Goal: Use online tool/utility: Utilize a website feature to perform a specific function

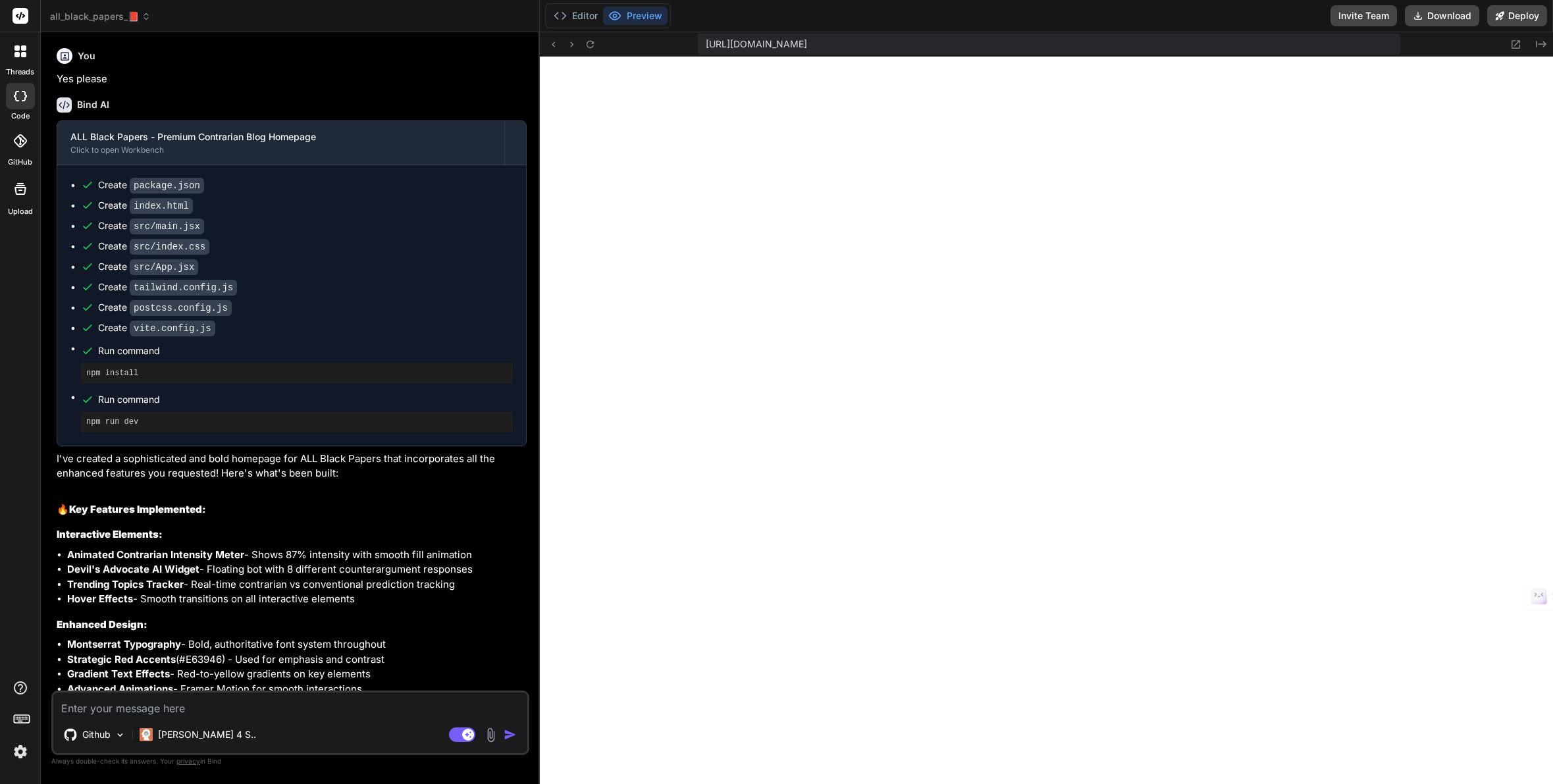
scroll to position [413, 0]
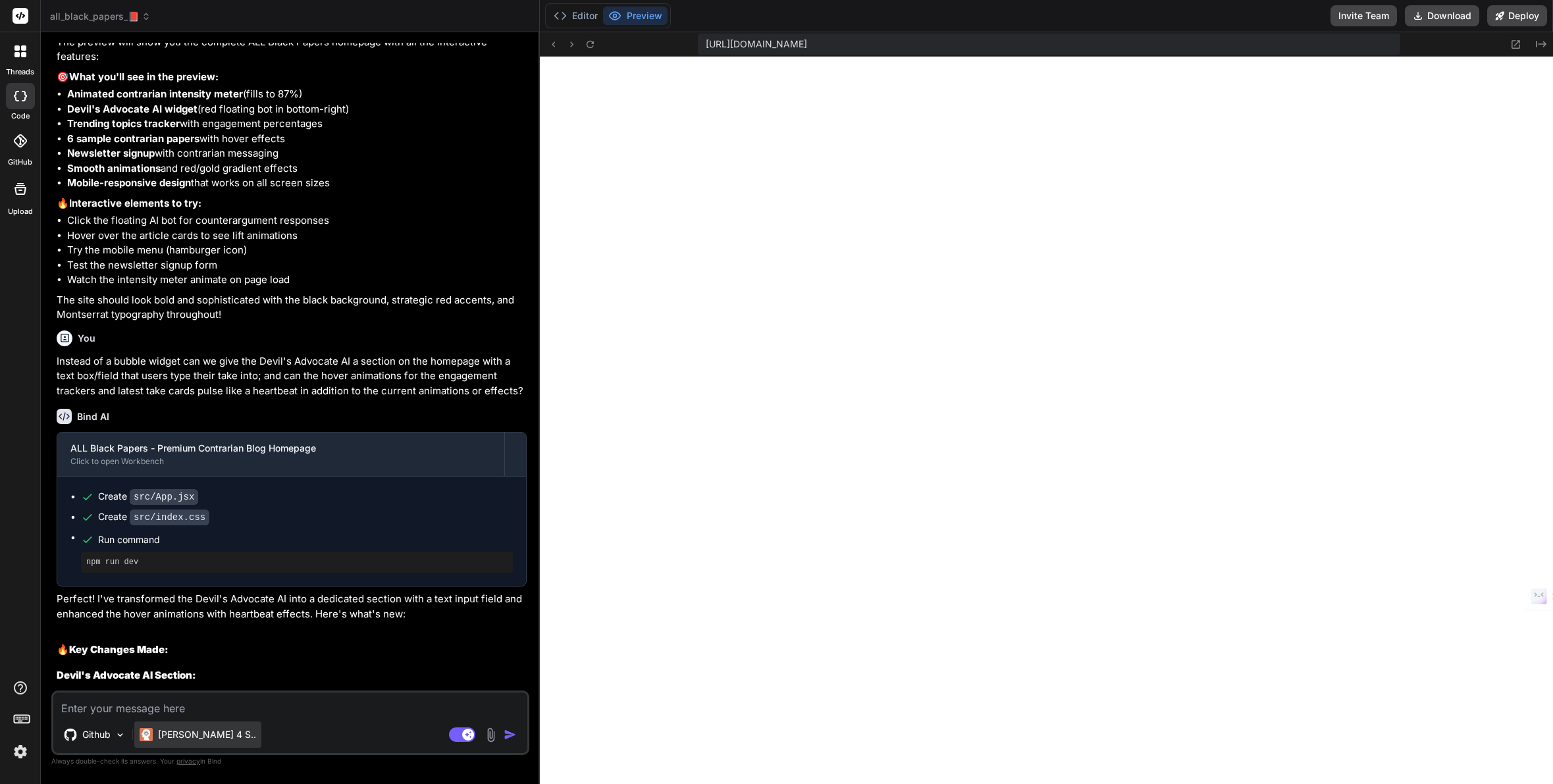
click at [176, 737] on p "[PERSON_NAME] 4 S.." at bounding box center [207, 734] width 98 height 13
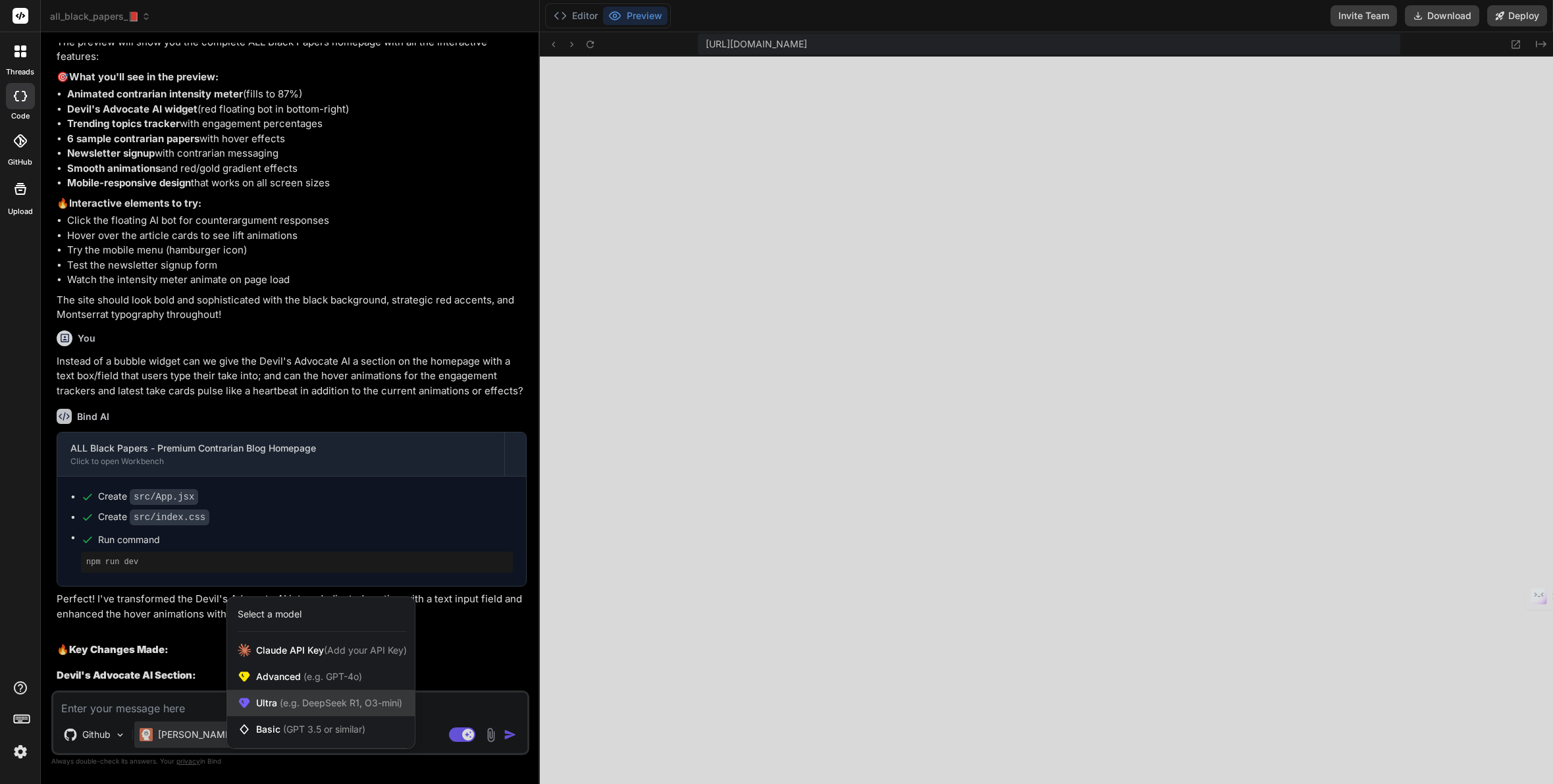
click at [267, 713] on div "Ultra (e.g. DeepSeek R1, O3-mini)" at bounding box center [321, 703] width 188 height 26
type textarea "x"
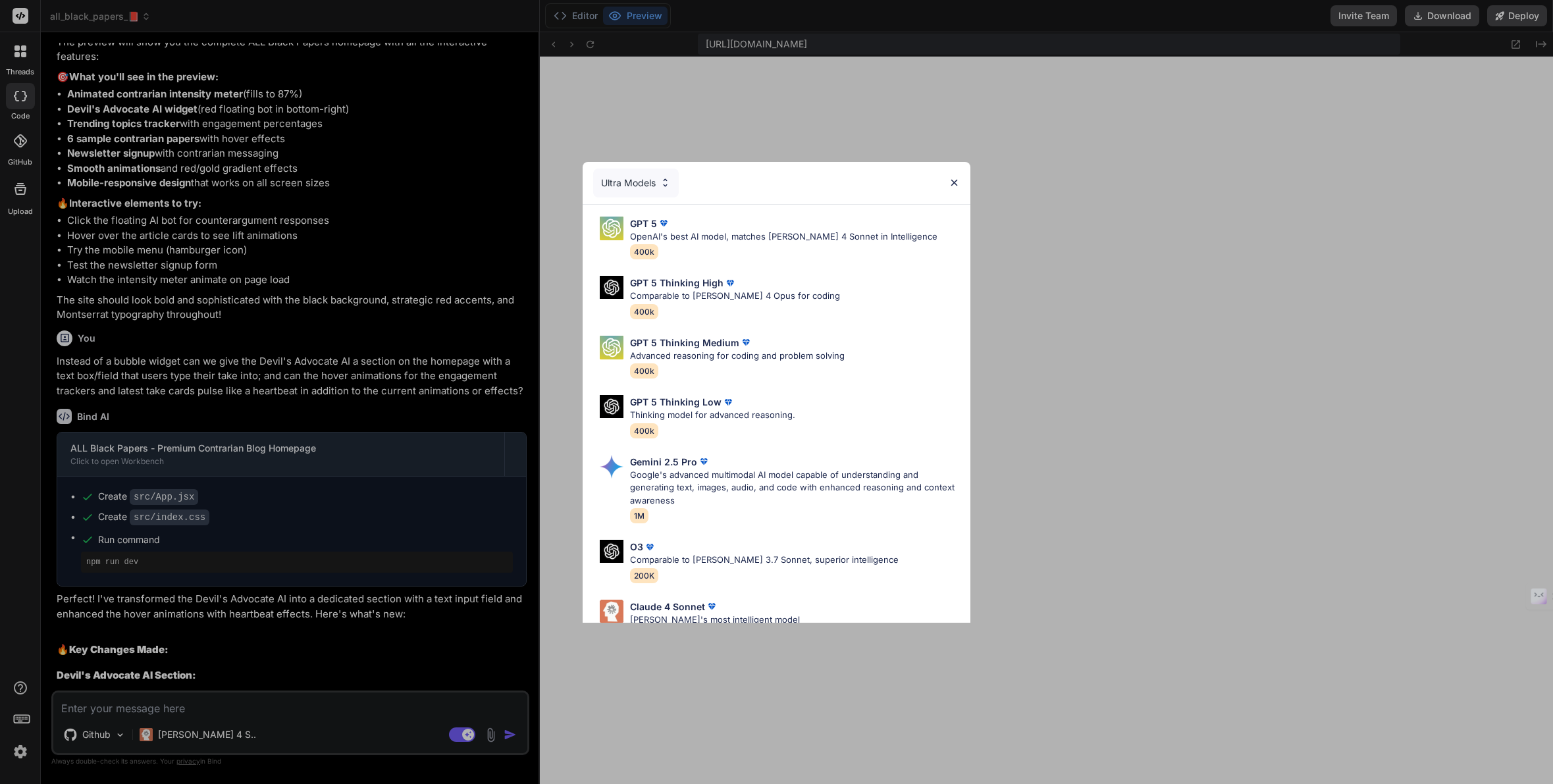
click at [957, 182] on img at bounding box center [954, 182] width 11 height 11
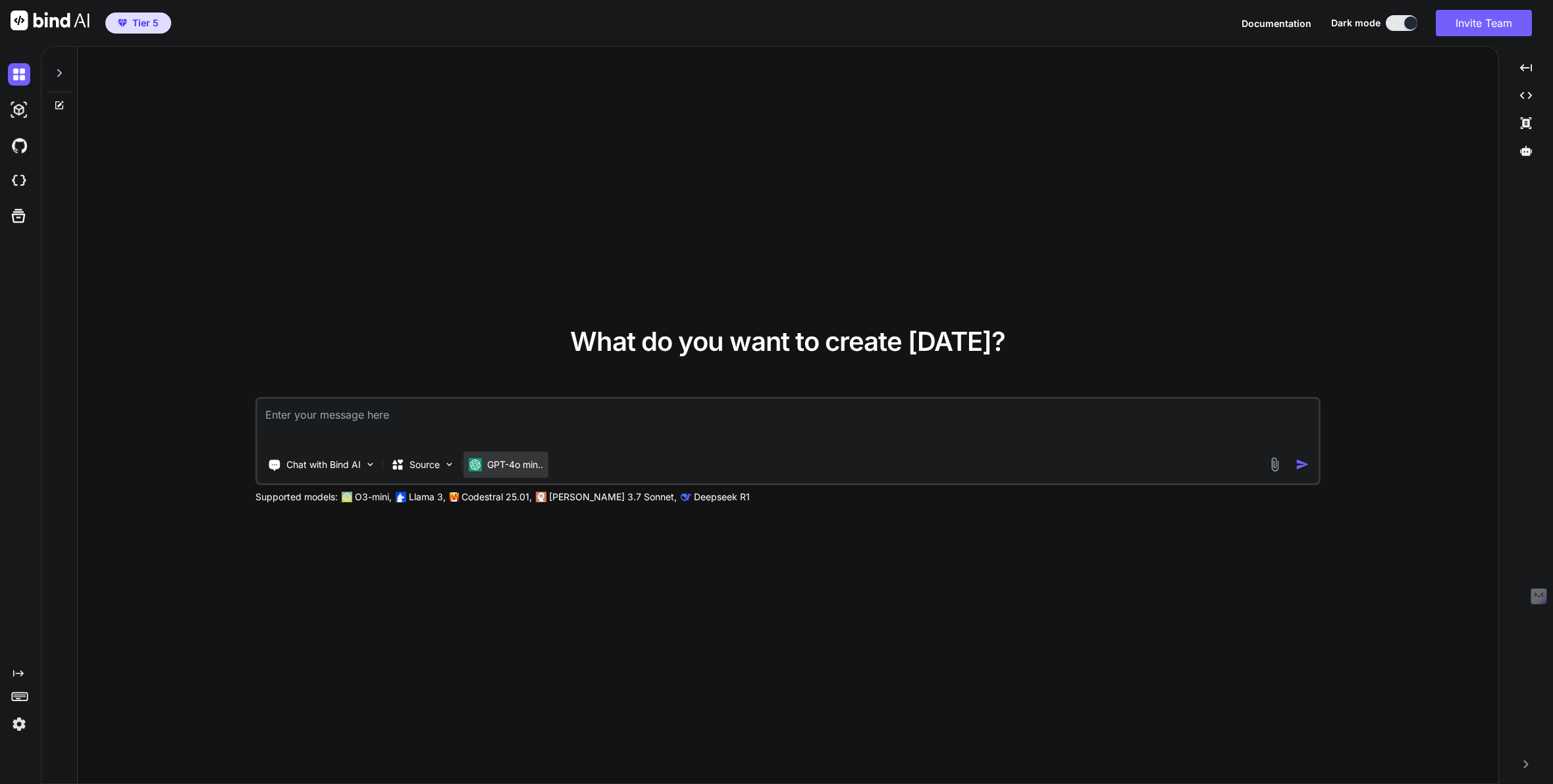
click at [512, 470] on p "GPT-4o min.." at bounding box center [515, 464] width 56 height 13
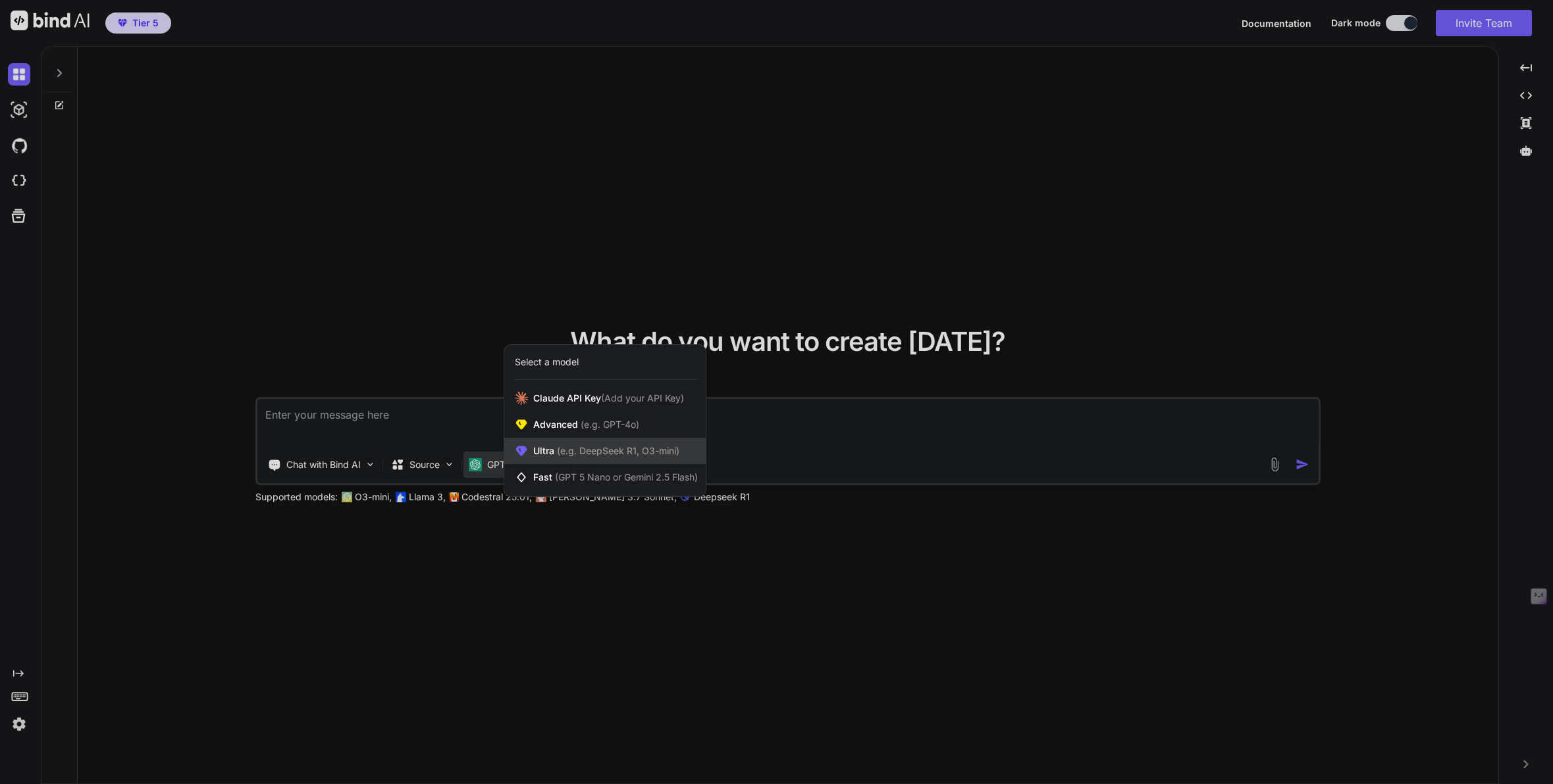
click at [545, 458] on div "Ultra (e.g. DeepSeek R1, O3-mini)" at bounding box center [604, 451] width 201 height 26
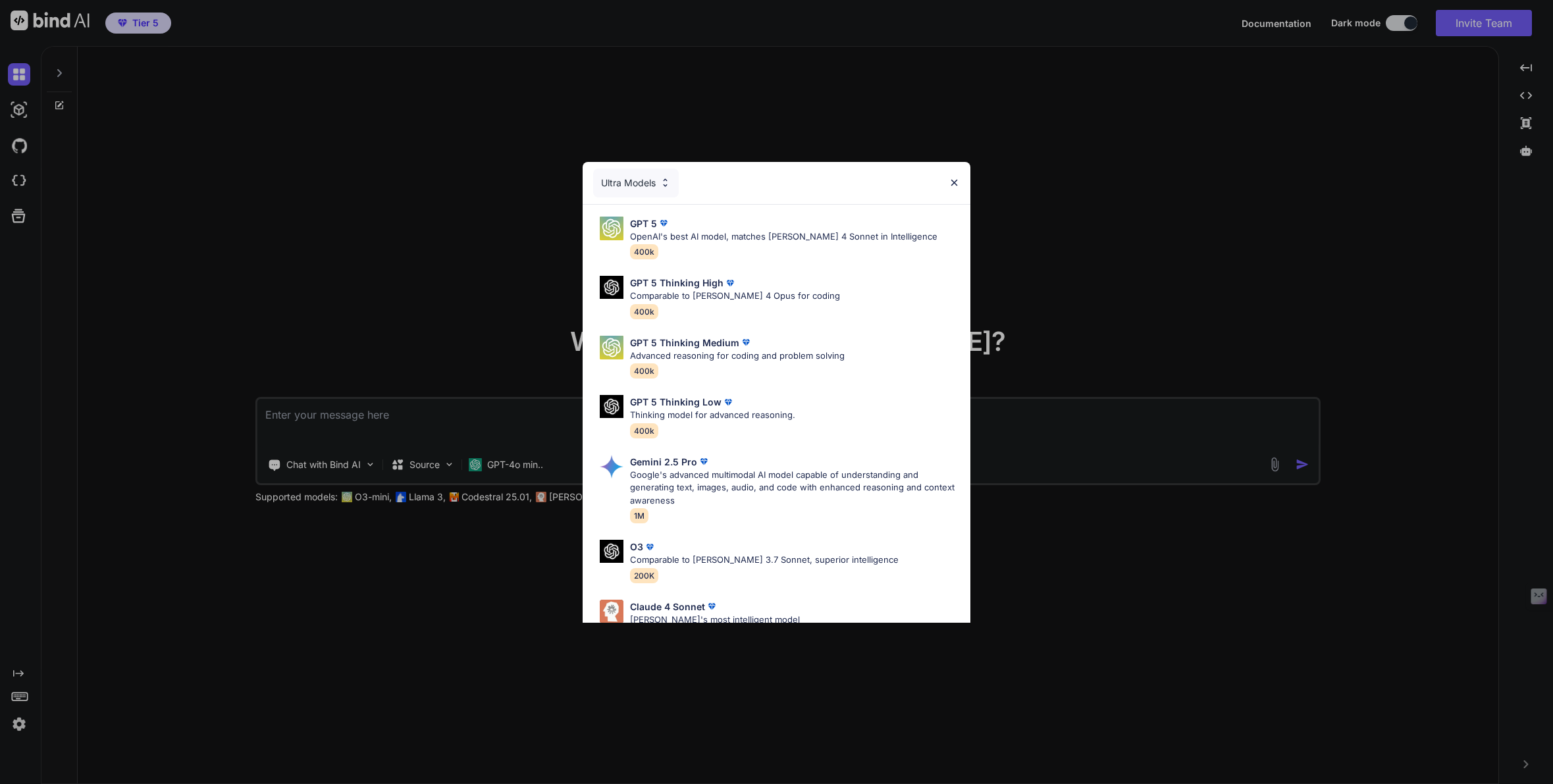
click at [523, 579] on div "Ultra Models GPT 5 OpenAI's best AI model, matches Claude 4 Sonnet in Intellige…" at bounding box center [776, 392] width 1553 height 784
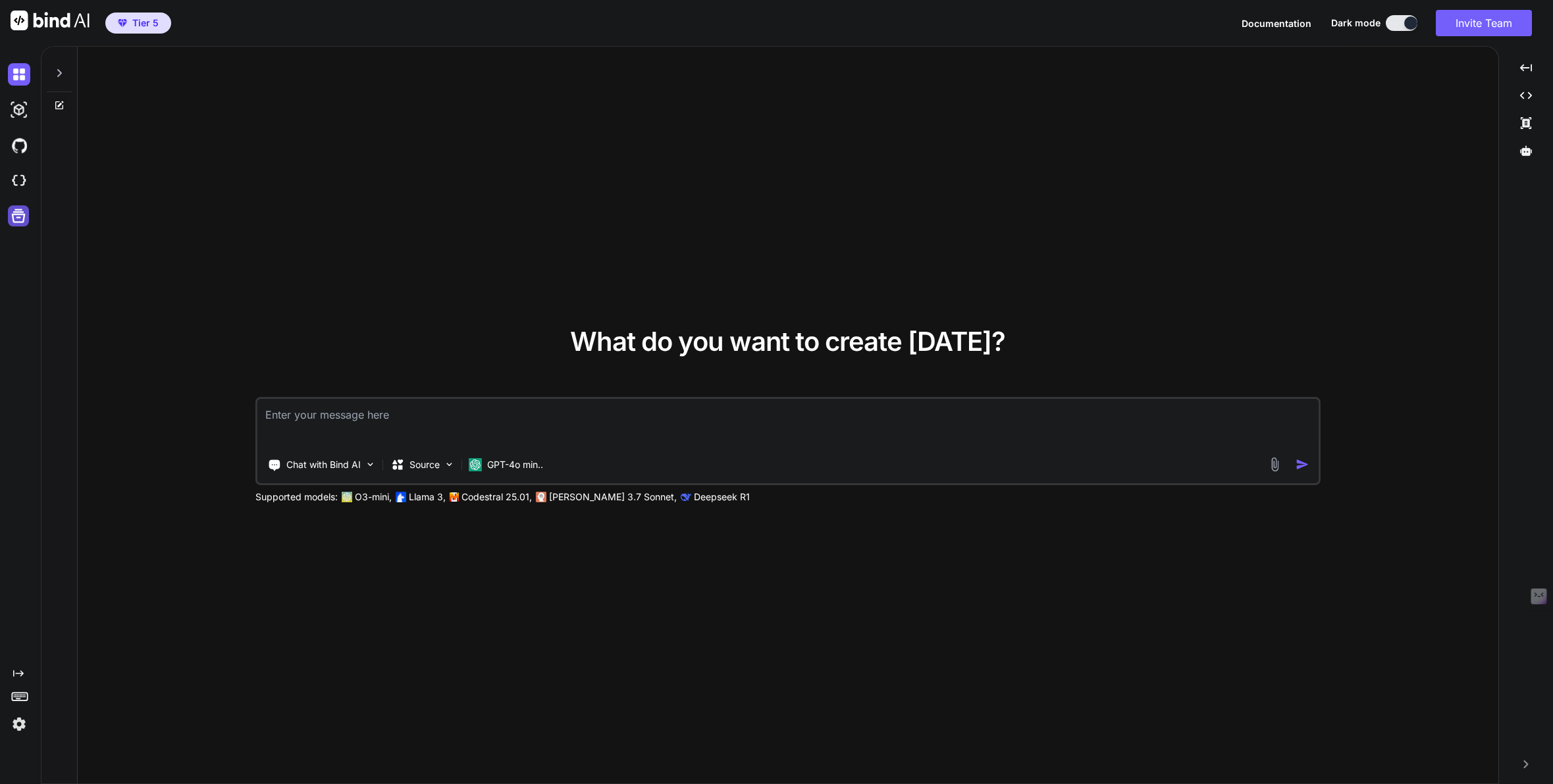
click at [19, 217] on icon at bounding box center [19, 217] width 14 height 14
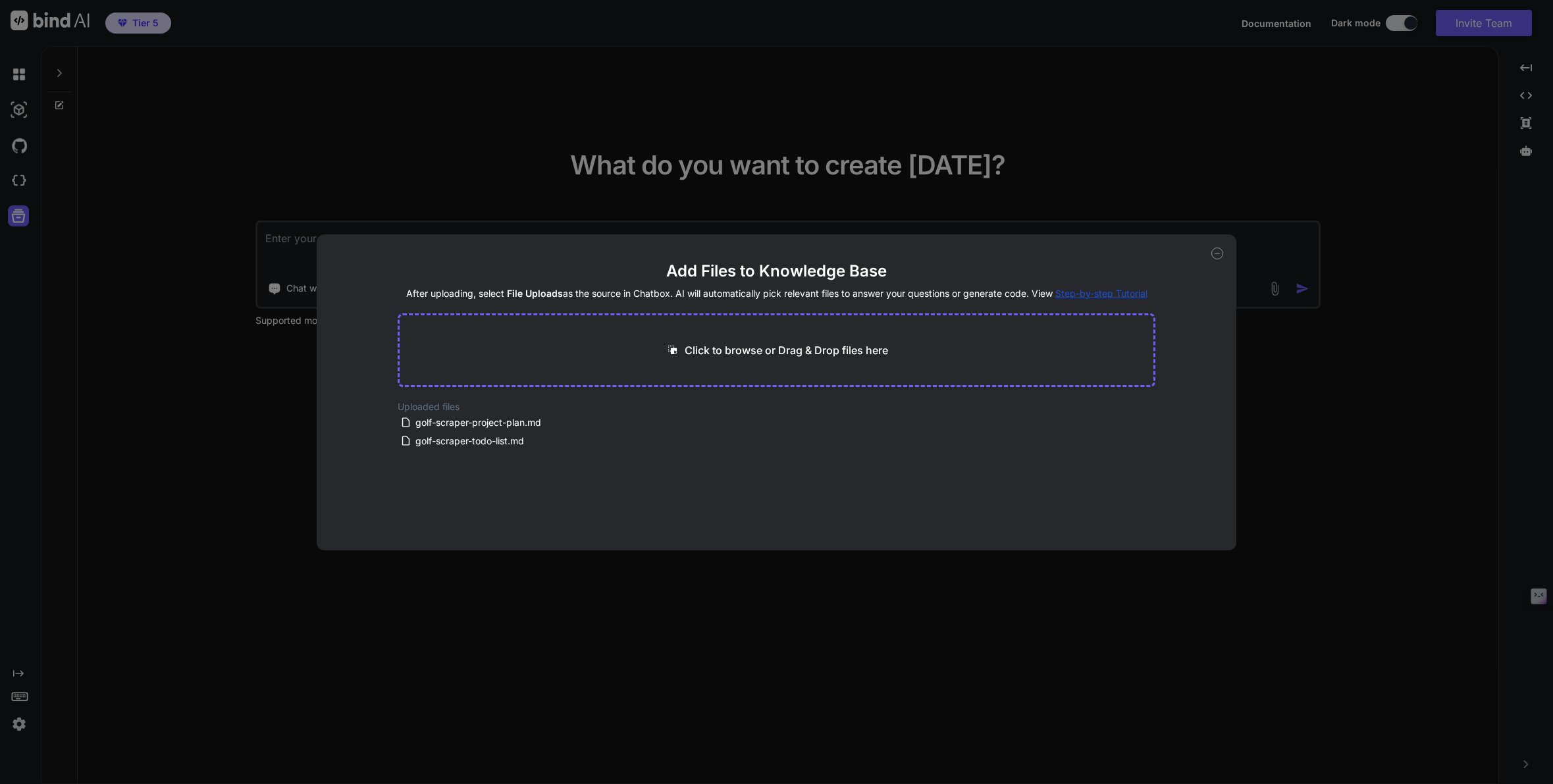
click at [180, 379] on div "Add Files to Knowledge Base After uploading, select File Uploads as the source …" at bounding box center [776, 392] width 1553 height 784
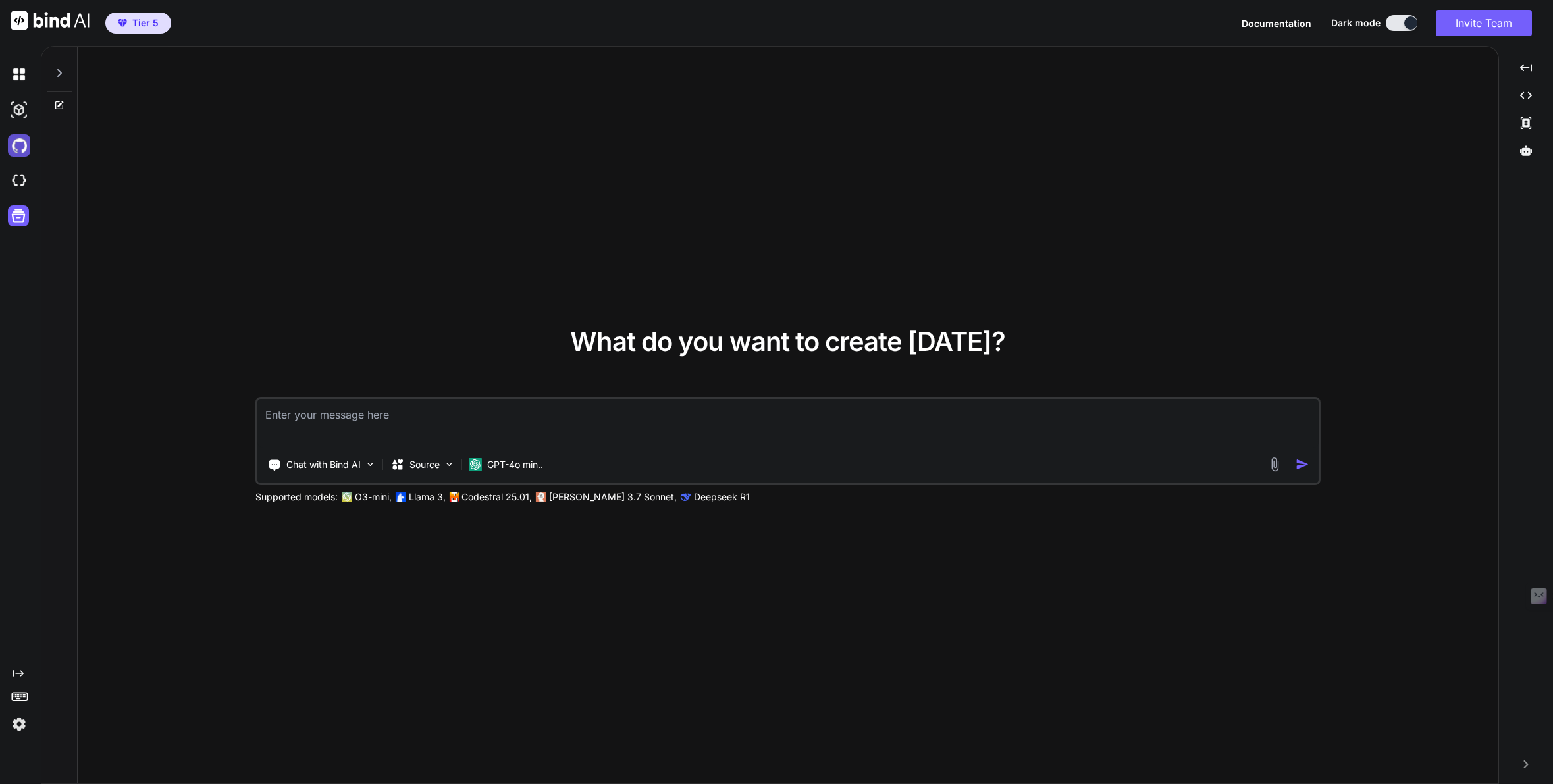
click at [16, 151] on img at bounding box center [19, 145] width 23 height 23
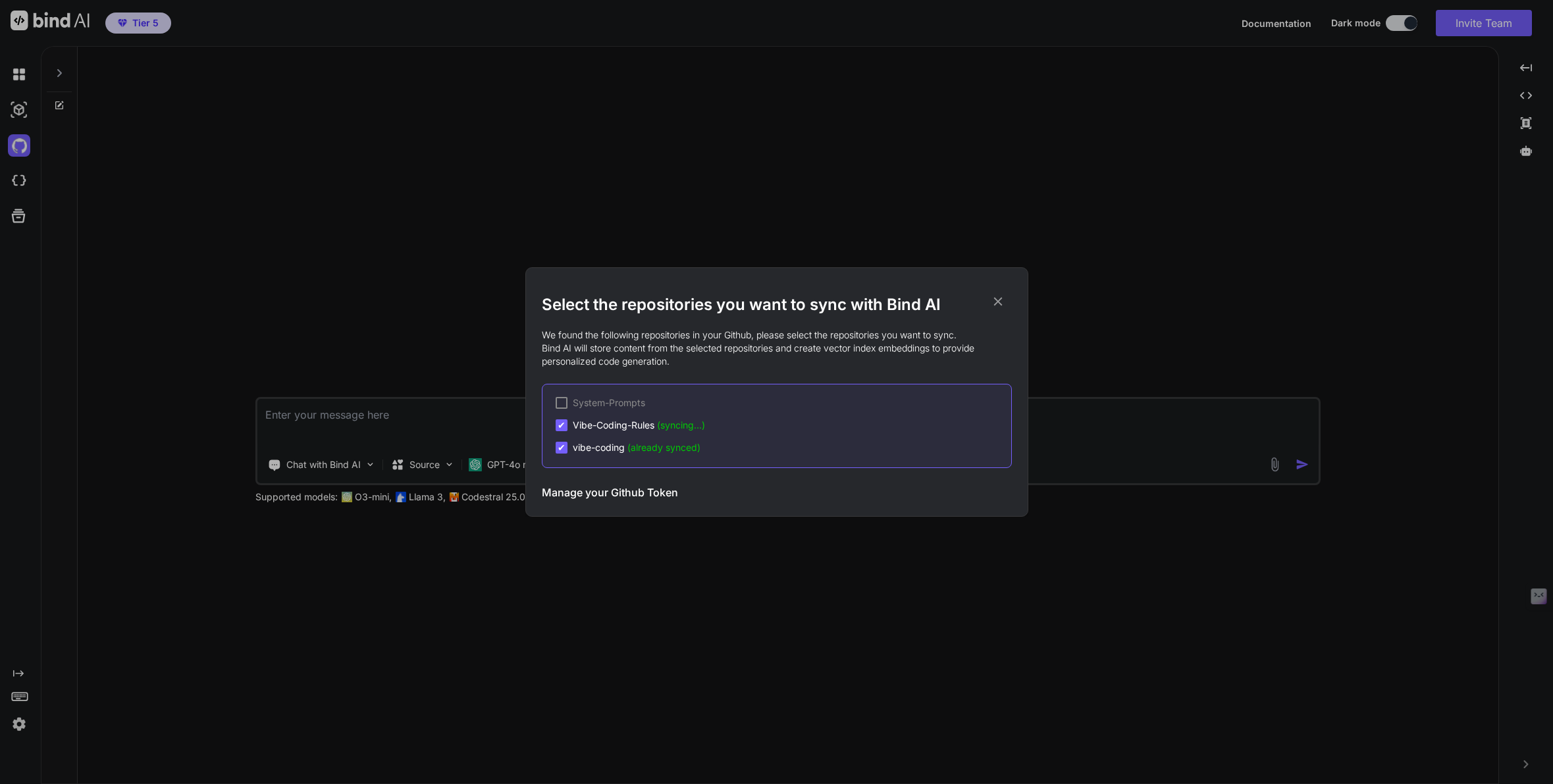
click at [215, 206] on div "Select the repositories you want to sync with Bind AI We found the following re…" at bounding box center [776, 392] width 1553 height 784
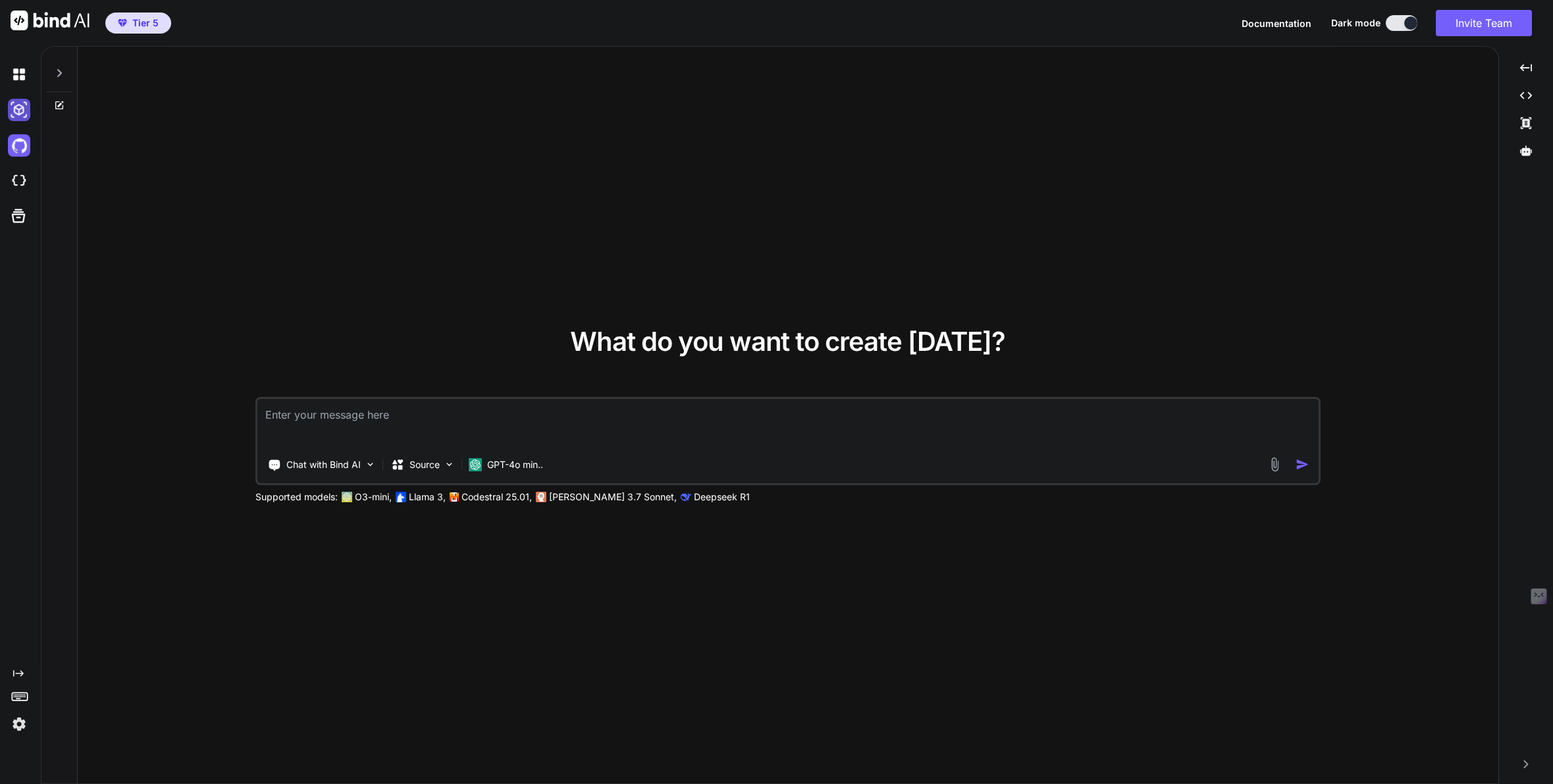
click at [19, 113] on img at bounding box center [19, 109] width 23 height 23
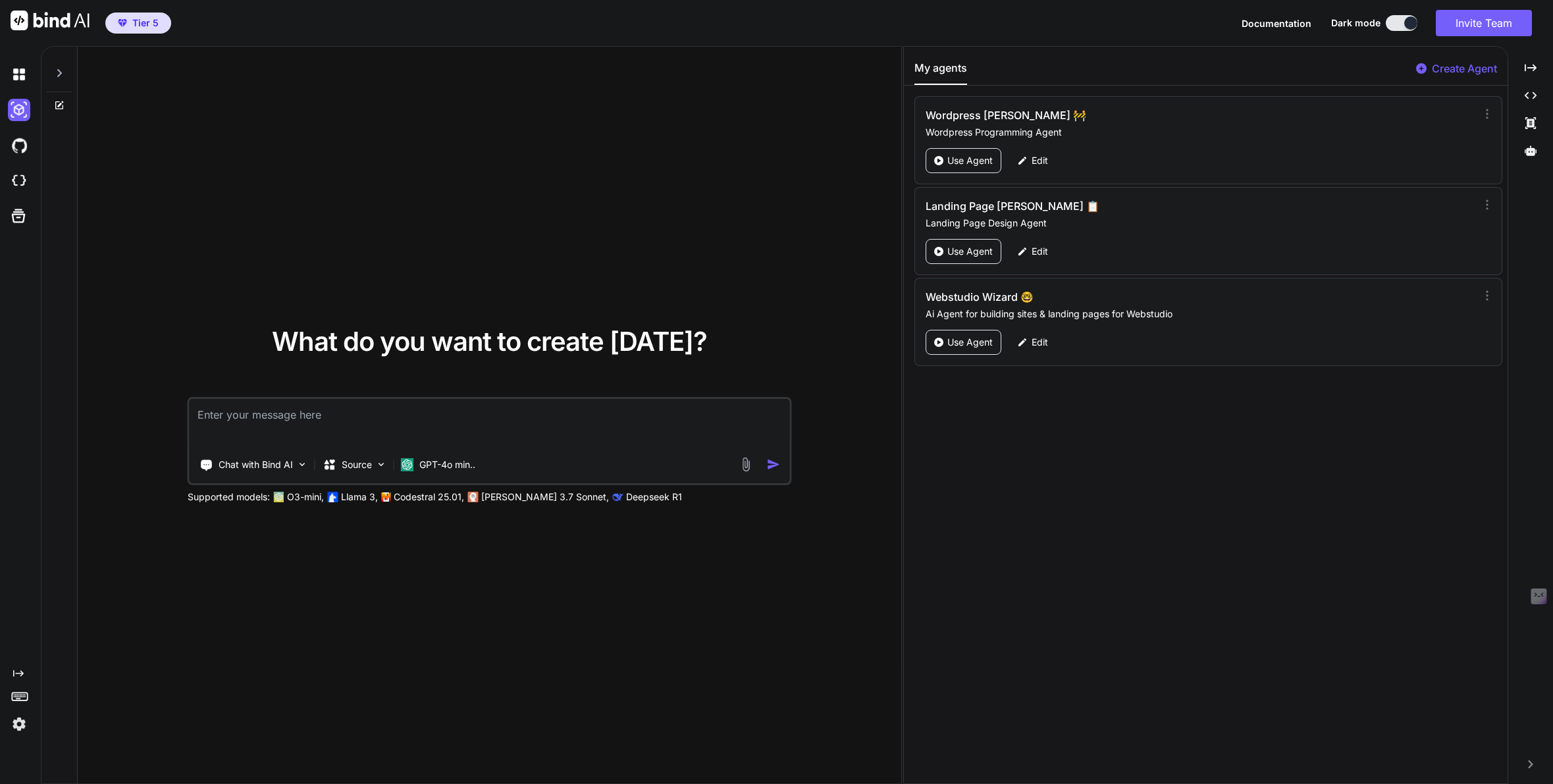
click at [216, 206] on div "What do you want to create today? Chat with Bind AI Source GPT-4o min.. Support…" at bounding box center [489, 415] width 824 height 737
click at [23, 720] on img at bounding box center [19, 723] width 23 height 23
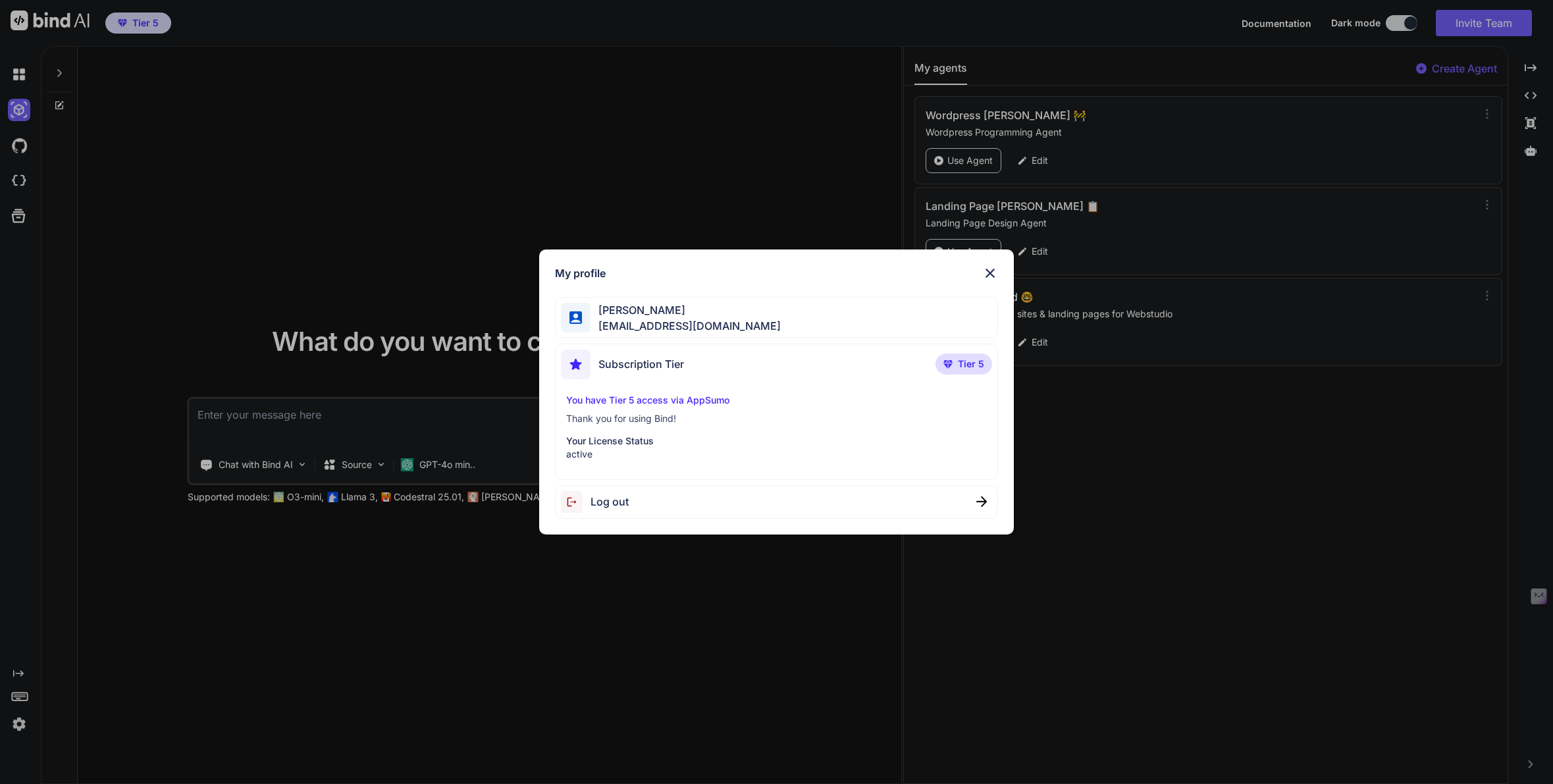
click at [245, 702] on div "My profile Tye Anderson fakewiseco@gmail.com Subscription Tier Tier 5 You have …" at bounding box center [776, 392] width 1553 height 784
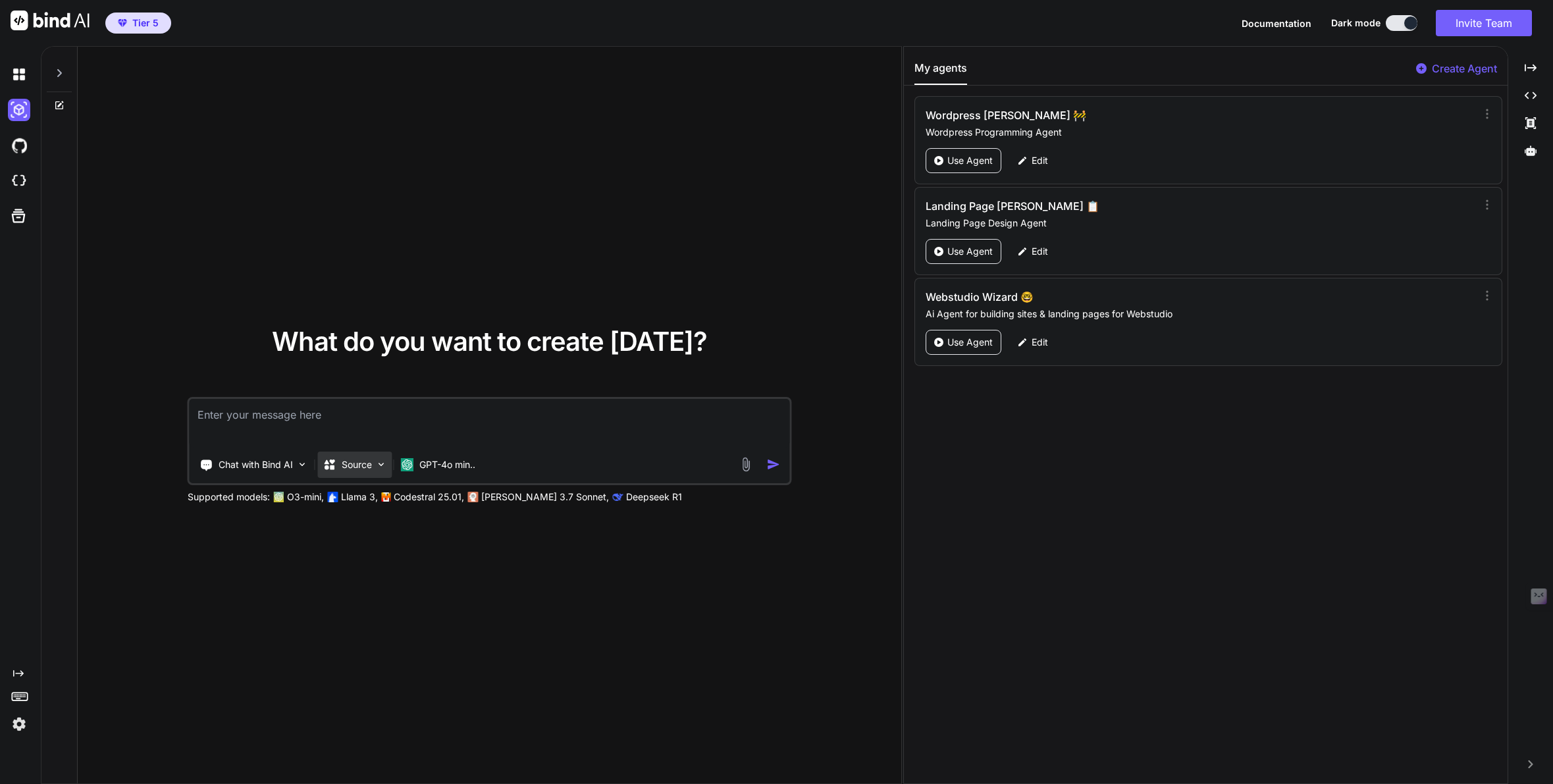
click at [357, 468] on p "Source" at bounding box center [356, 464] width 30 height 13
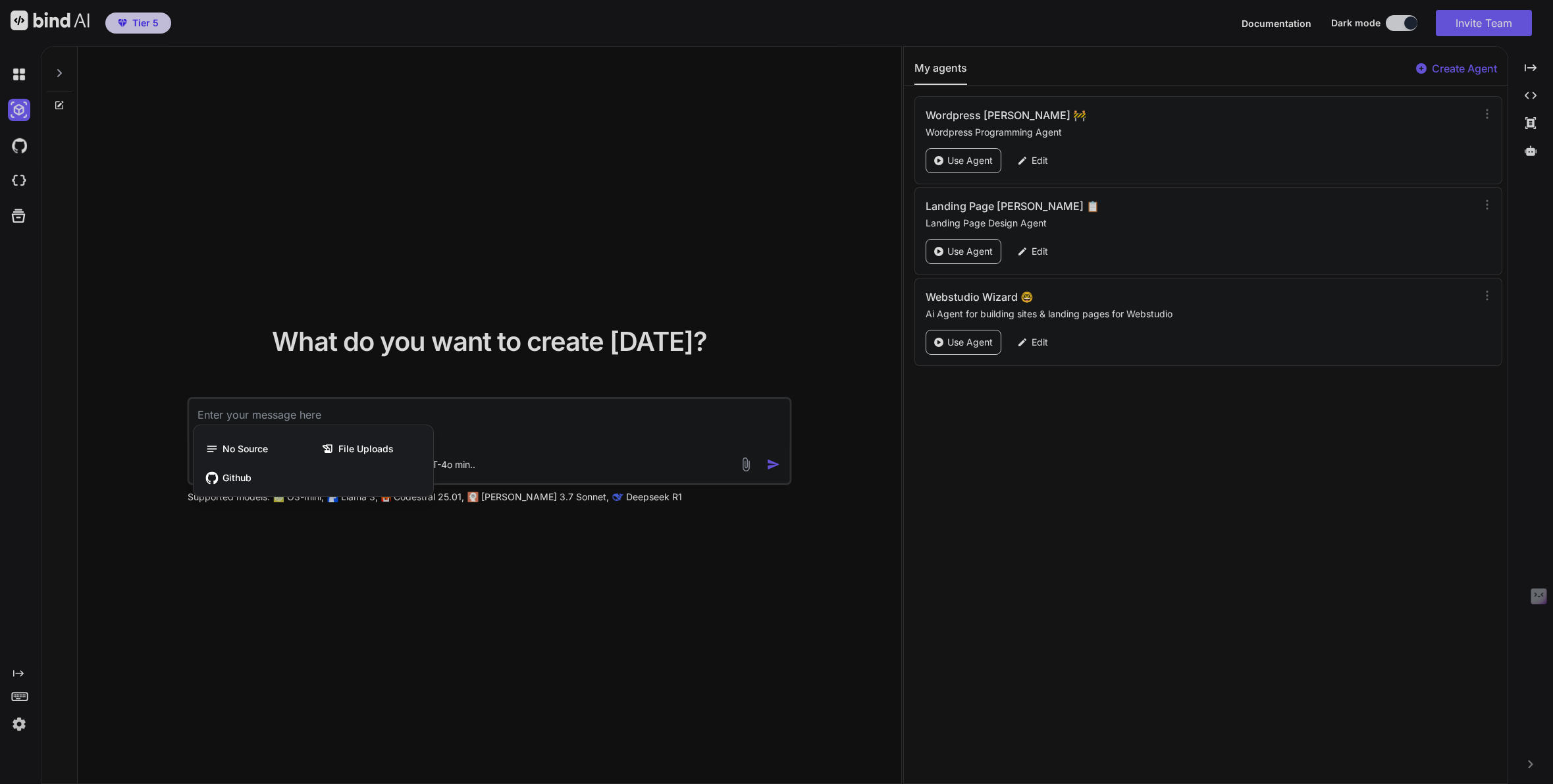
click at [348, 595] on div at bounding box center [776, 392] width 1553 height 784
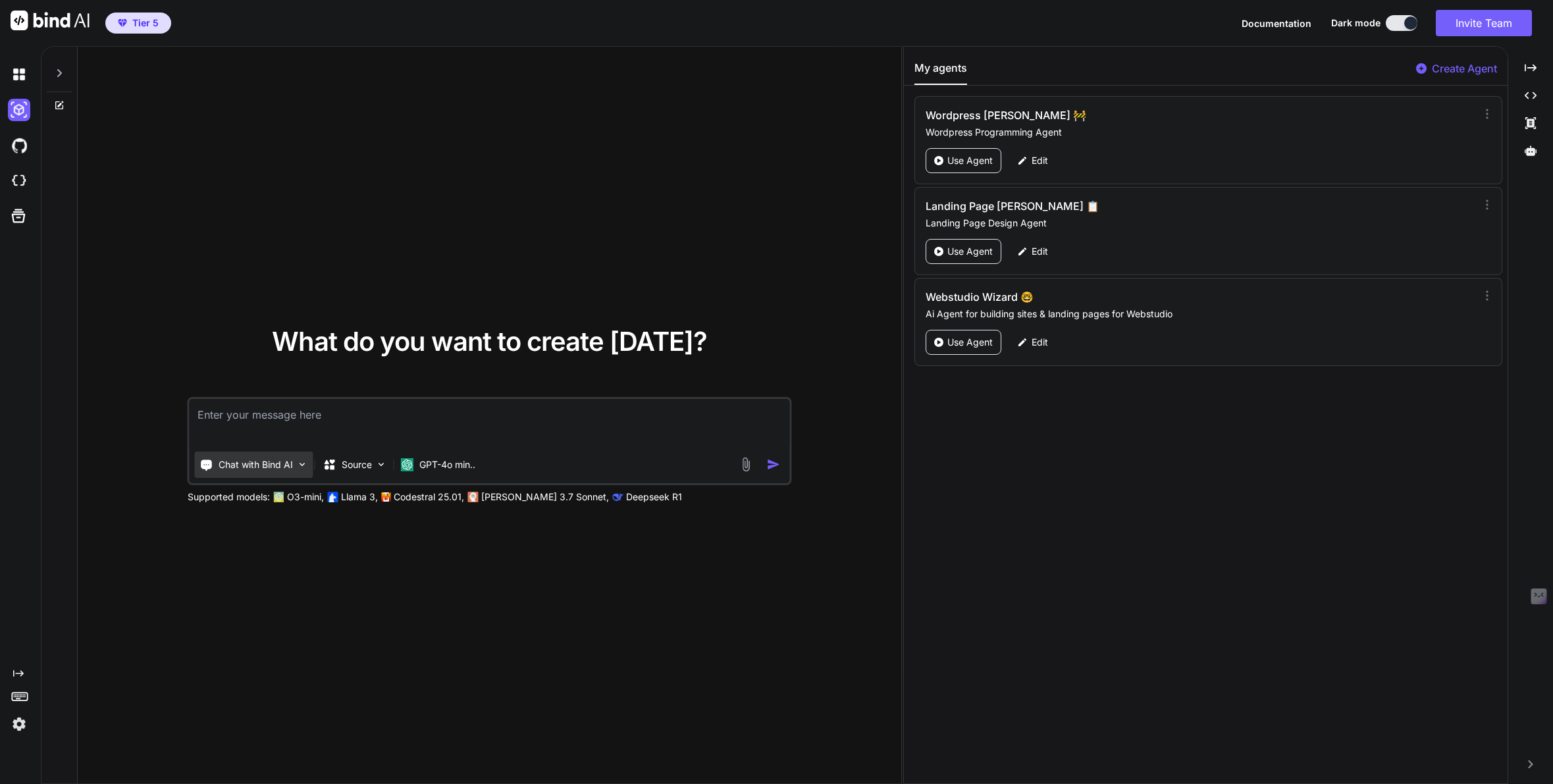
click at [259, 462] on p "Chat with Bind AI" at bounding box center [255, 464] width 75 height 13
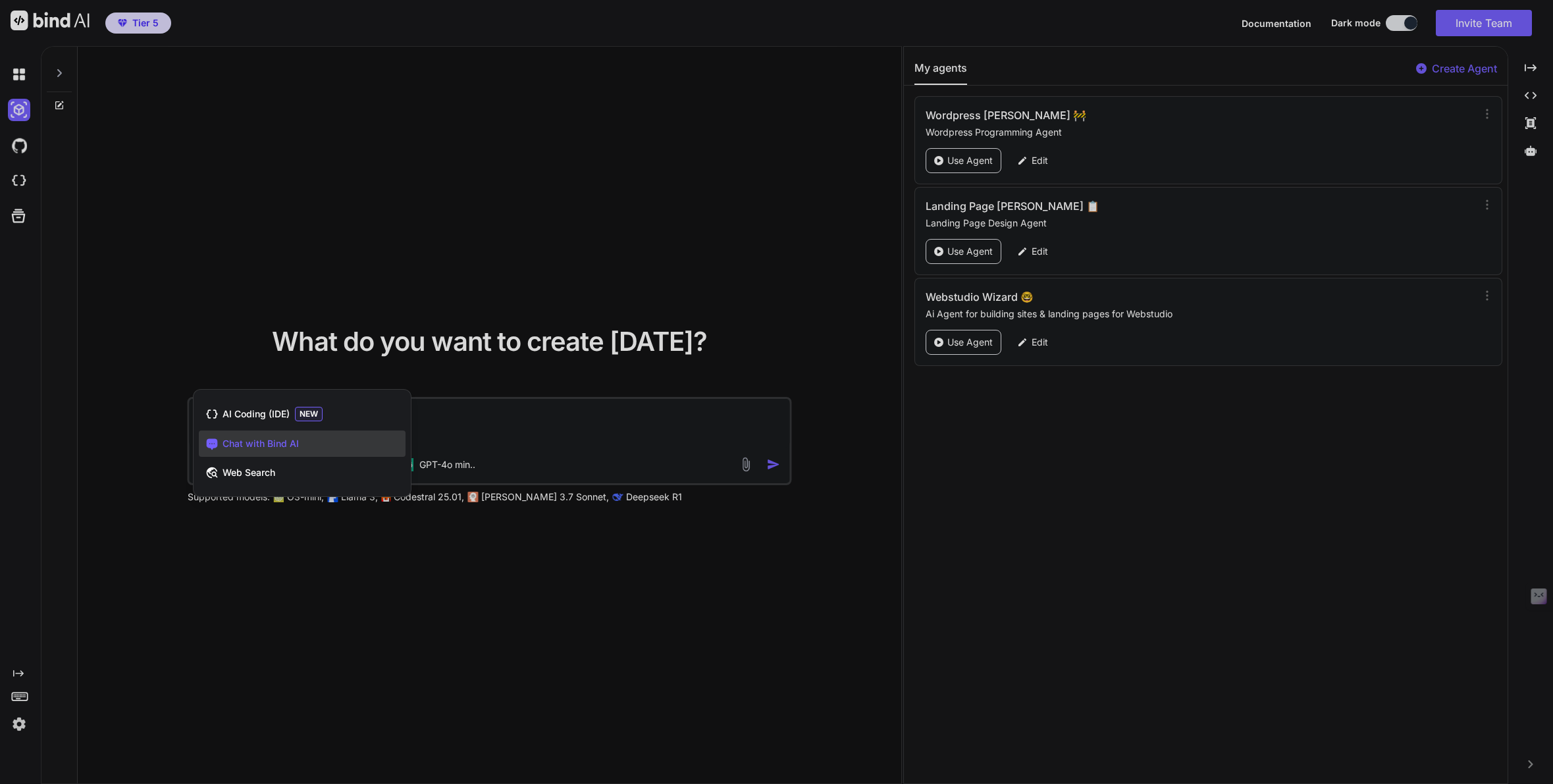
click at [275, 607] on div at bounding box center [776, 392] width 1553 height 784
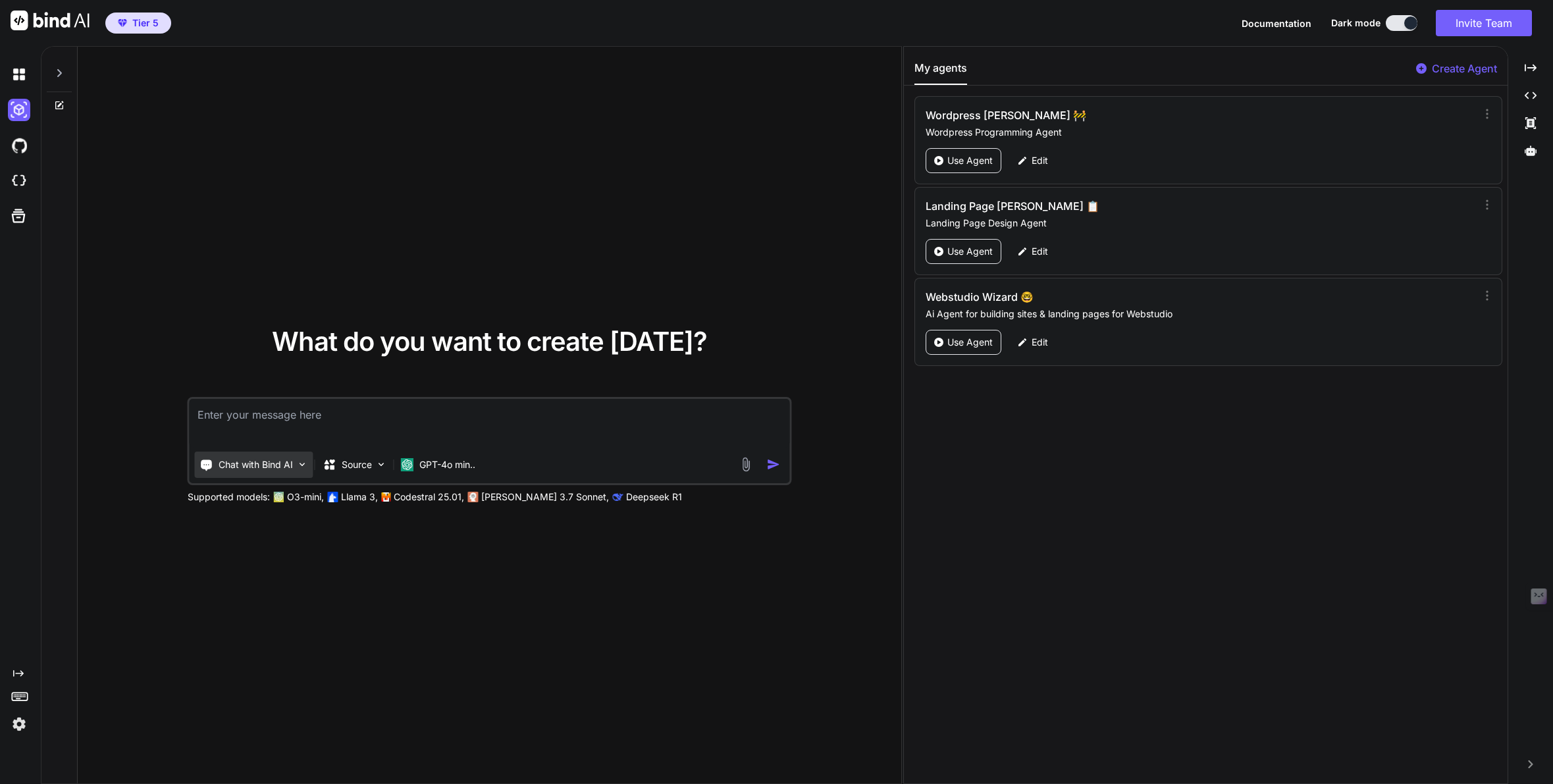
click at [274, 465] on p "Chat with Bind AI" at bounding box center [255, 464] width 75 height 13
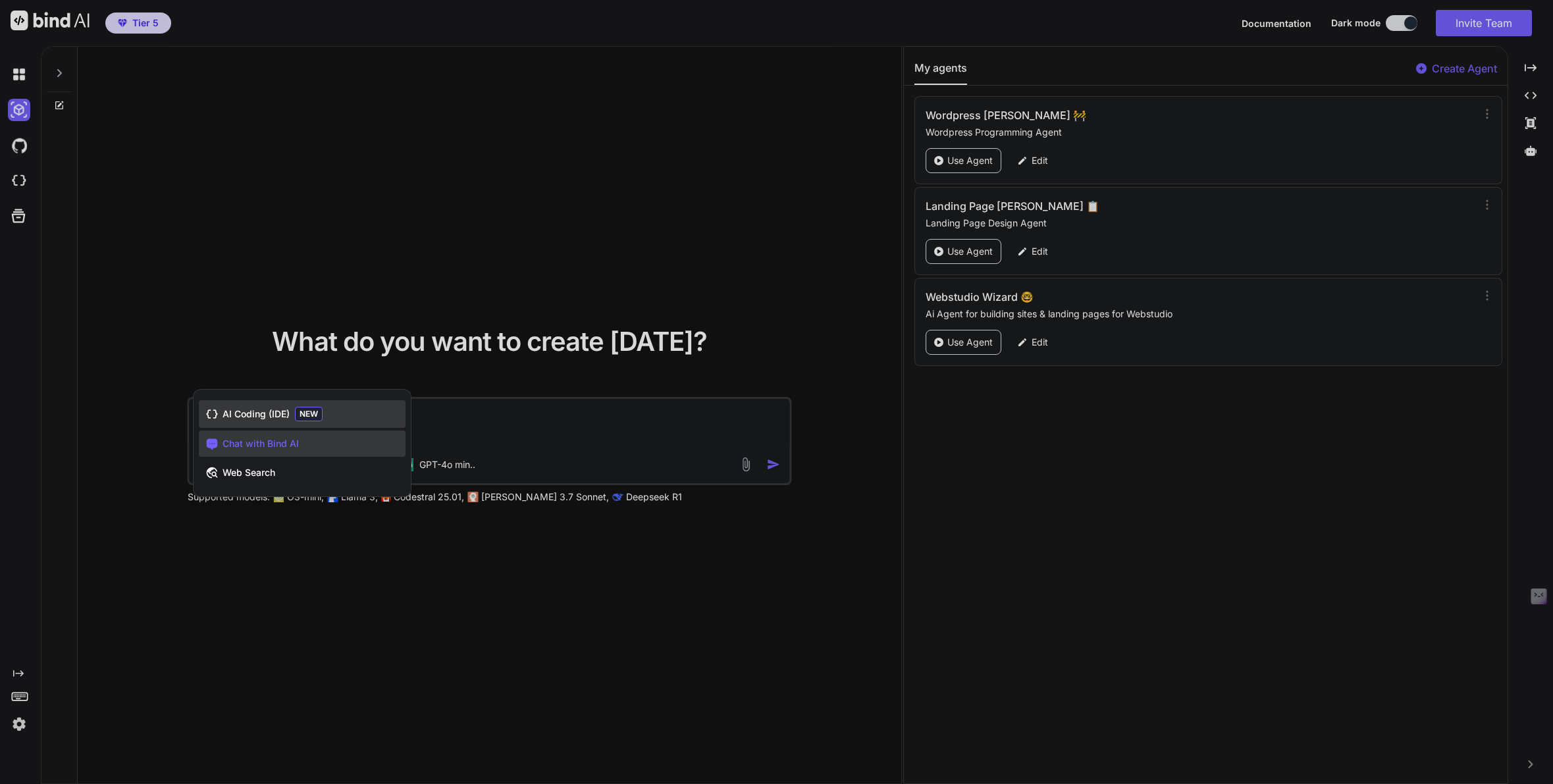
click at [270, 415] on span "AI Coding (IDE)" at bounding box center [256, 414] width 67 height 13
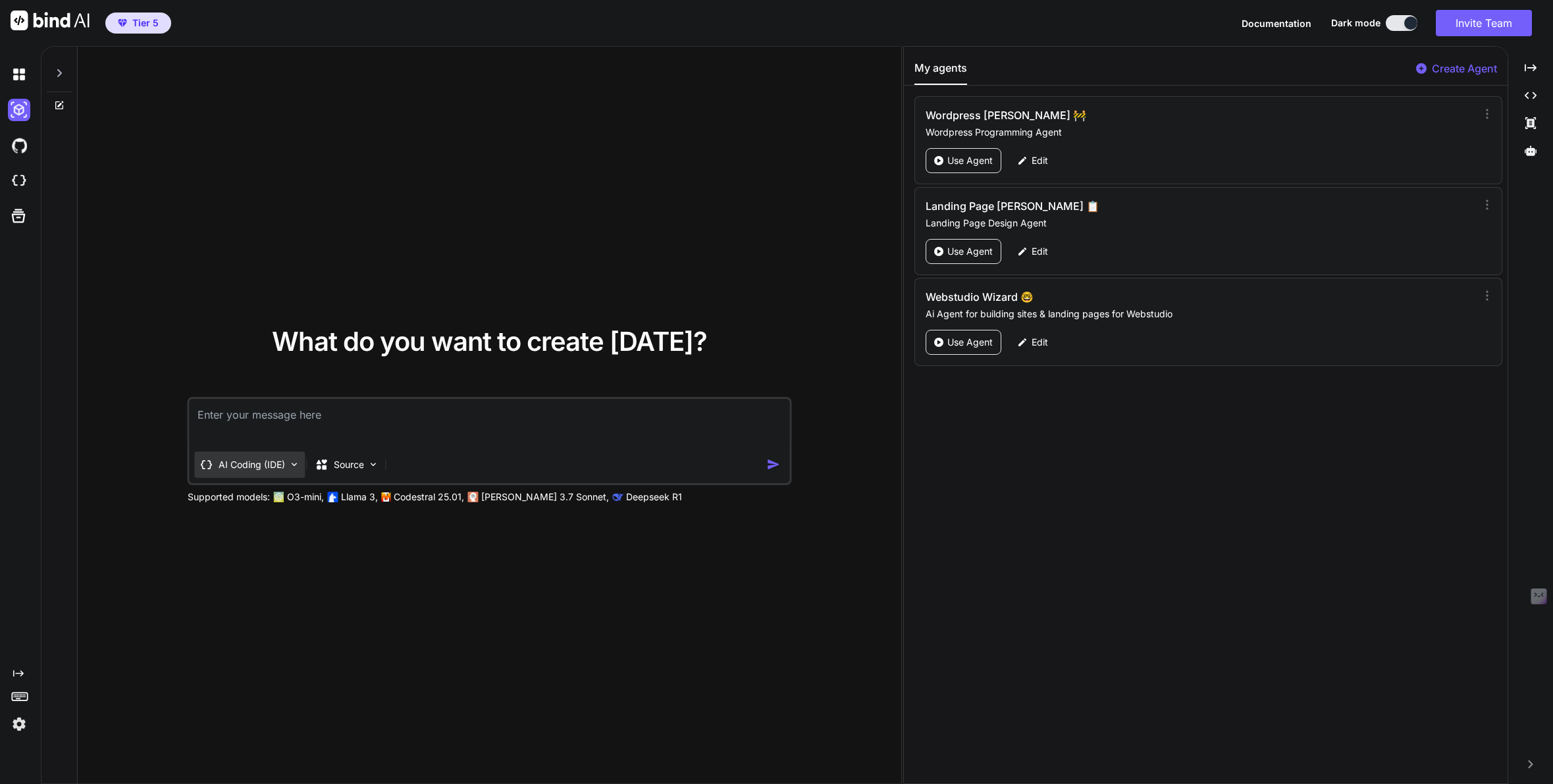
click at [284, 463] on p "AI Coding (IDE)" at bounding box center [252, 464] width 67 height 13
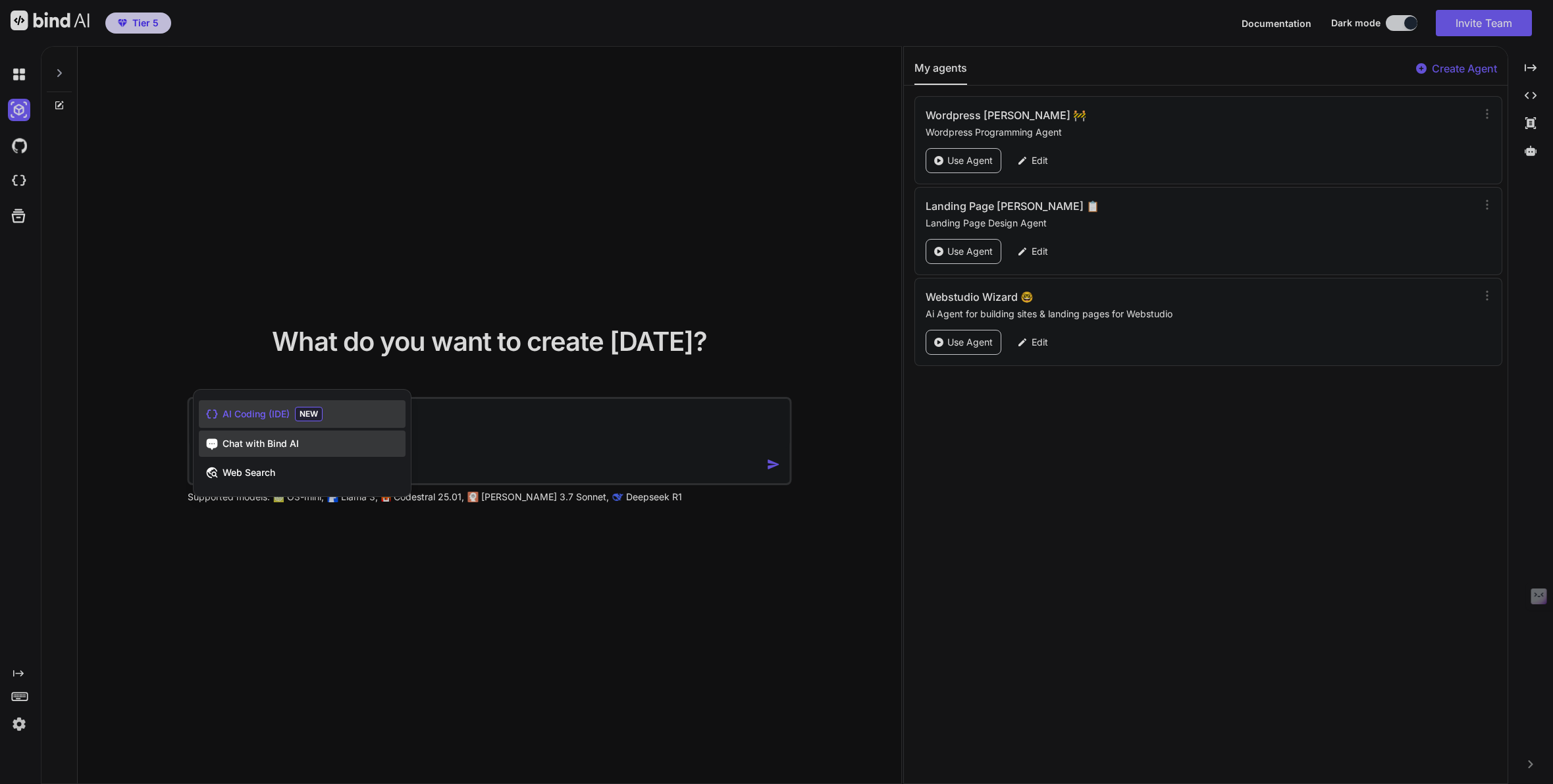
click at [285, 448] on span "Chat with Bind AI" at bounding box center [261, 443] width 76 height 13
type textarea "x"
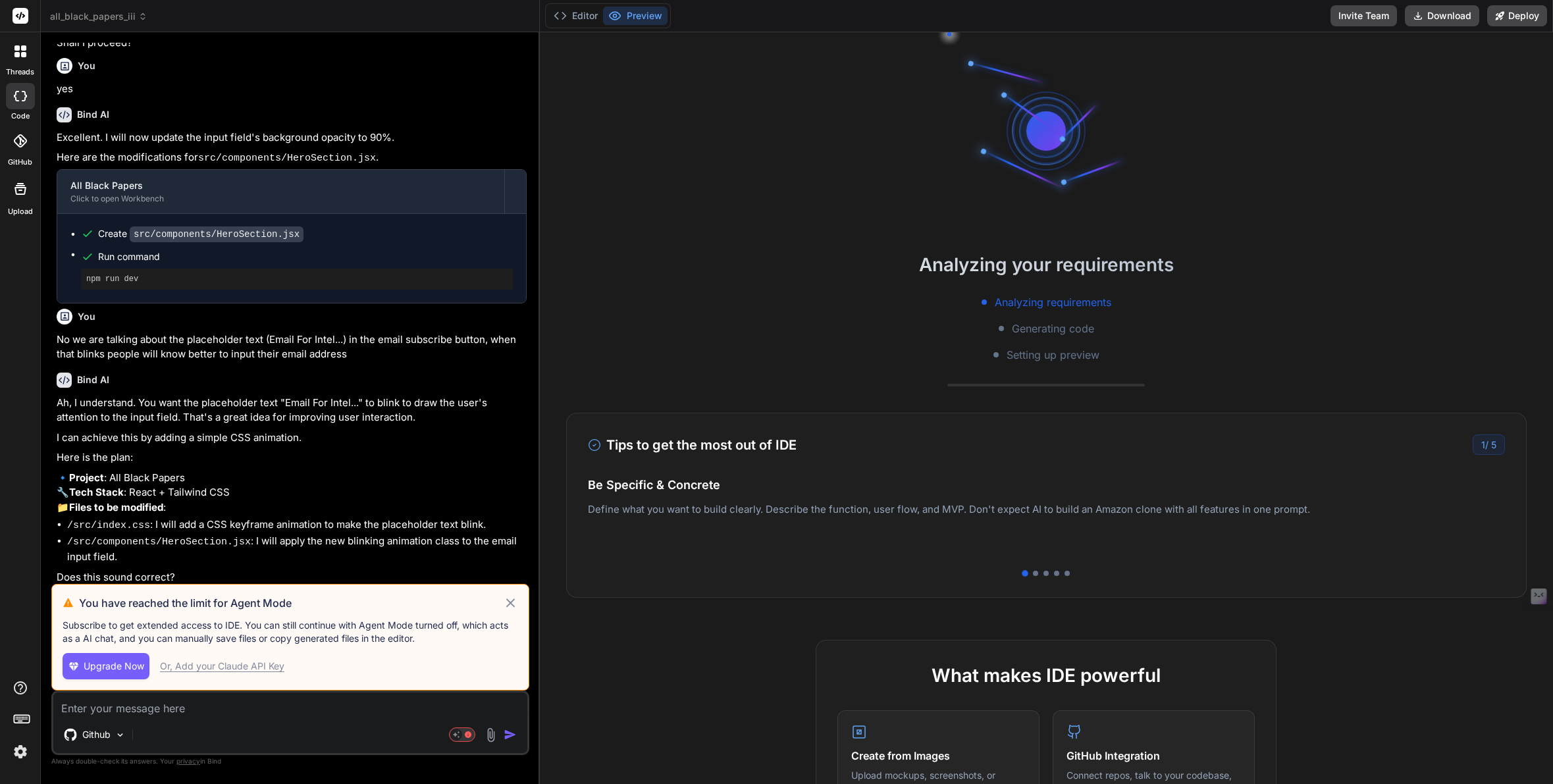
scroll to position [470, 0]
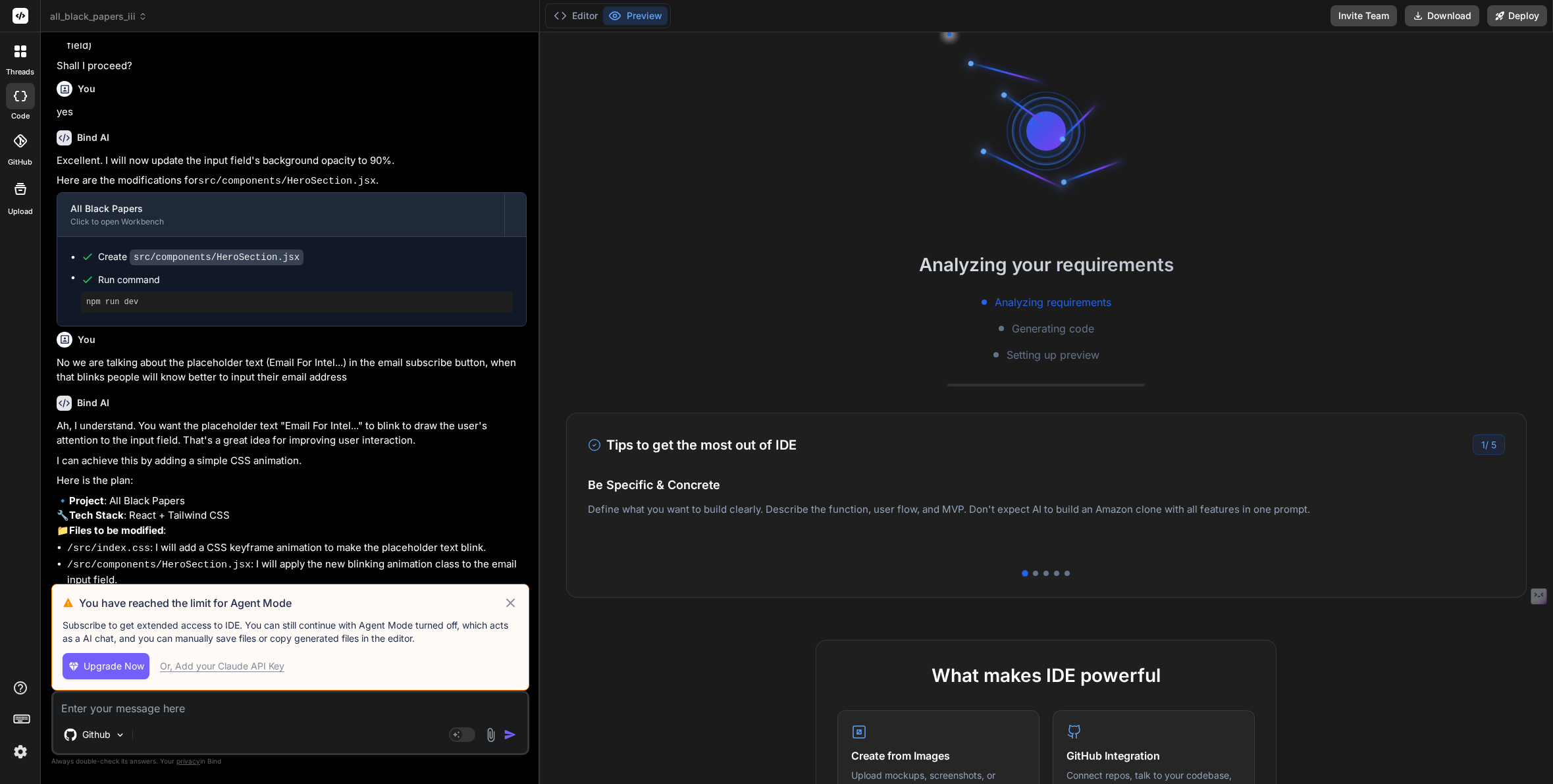
click at [516, 598] on icon at bounding box center [510, 602] width 15 height 16
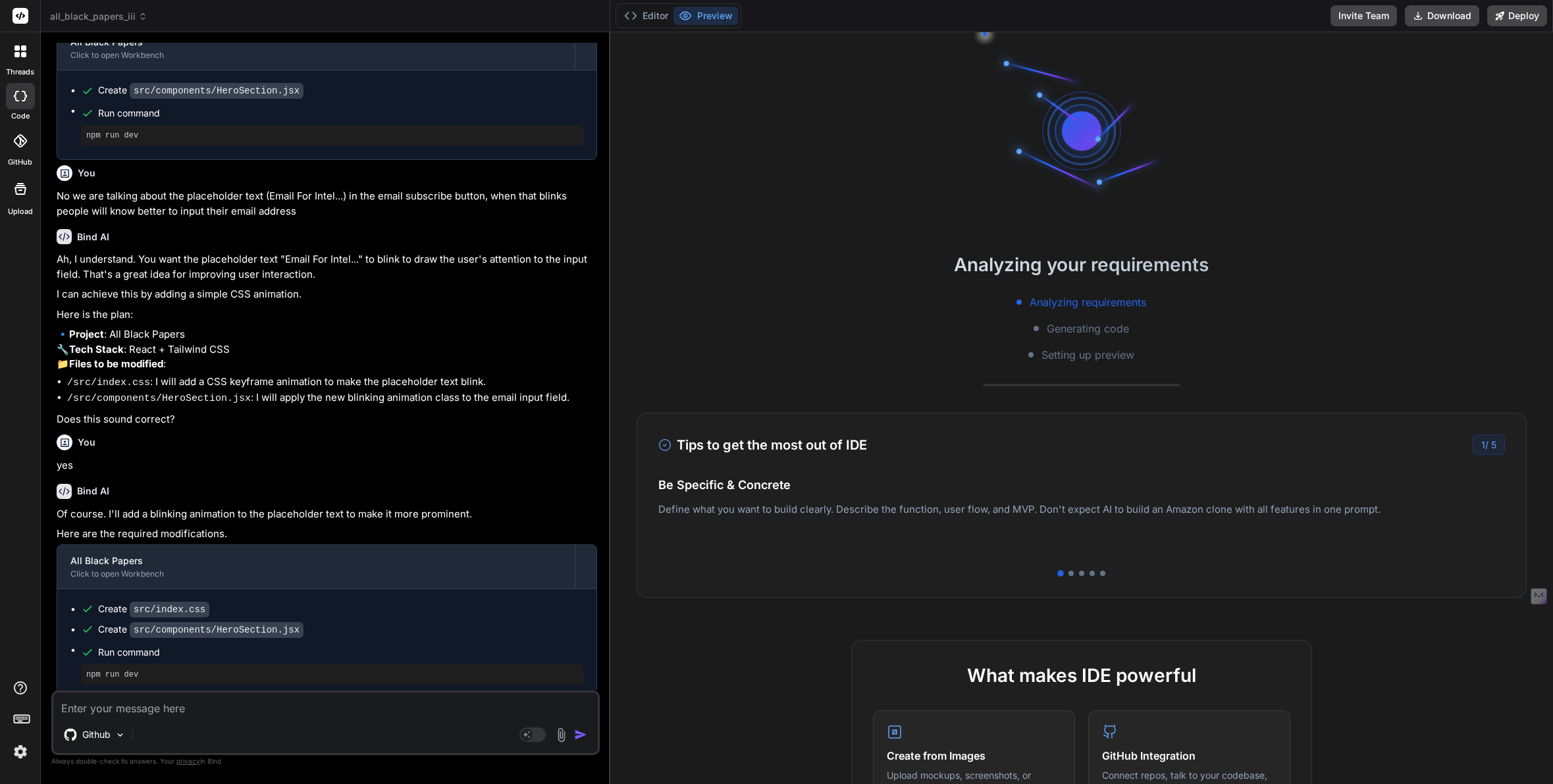
scroll to position [608, 0]
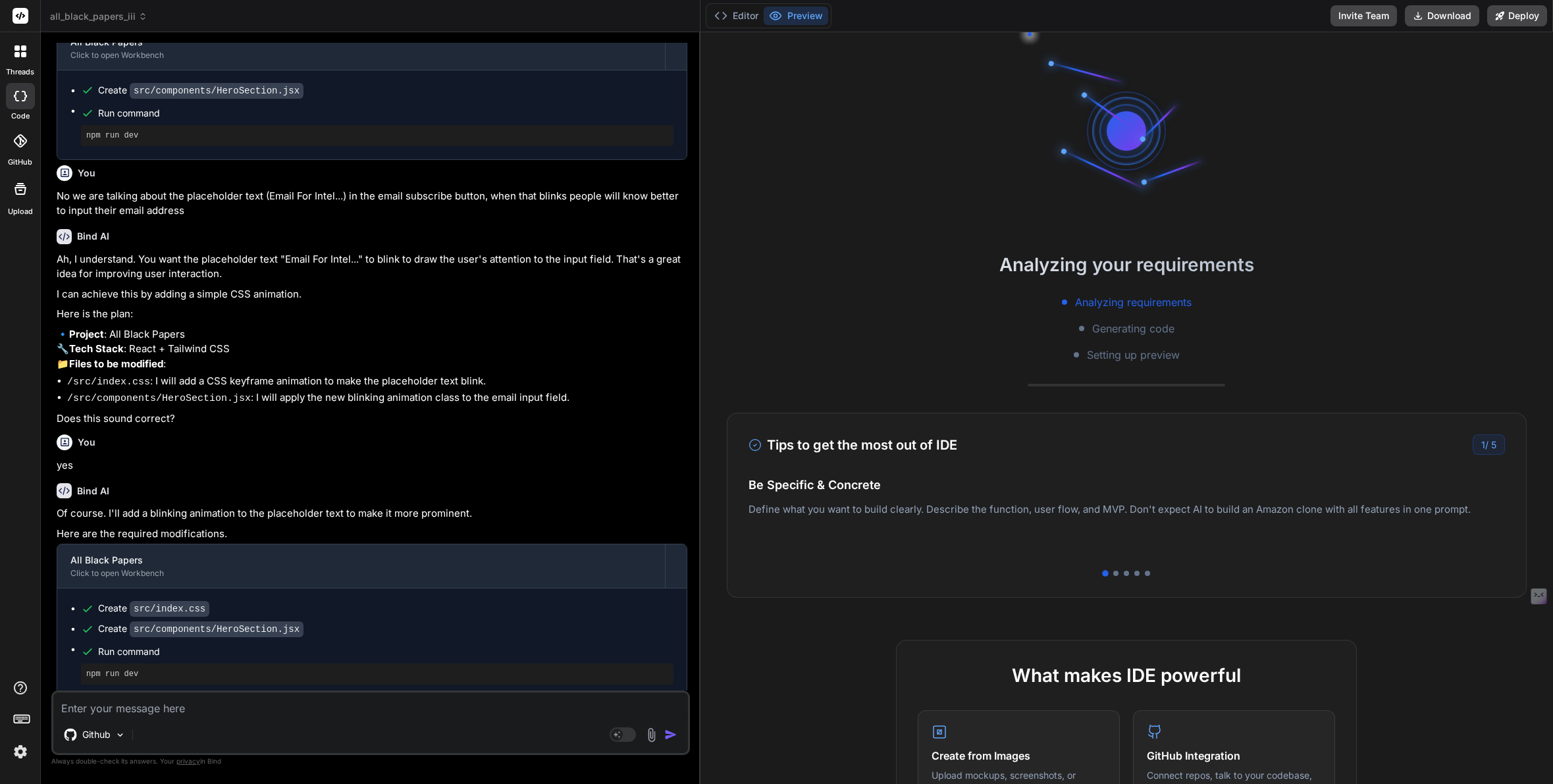
drag, startPoint x: 539, startPoint y: 332, endPoint x: 677, endPoint y: 322, distance: 138.4
click at [677, 322] on div "Bind AI Web Search Created with Pixso. Code Generator You Yes Bind AI Understoo…" at bounding box center [371, 408] width 660 height 751
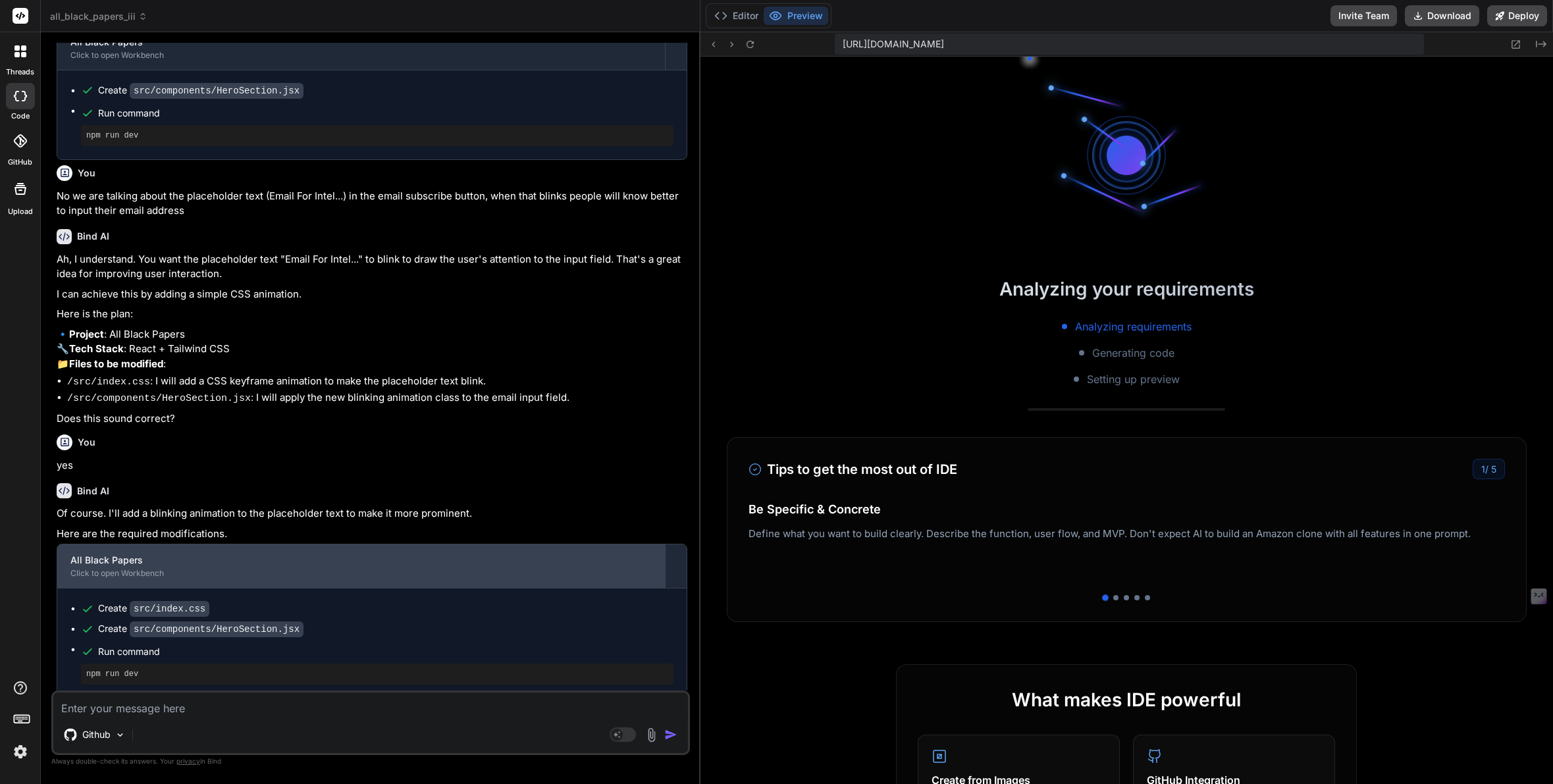
scroll to position [250, 0]
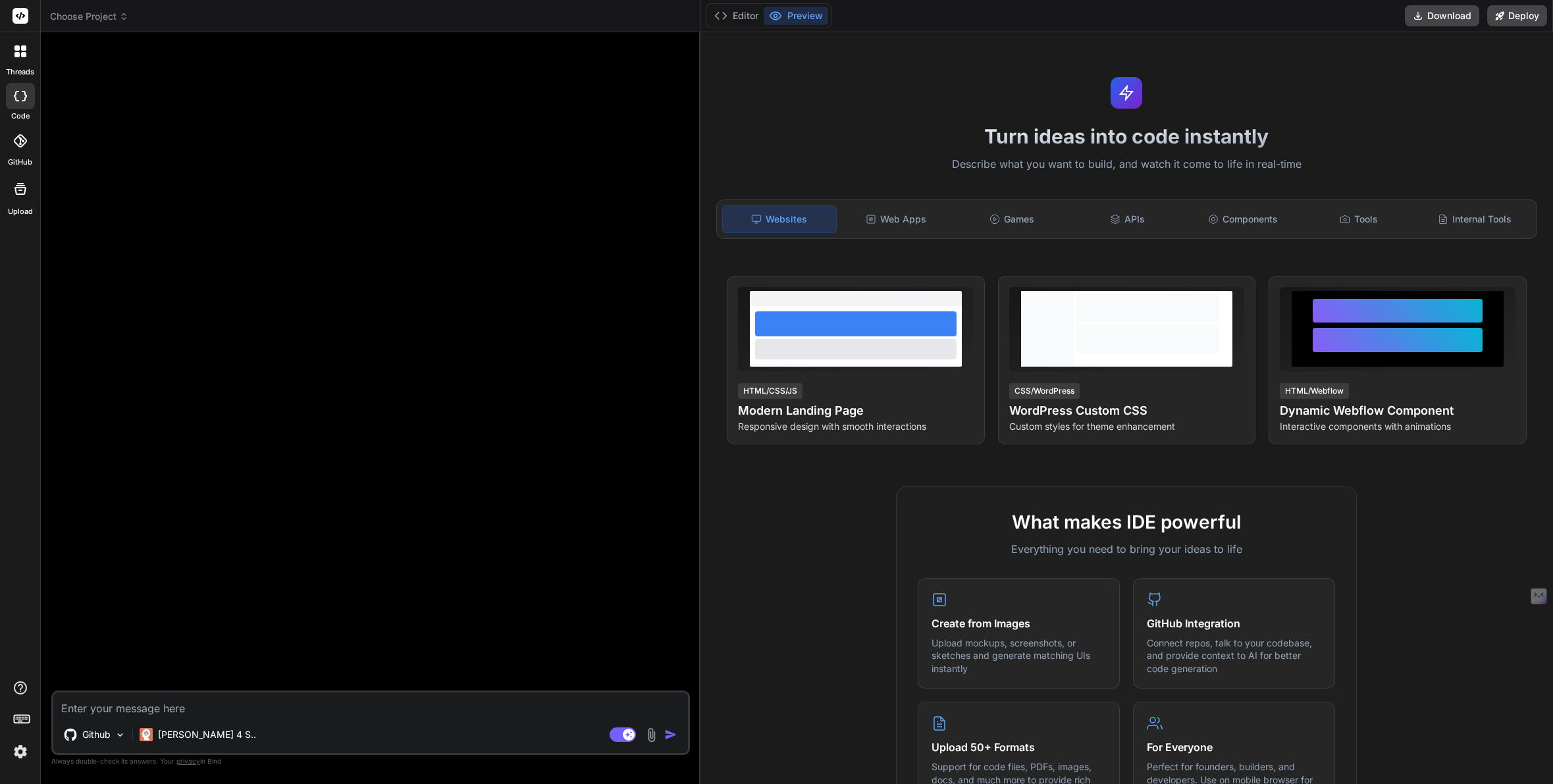
type textarea "x"
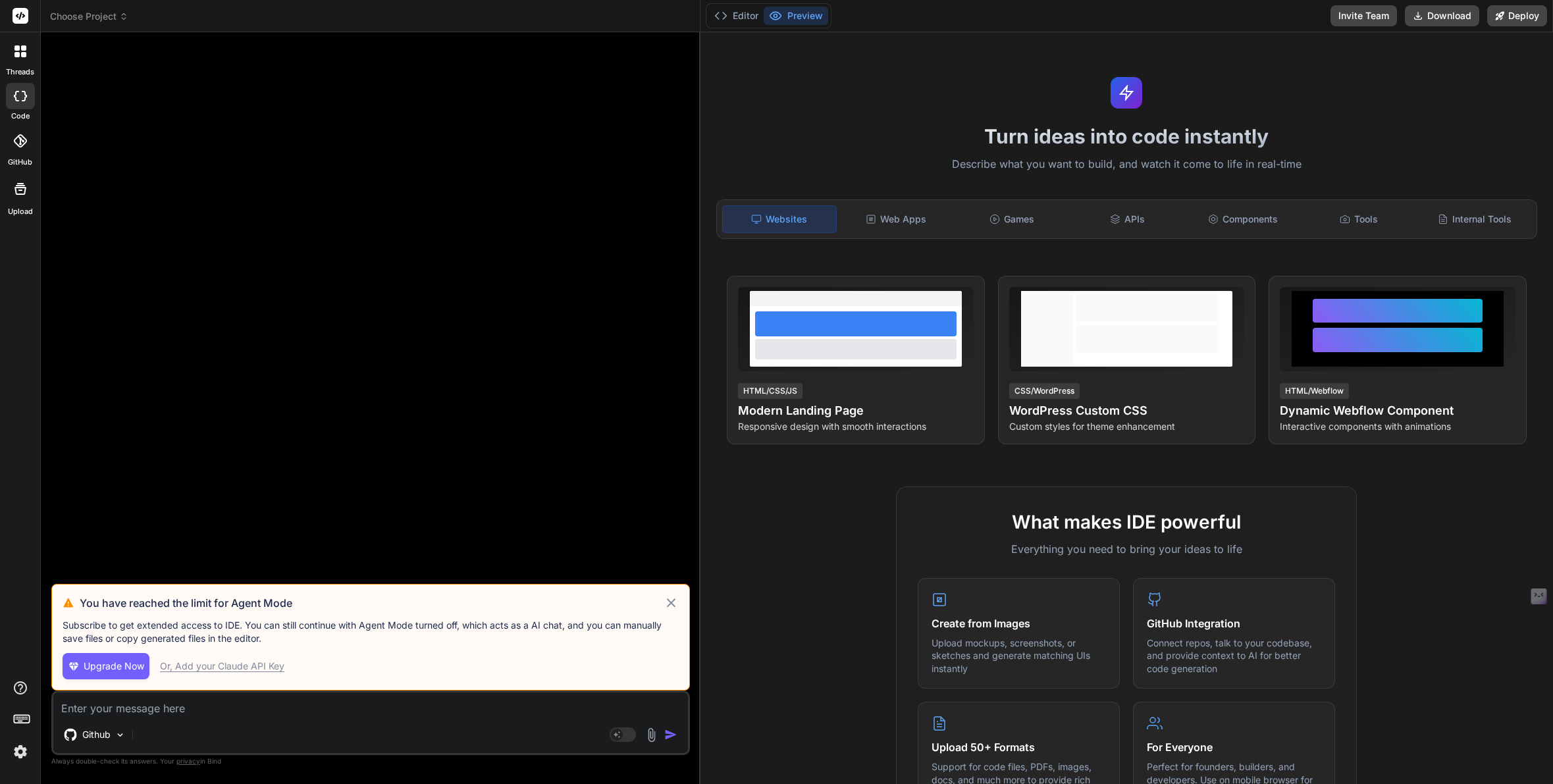
scroll to position [0, 0]
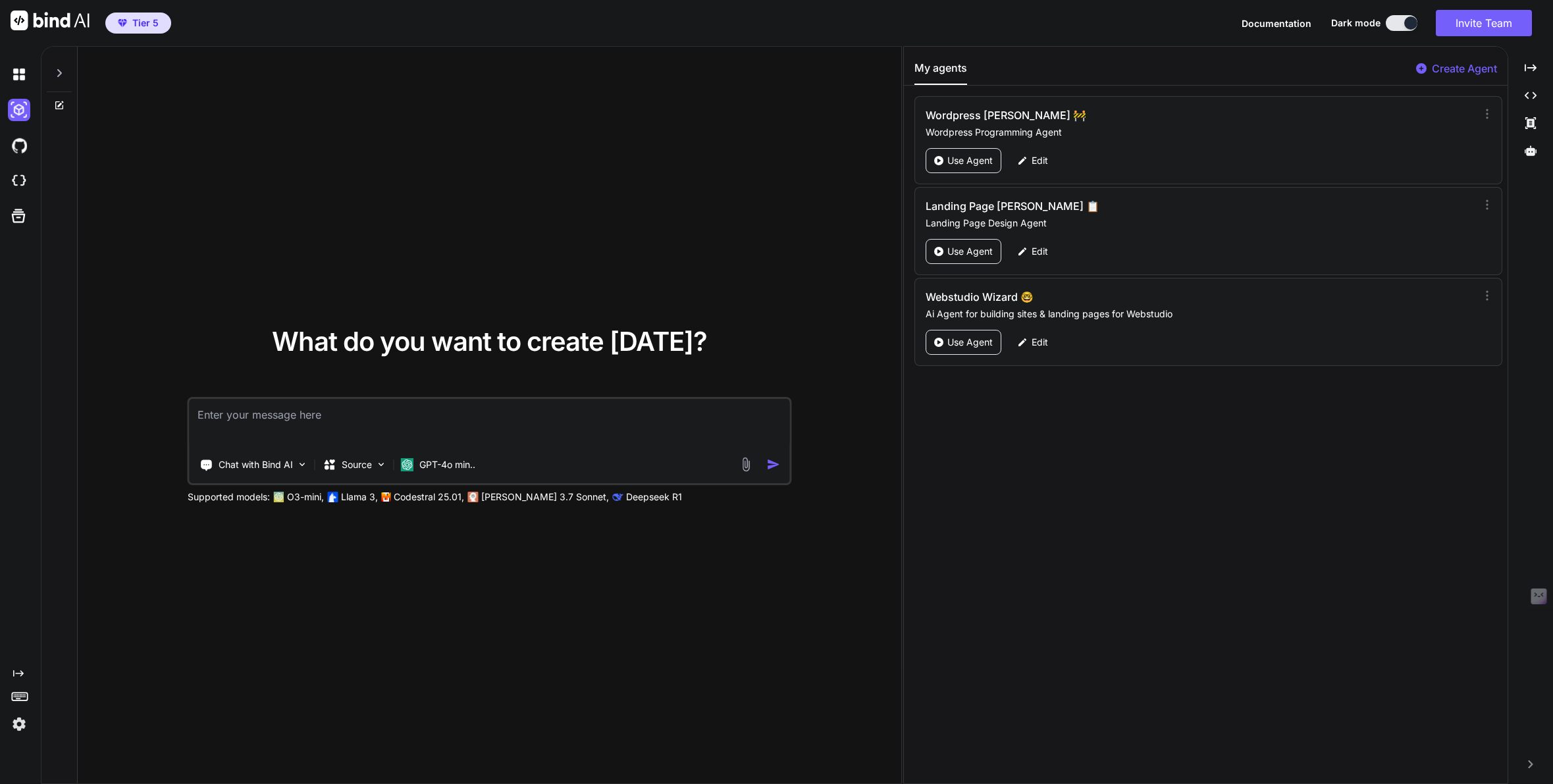
click at [19, 723] on img at bounding box center [19, 723] width 23 height 23
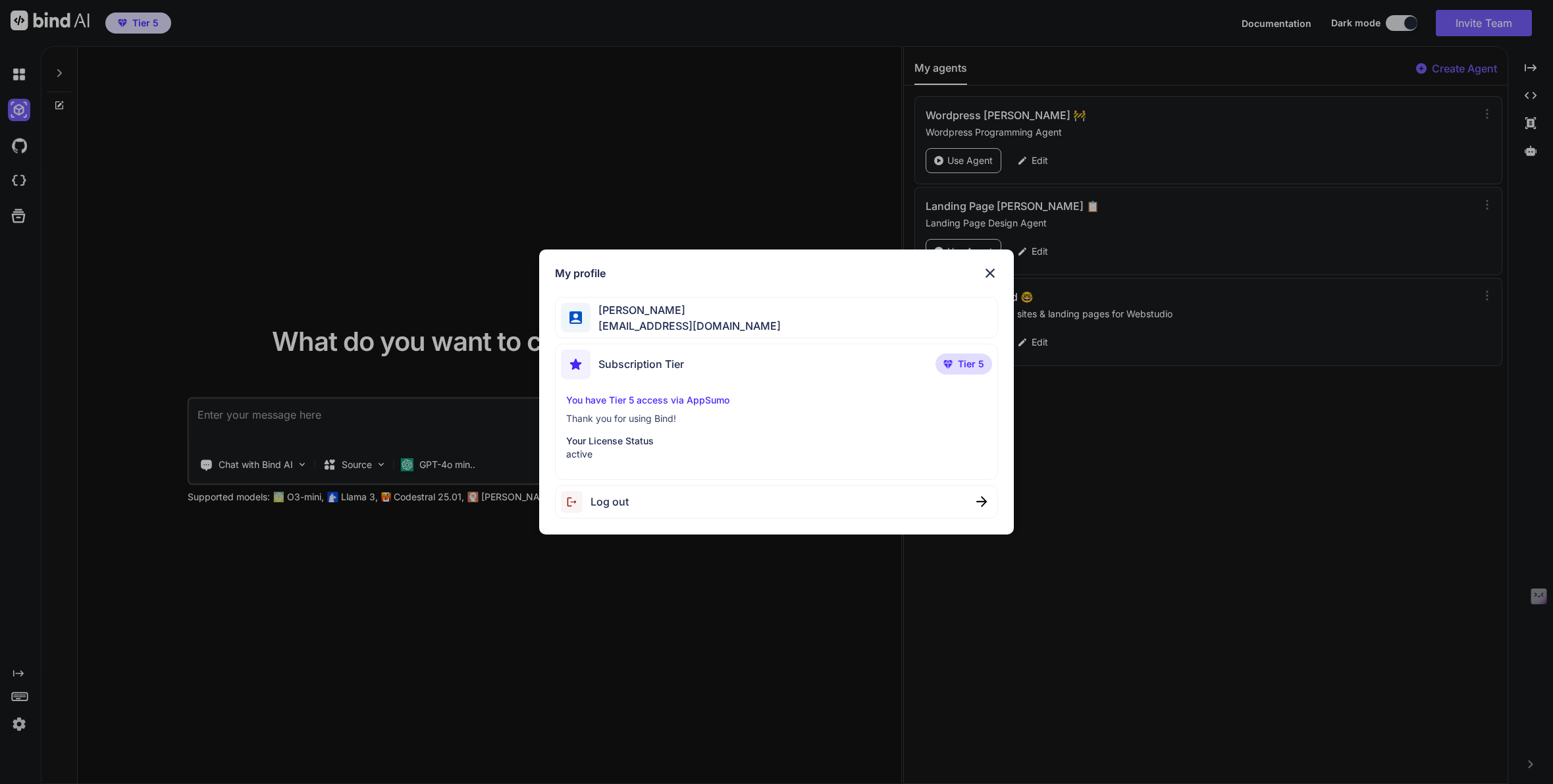
click at [601, 503] on span "Log out" at bounding box center [609, 501] width 38 height 16
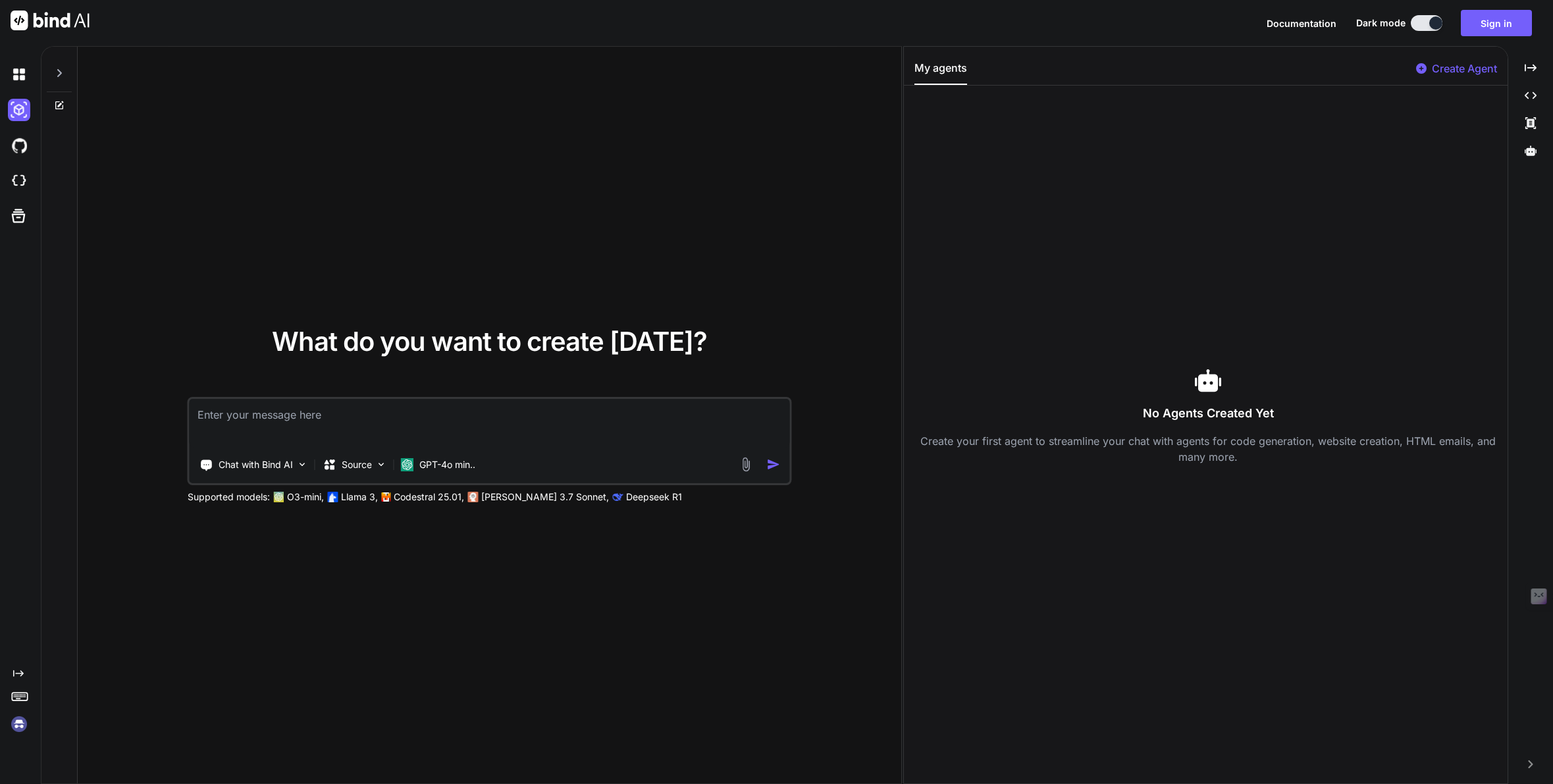
type textarea "x"
click at [1482, 28] on button "Sign in" at bounding box center [1496, 23] width 71 height 26
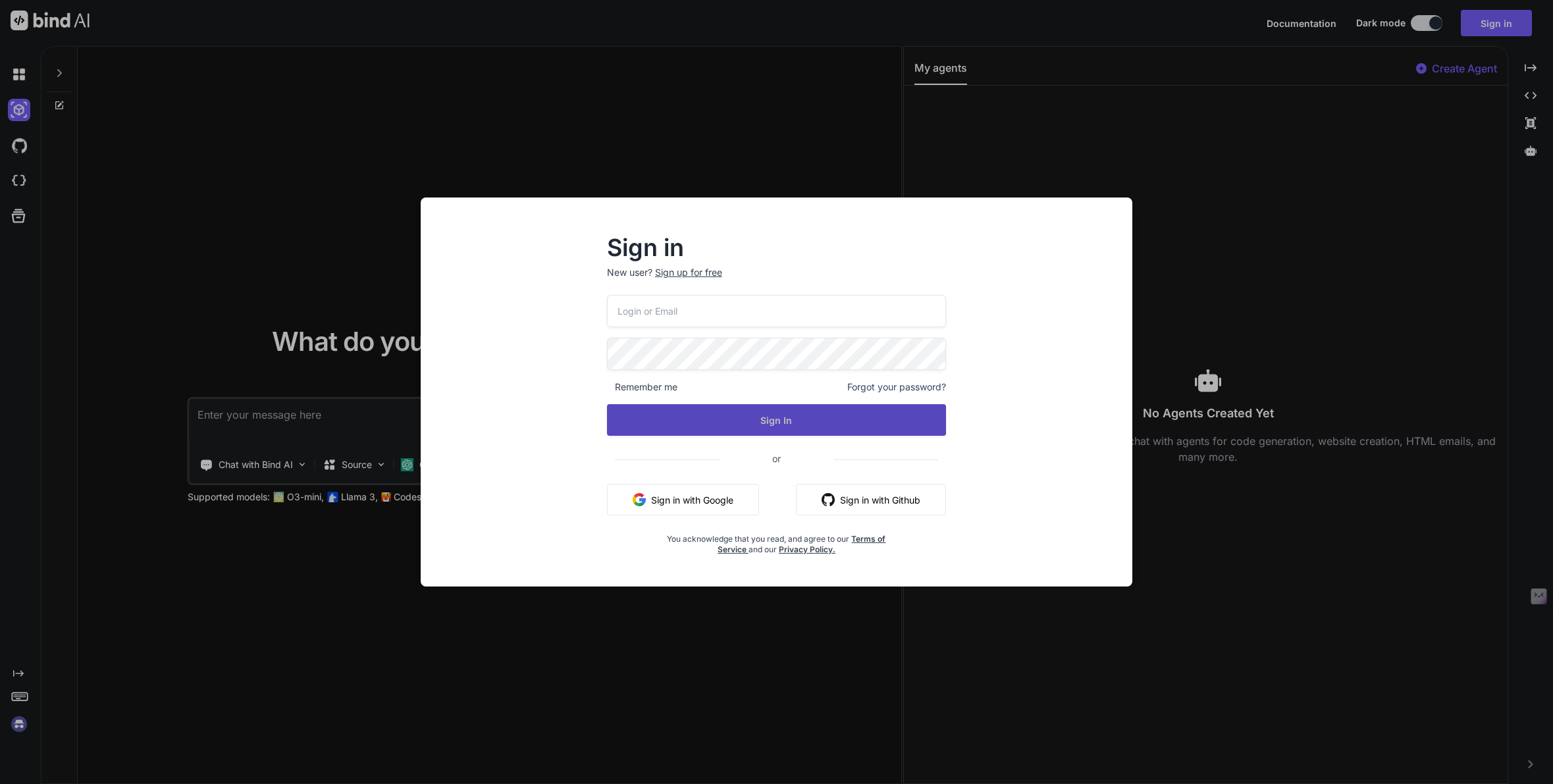
type input "fakewiseco@gmail.com"
click at [776, 426] on button "Sign In" at bounding box center [776, 420] width 339 height 32
click at [743, 421] on button "Sign In" at bounding box center [776, 420] width 339 height 32
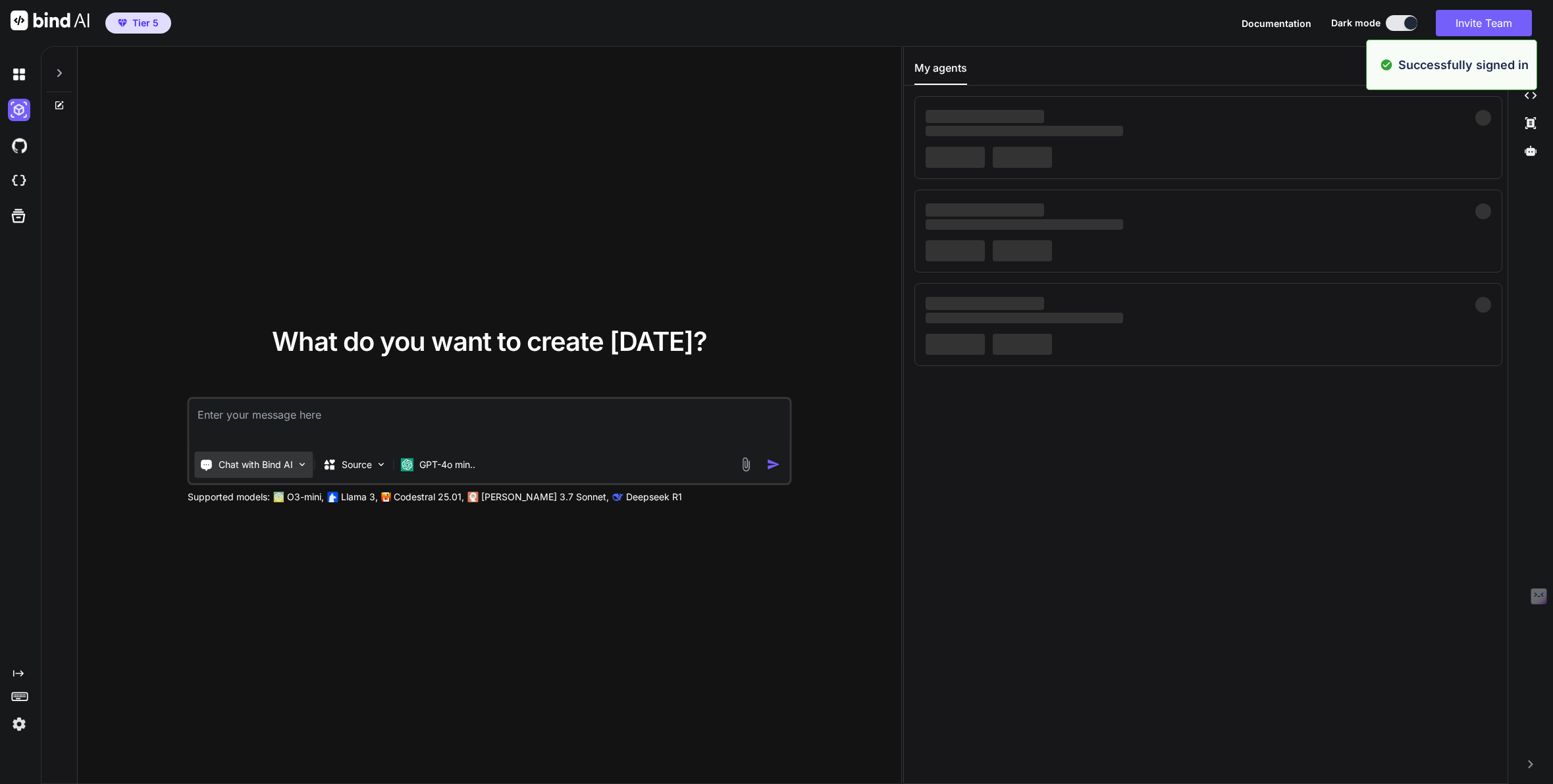
click at [270, 465] on p "Chat with Bind AI" at bounding box center [255, 464] width 75 height 13
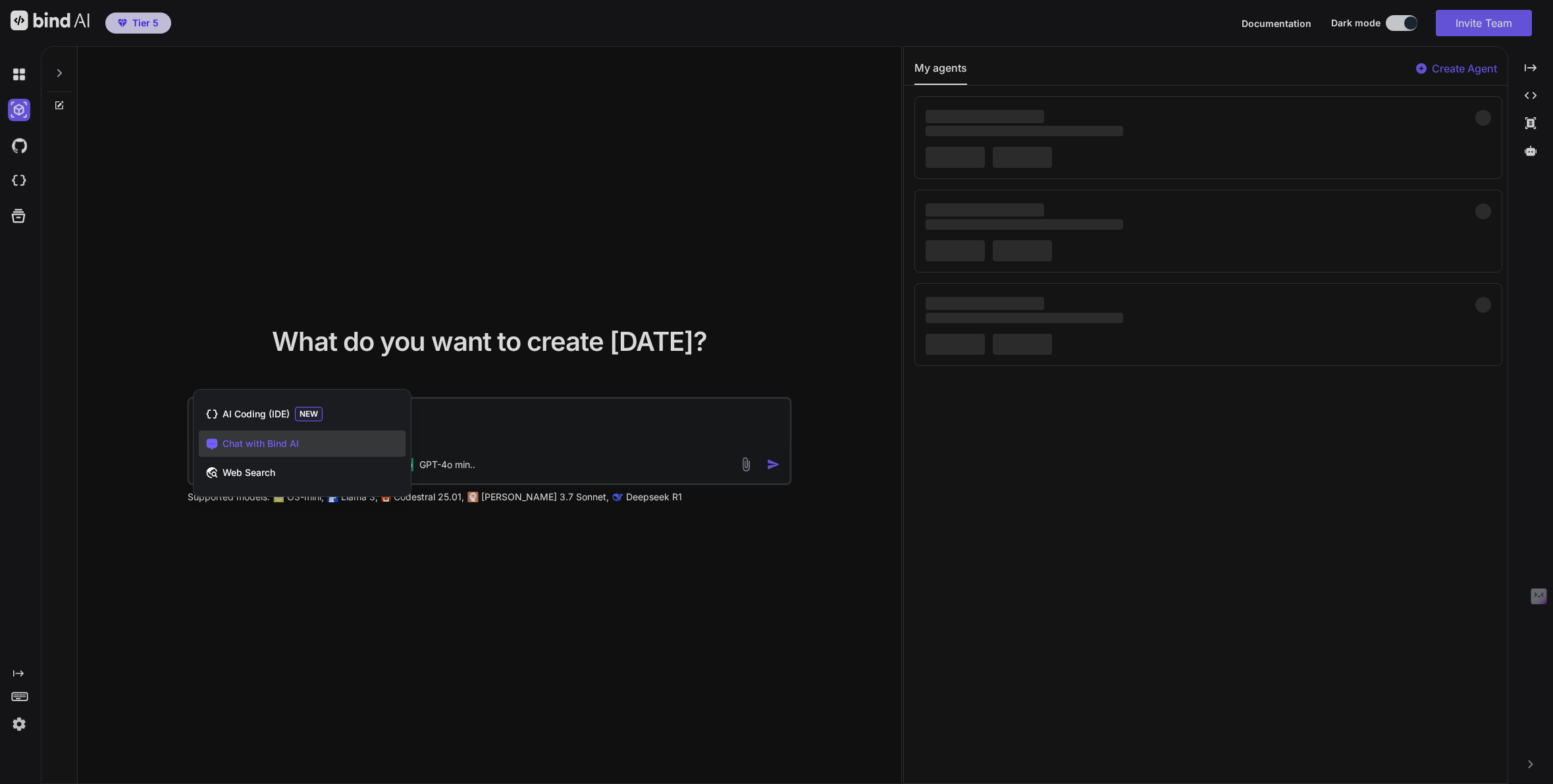
click at [524, 305] on div at bounding box center [776, 392] width 1553 height 784
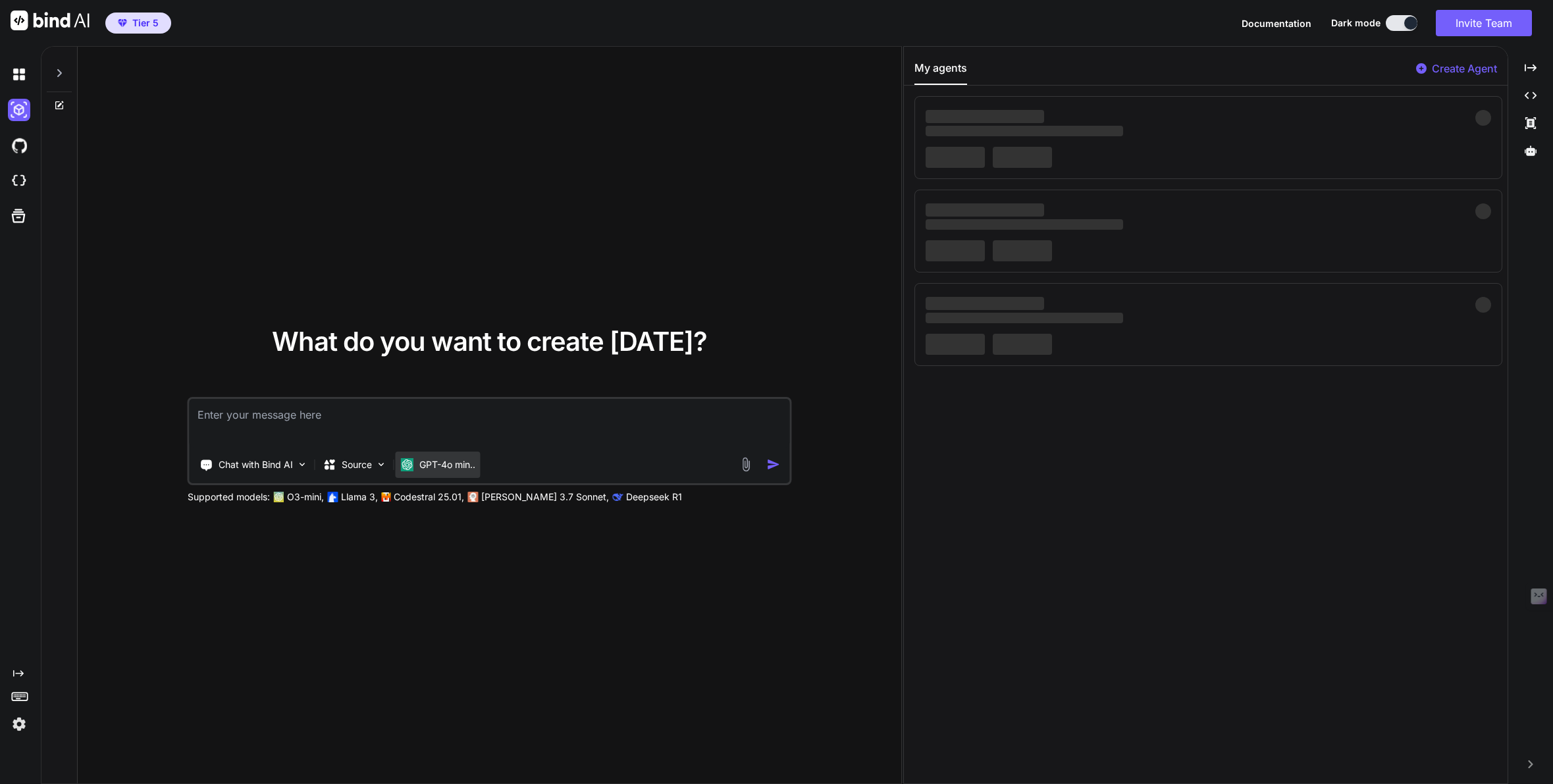
click at [445, 467] on p "GPT-4o min.." at bounding box center [447, 464] width 56 height 13
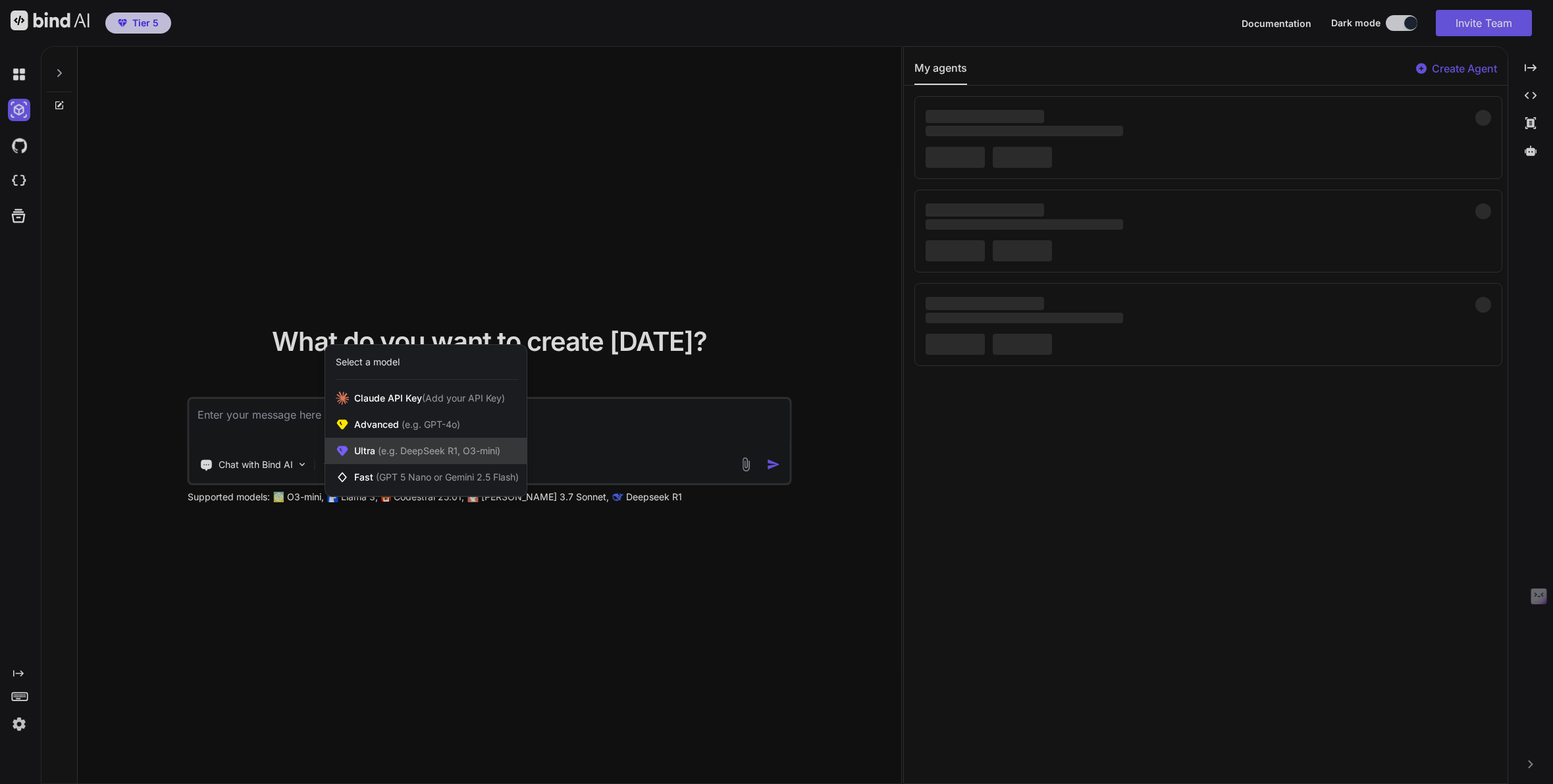
click at [432, 449] on span "(e.g. DeepSeek R1, O3-mini)" at bounding box center [437, 450] width 125 height 11
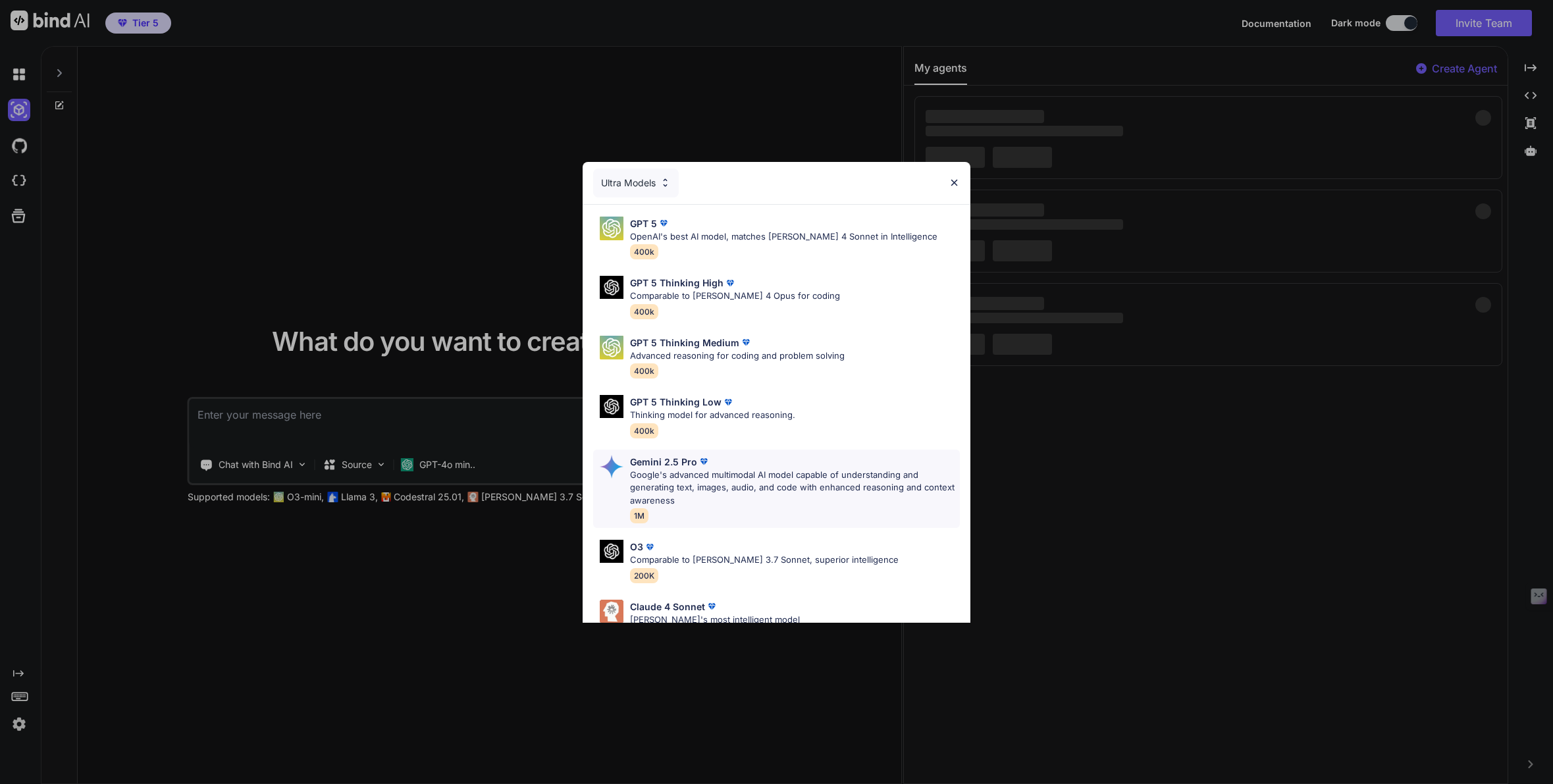
click at [658, 470] on p "Google's advanced multimodal AI model capable of understanding and generating t…" at bounding box center [795, 488] width 331 height 39
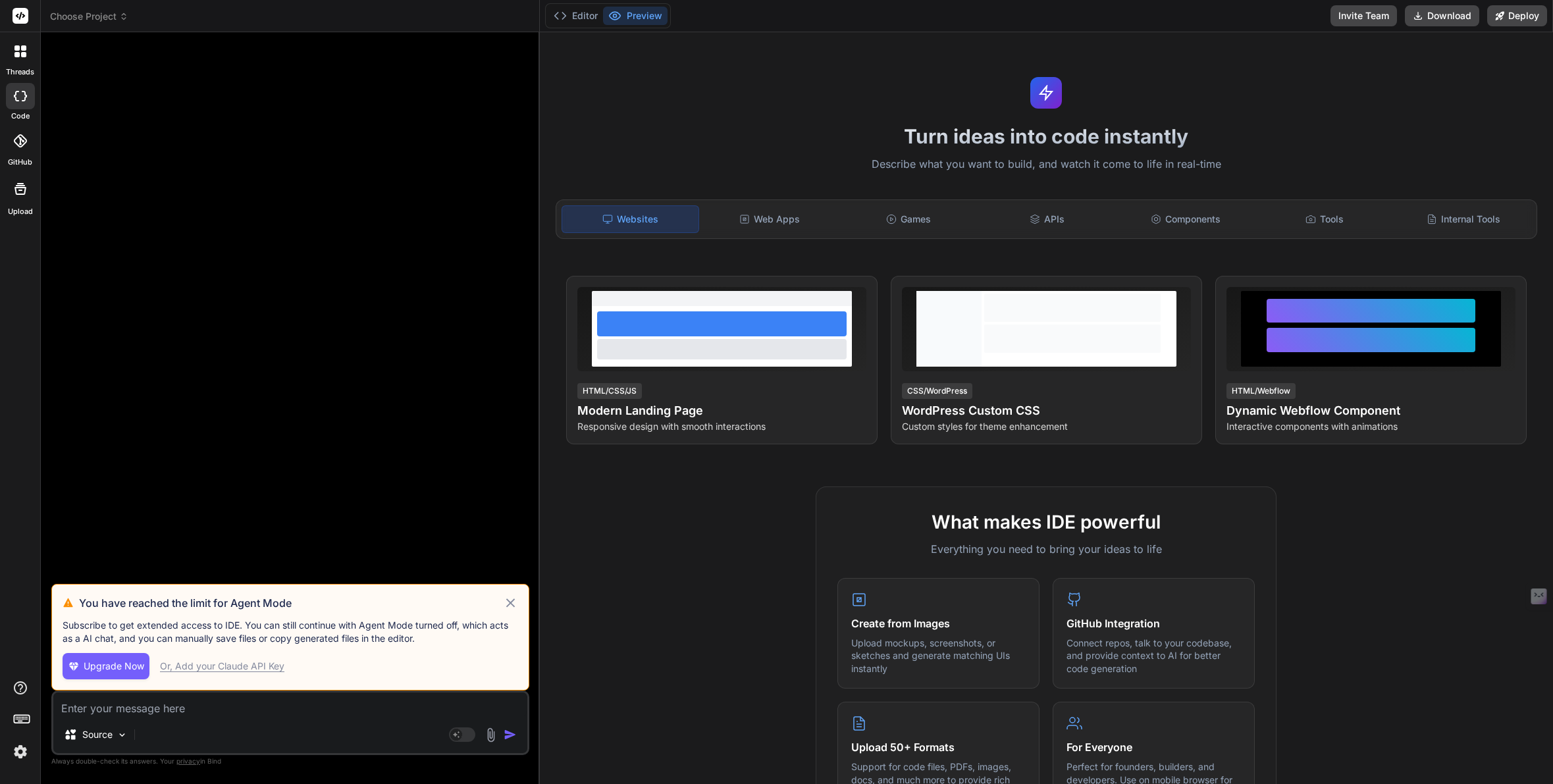
click at [102, 19] on span "Choose Project" at bounding box center [89, 16] width 78 height 13
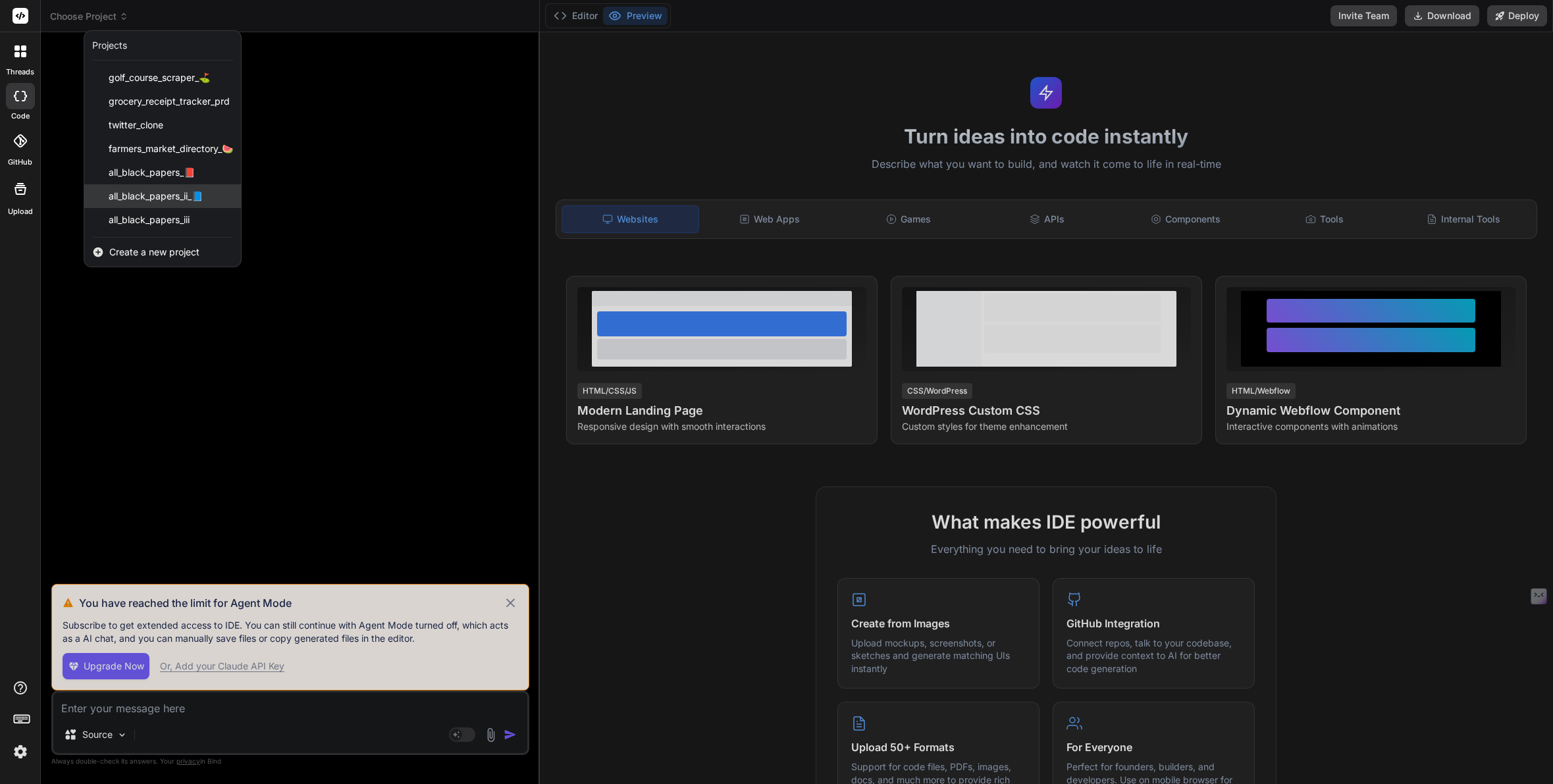
click at [148, 188] on div "all_black_papers_ii_📘" at bounding box center [163, 196] width 157 height 24
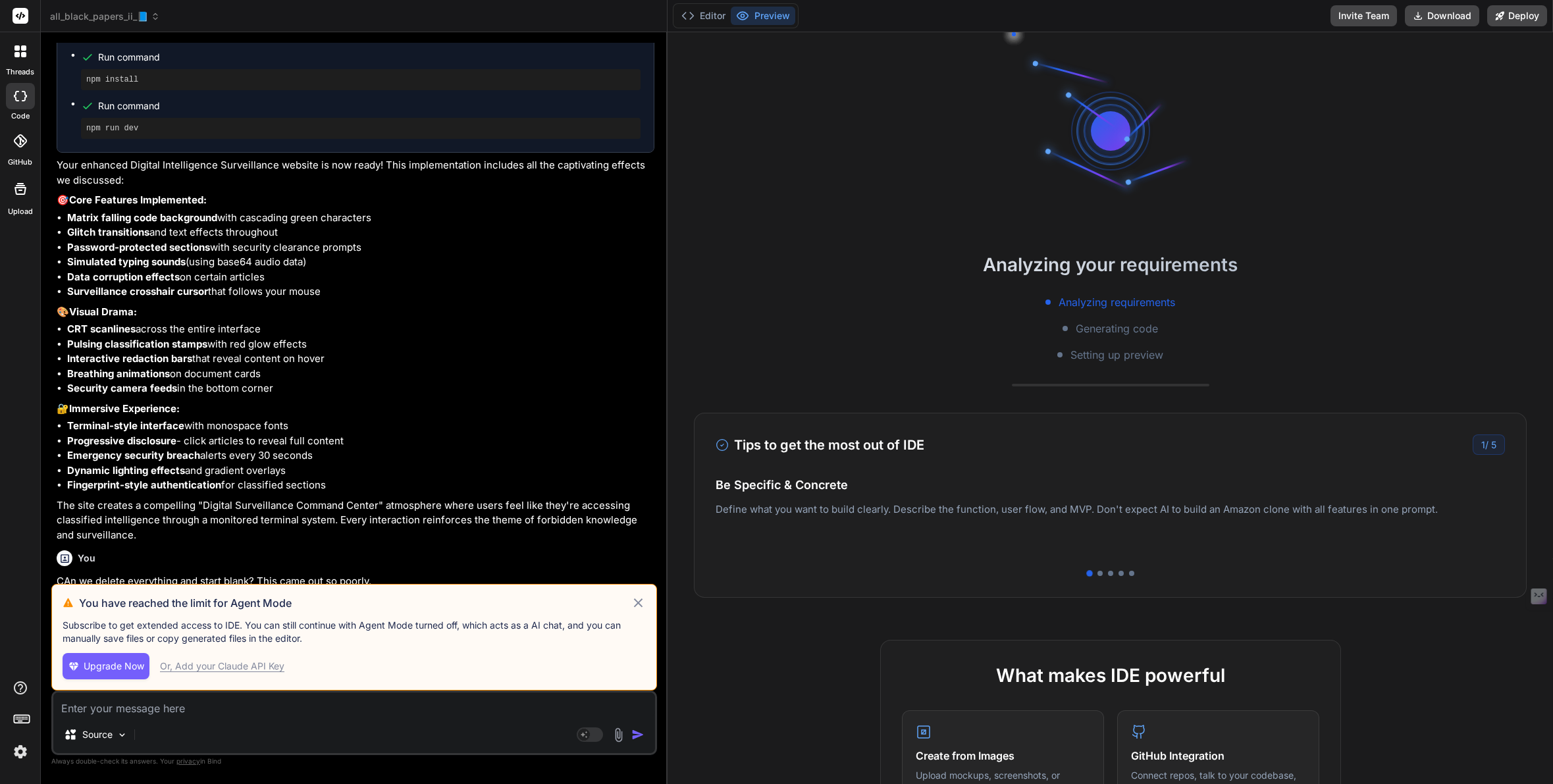
scroll to position [1792, 0]
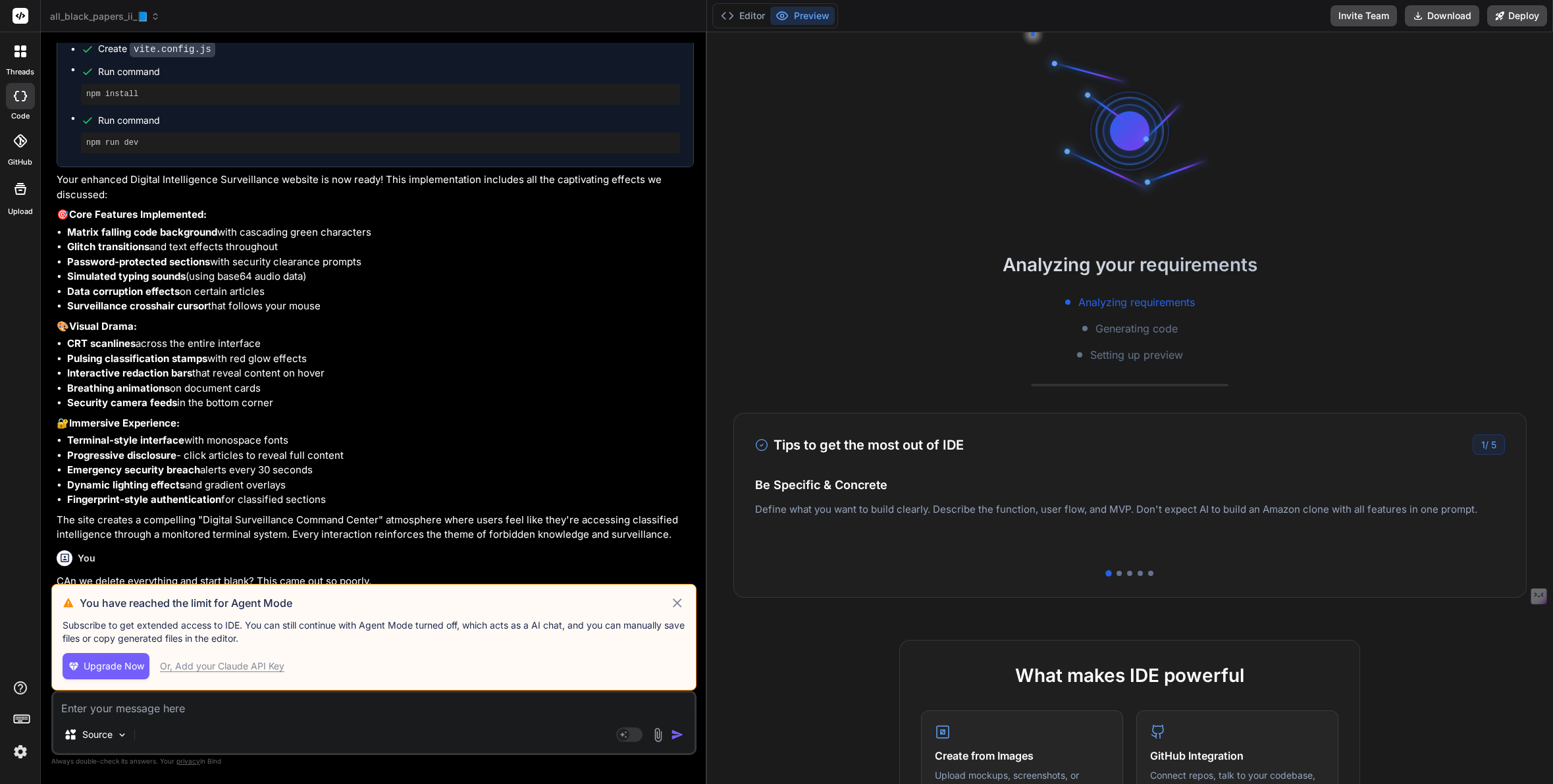
drag, startPoint x: 539, startPoint y: 386, endPoint x: 684, endPoint y: 383, distance: 145.0
click at [684, 383] on div "Bind AI Web Search Created with Pixso. Code Generator You Keeping the essence o…" at bounding box center [374, 408] width 666 height 751
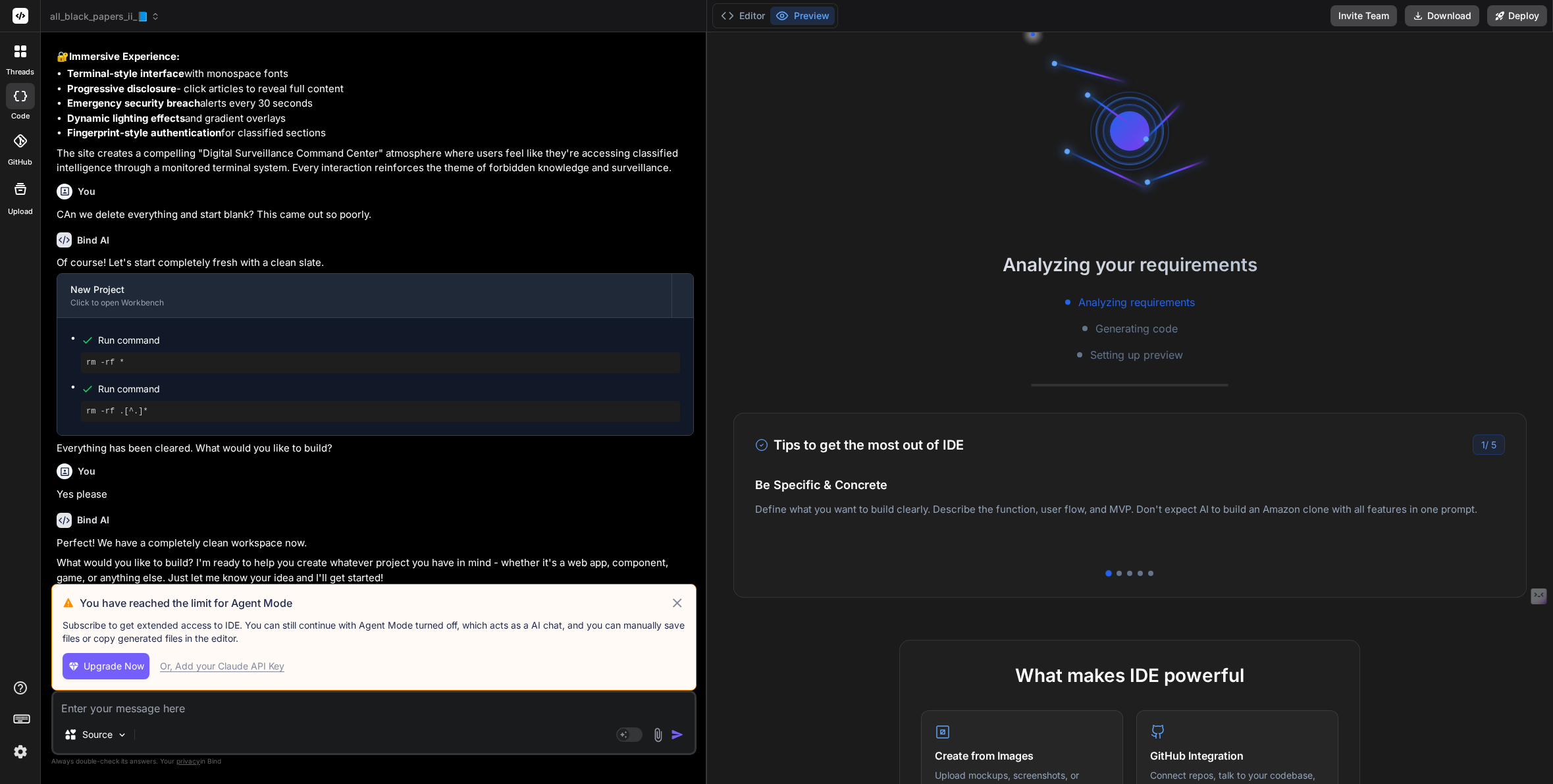
type textarea "x"
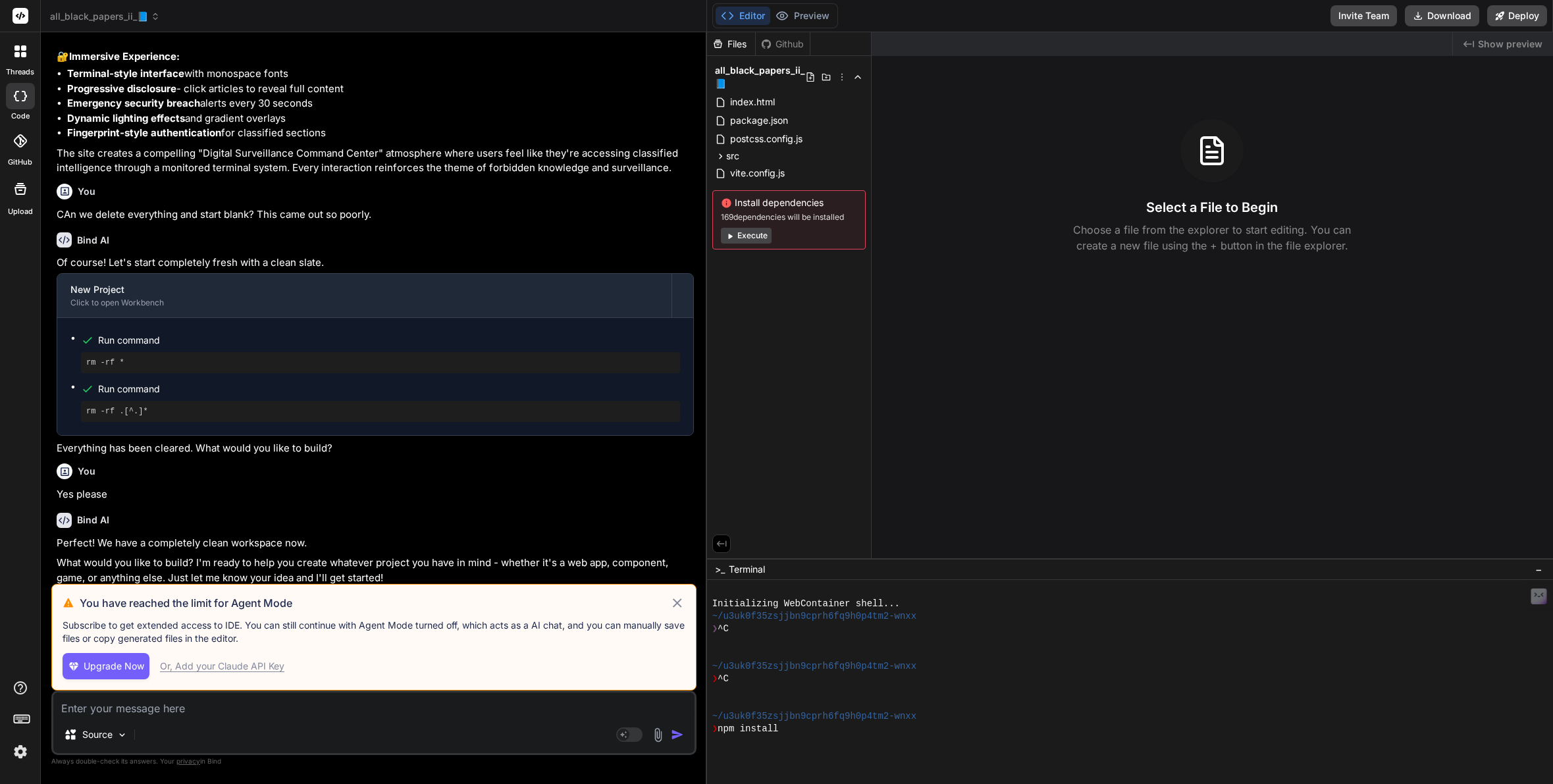
scroll to position [113, 0]
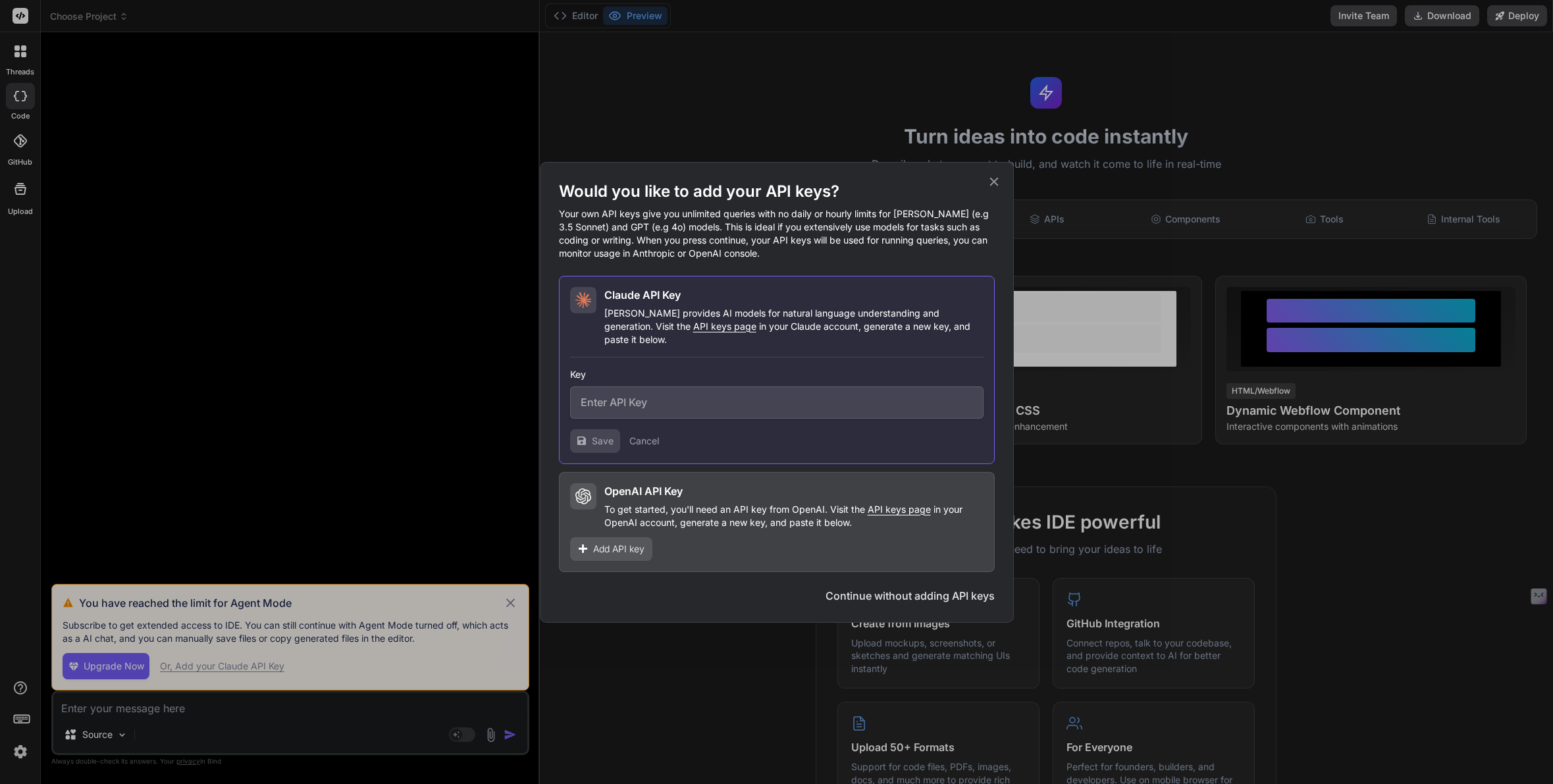
click at [996, 186] on icon at bounding box center [993, 181] width 9 height 9
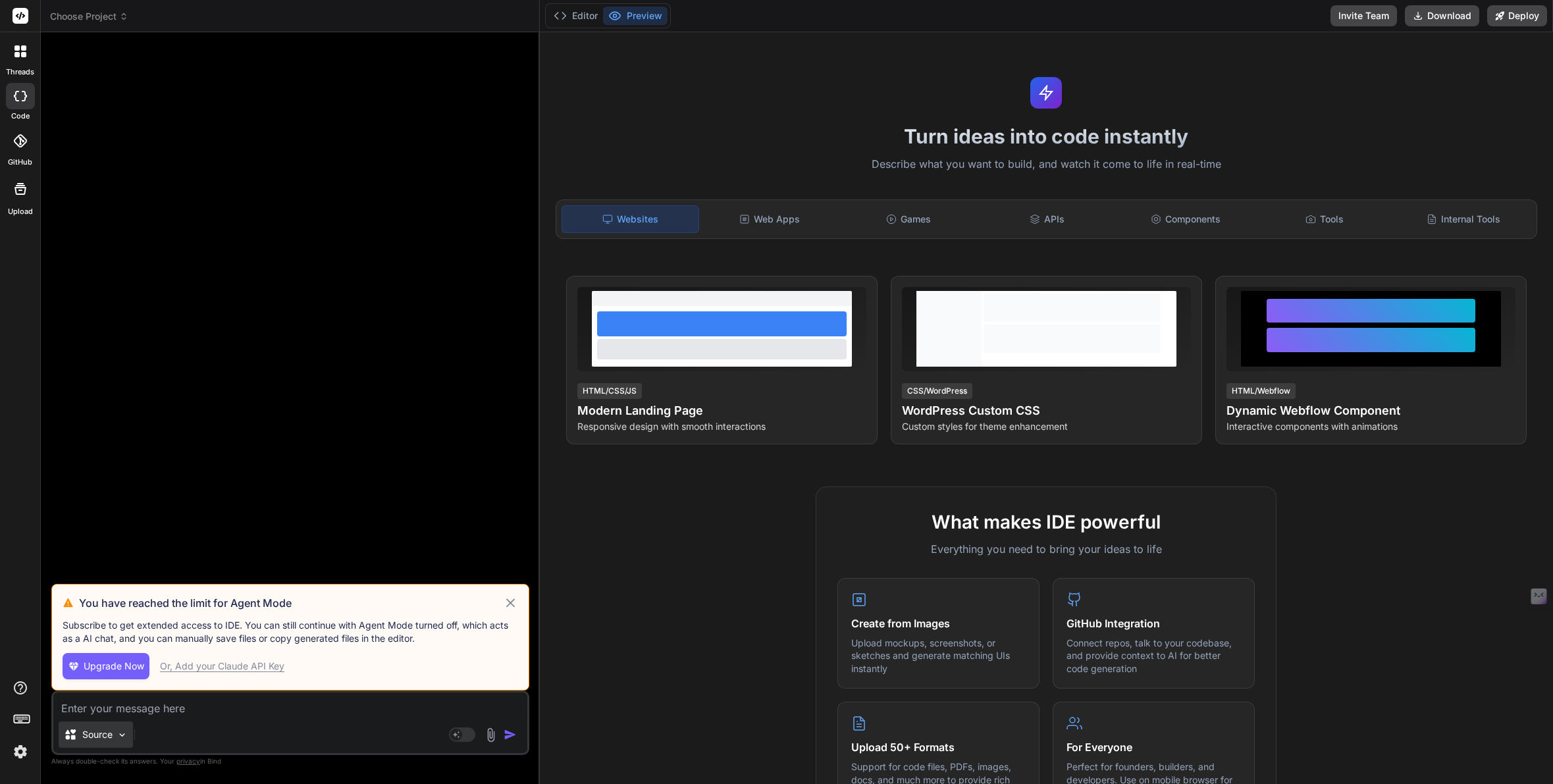
click at [110, 737] on p "Source" at bounding box center [97, 734] width 30 height 13
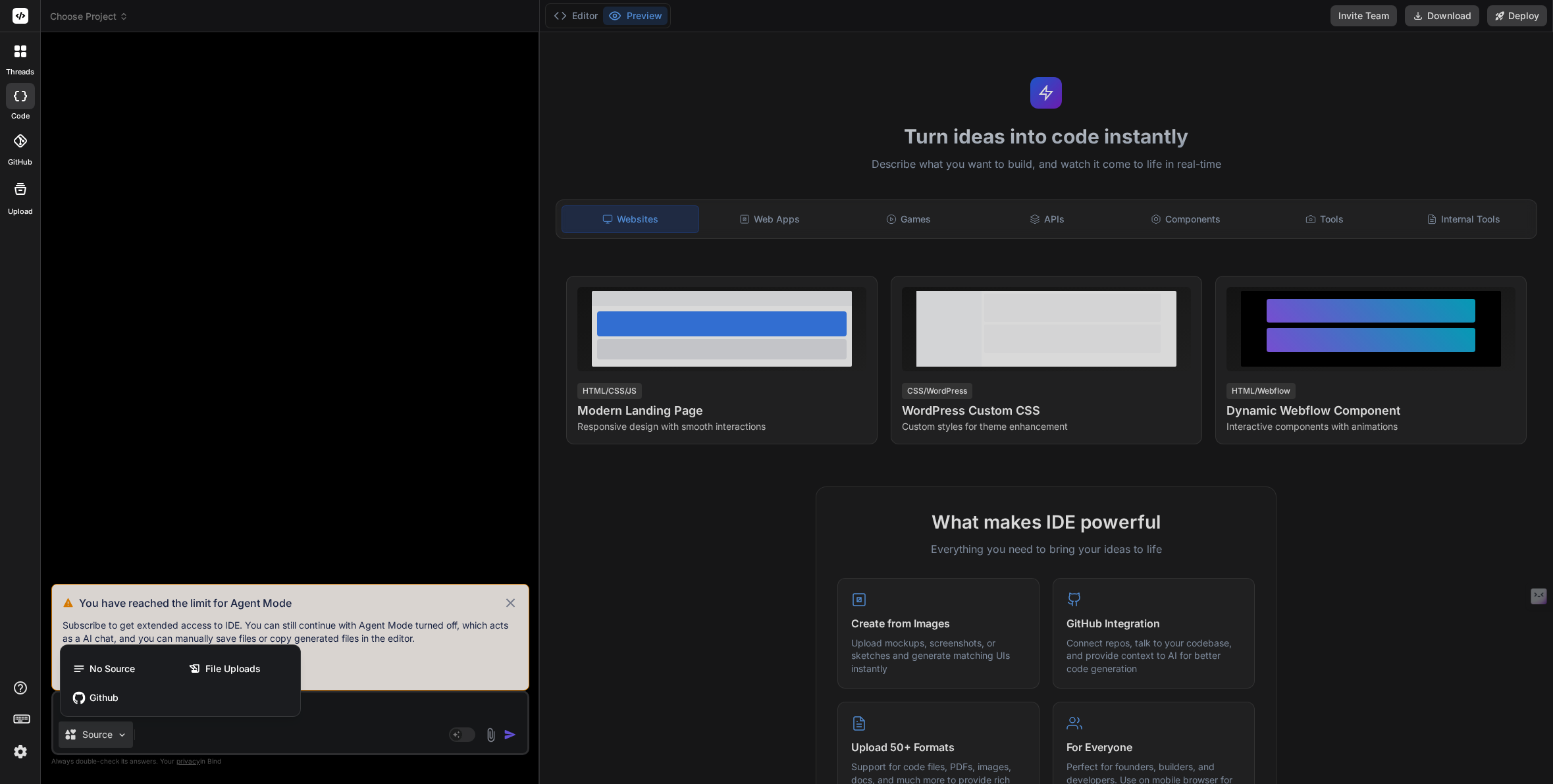
click at [110, 737] on div at bounding box center [776, 392] width 1553 height 784
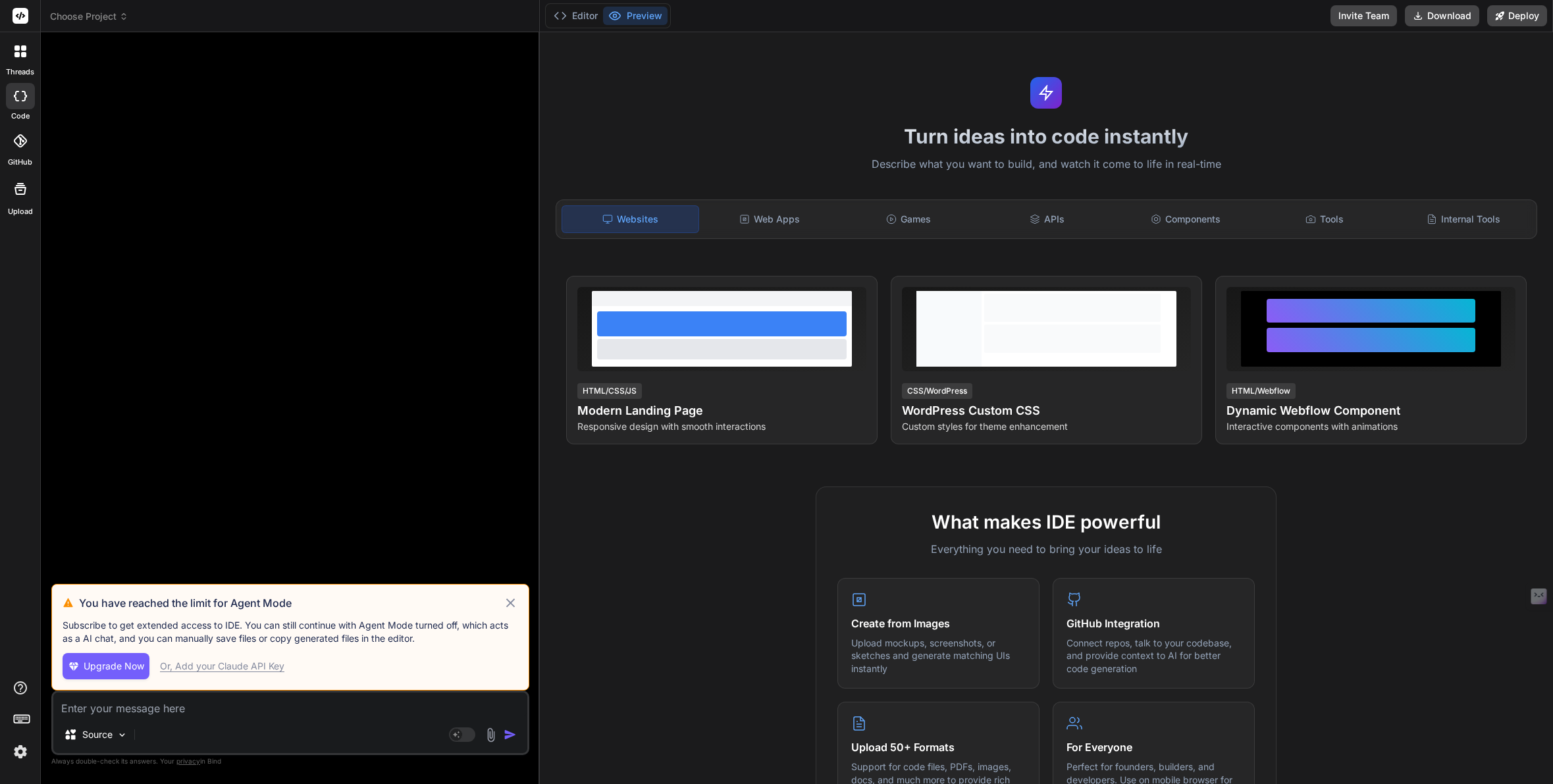
click at [508, 599] on icon at bounding box center [511, 603] width 9 height 9
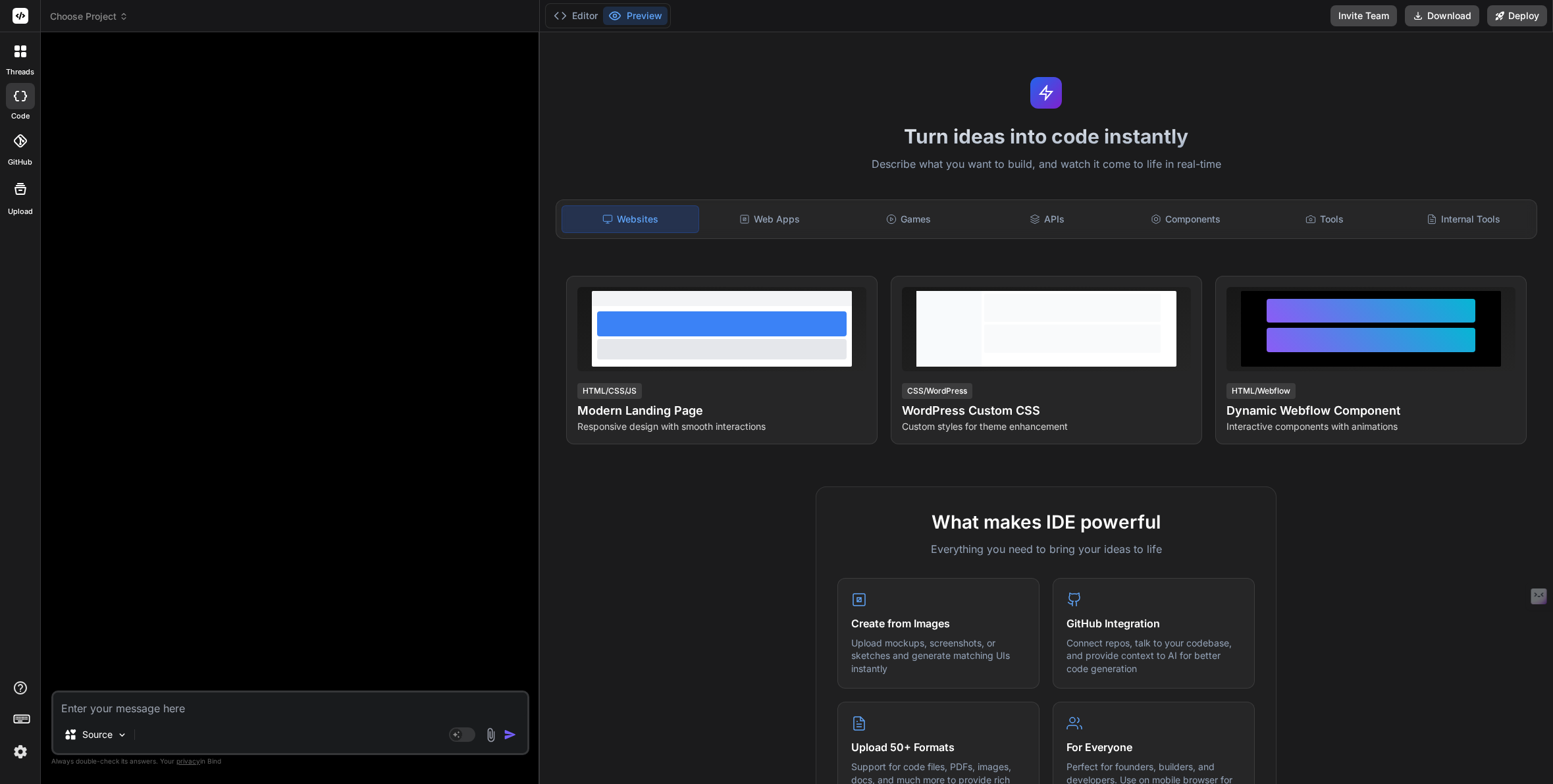
click at [88, 23] on header "Choose Project Created with Pixso." at bounding box center [290, 16] width 499 height 33
click at [98, 17] on span "Choose Project" at bounding box center [89, 16] width 78 height 13
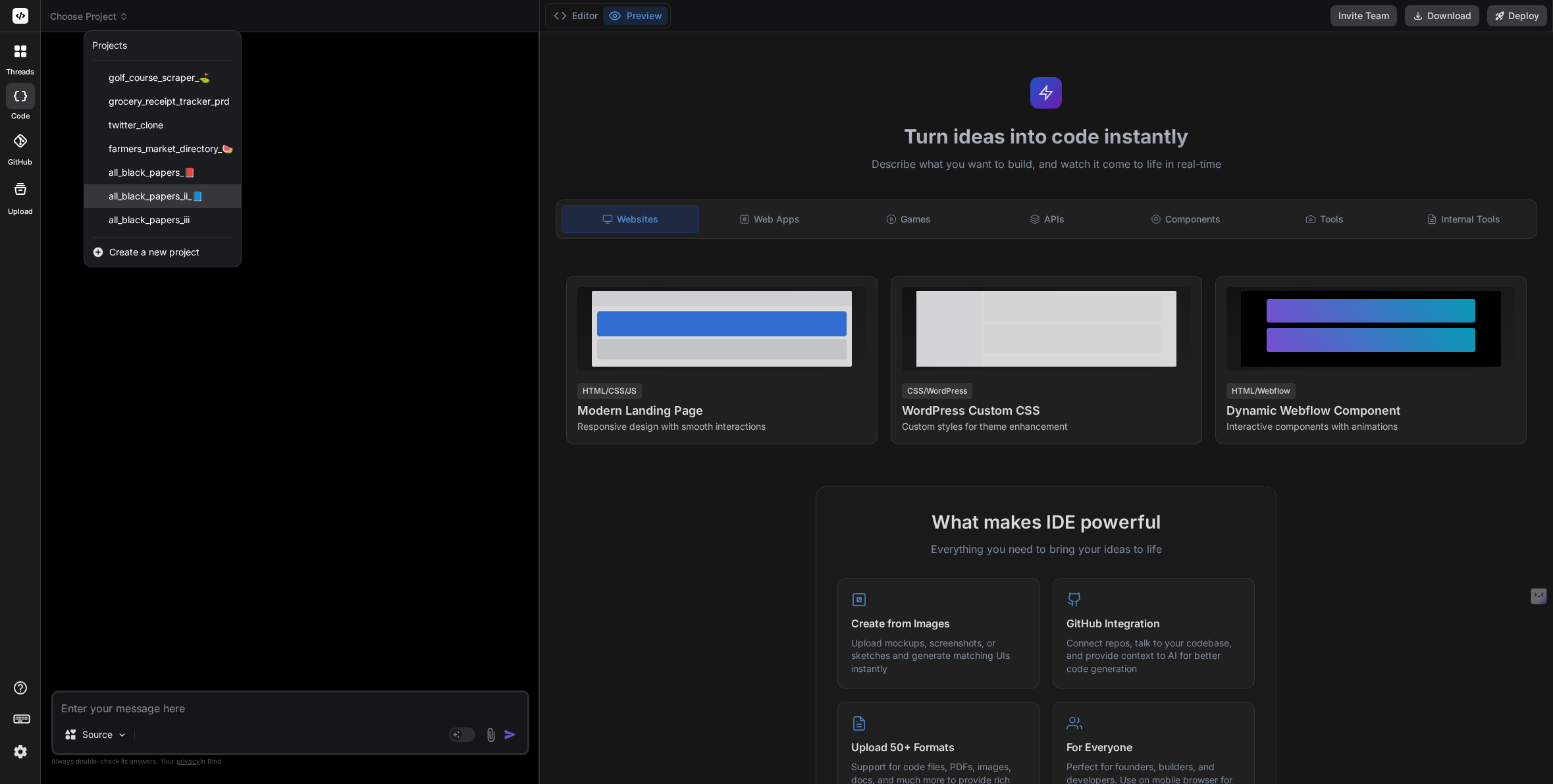
click at [142, 199] on span "all_black_papers_ii_📘" at bounding box center [155, 196] width 94 height 13
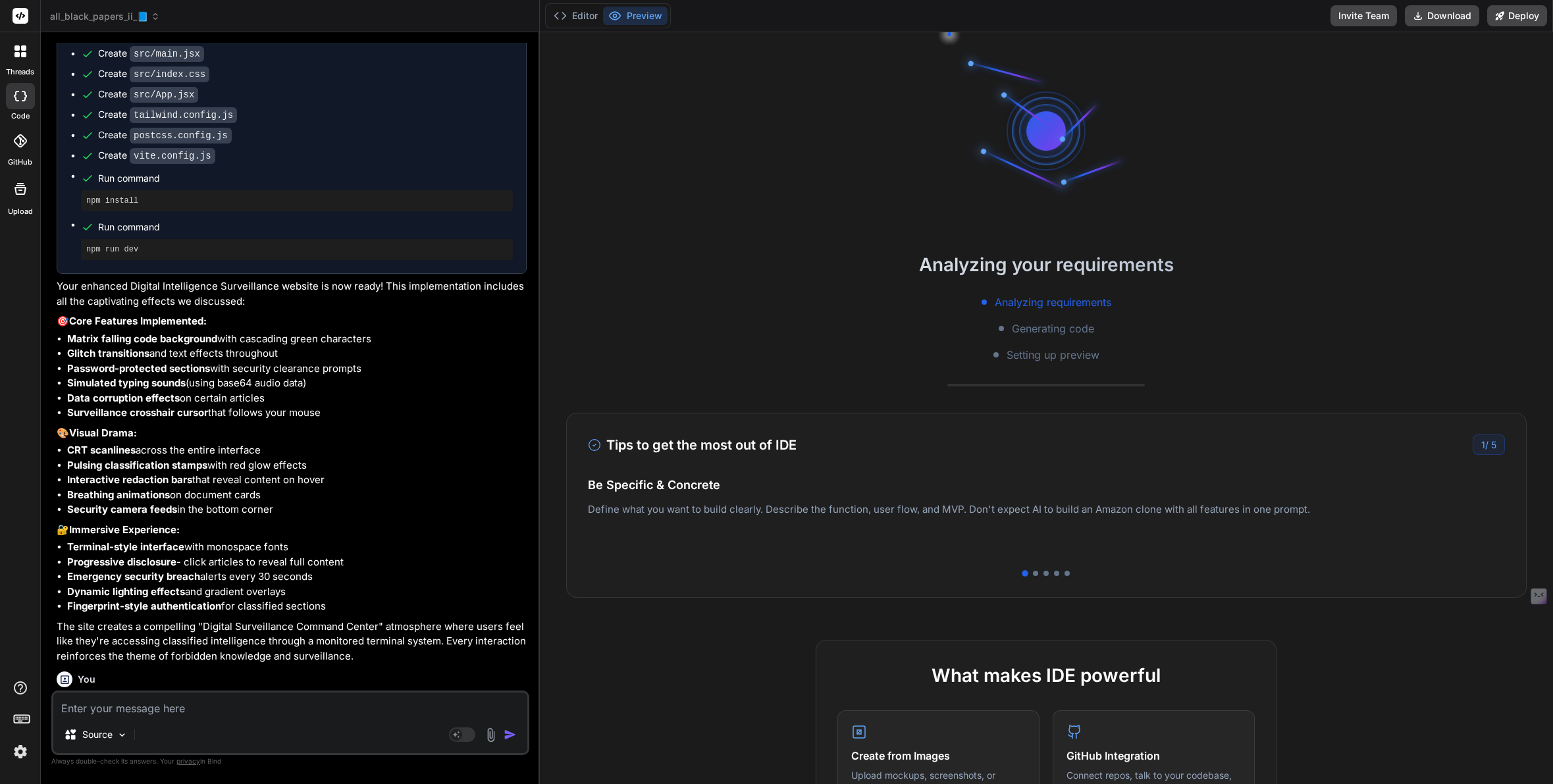
scroll to position [1685, 0]
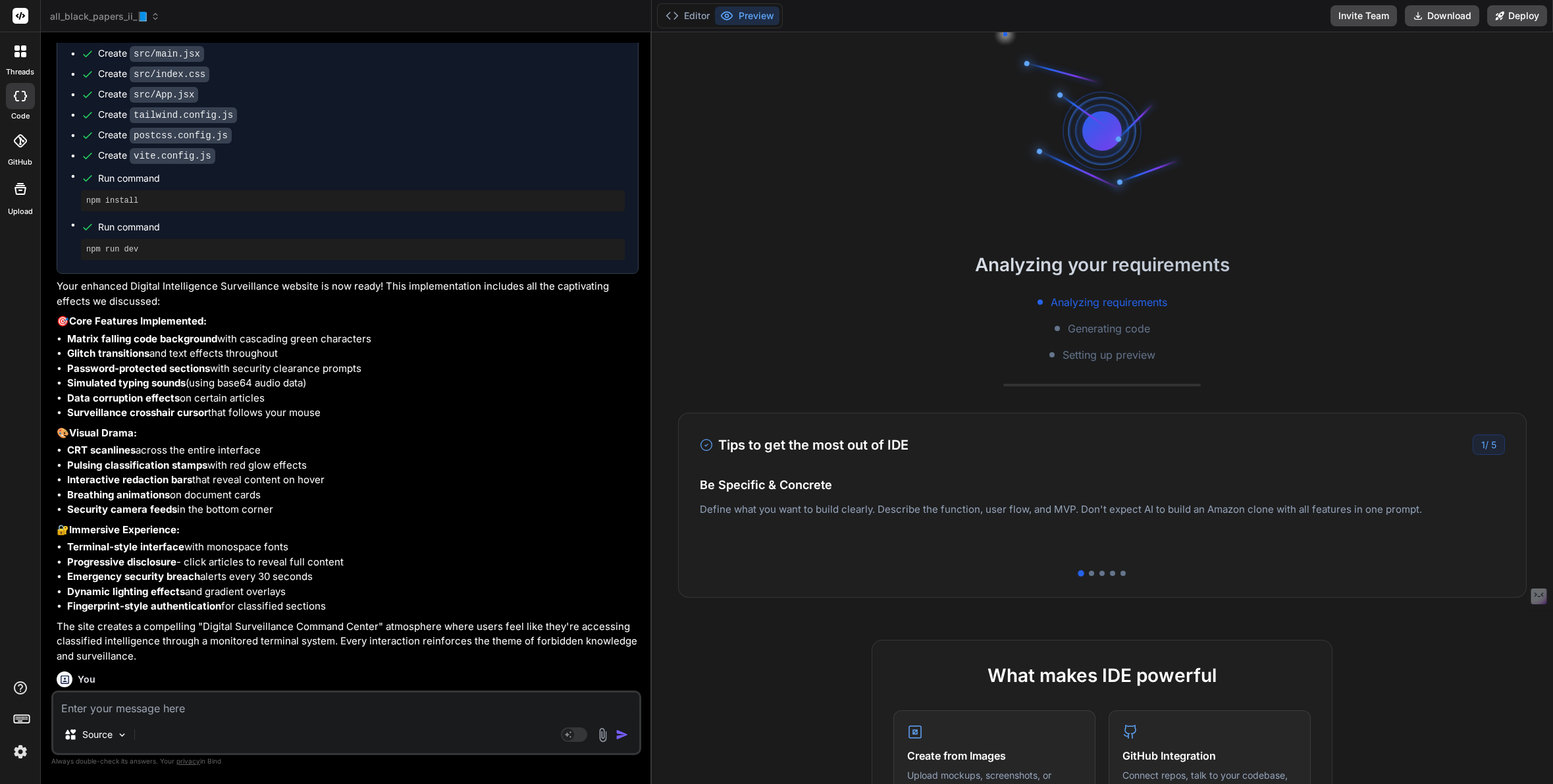
drag, startPoint x: 539, startPoint y: 317, endPoint x: 624, endPoint y: 327, distance: 85.6
click at [624, 327] on div "Bind AI Web Search Created with Pixso. Code Generator You Keeping the essence o…" at bounding box center [346, 408] width 611 height 751
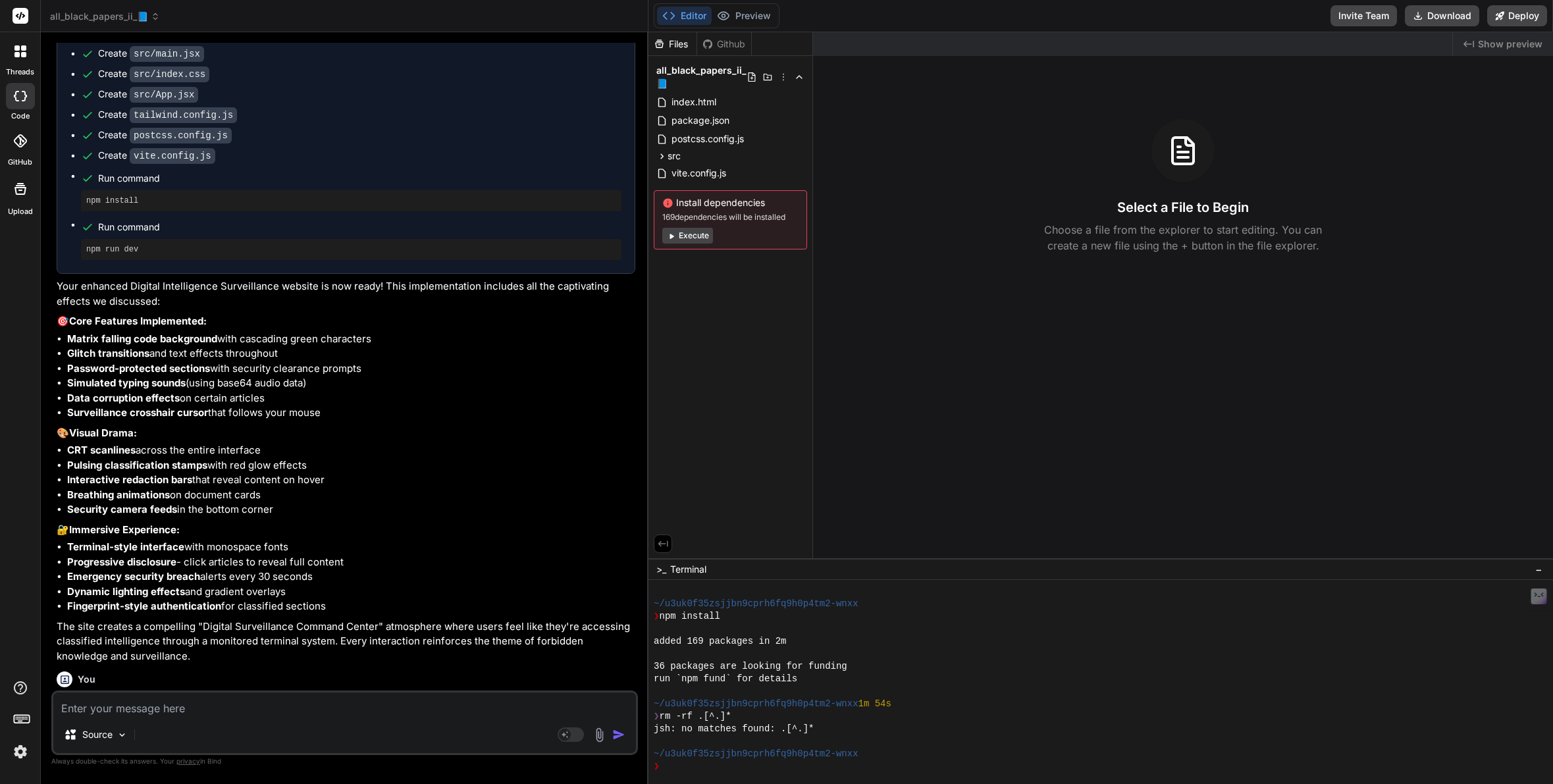
scroll to position [113, 0]
click at [23, 753] on img at bounding box center [20, 751] width 23 height 23
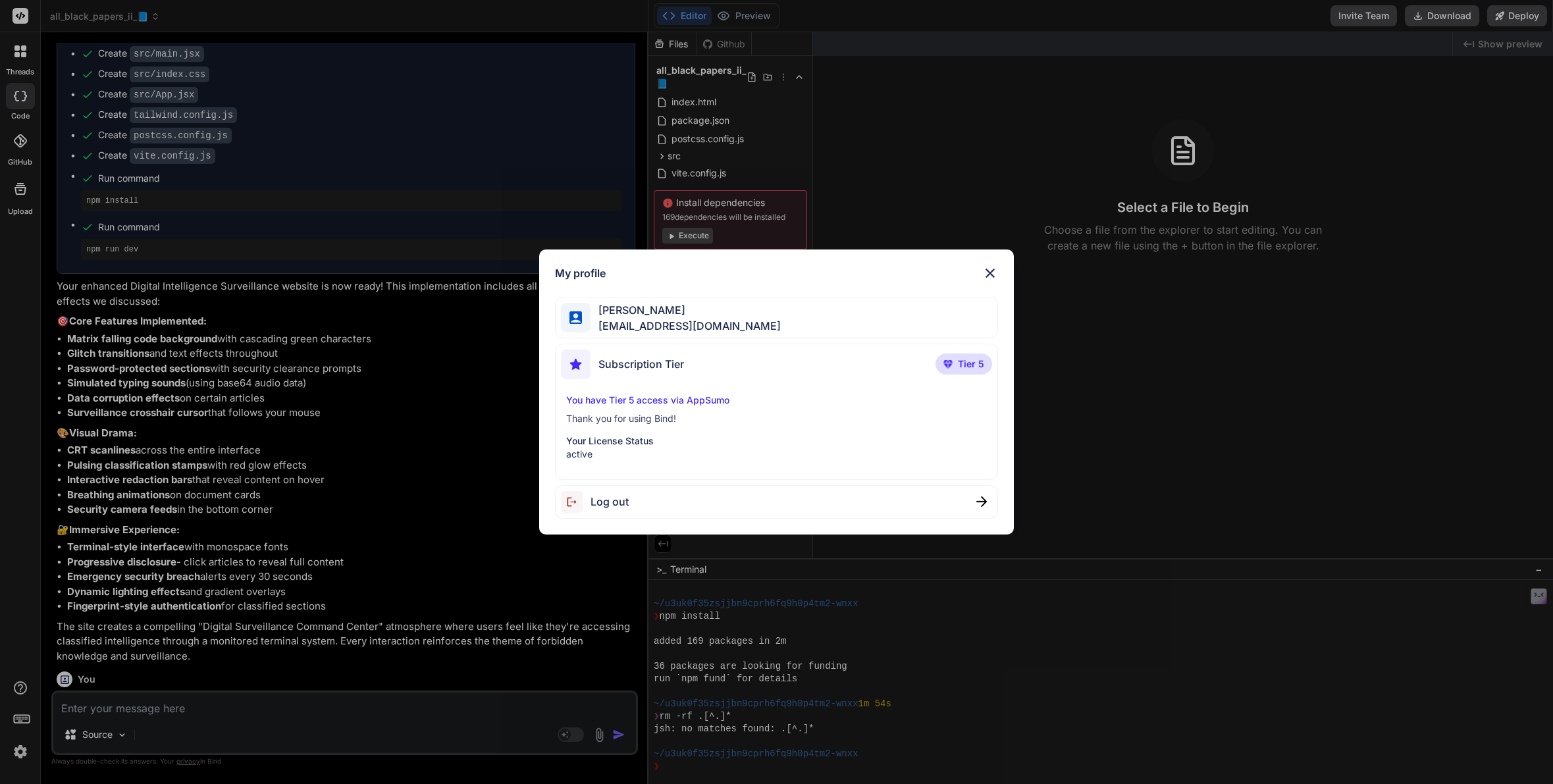
click at [652, 366] on span "Subscription Tier" at bounding box center [641, 364] width 85 height 16
click at [654, 401] on p "You have Tier 5 access via AppSumo" at bounding box center [776, 400] width 421 height 13
click at [645, 433] on div "You have Tier 5 access via AppSumo Thank you for using Bind! Your License Statu…" at bounding box center [776, 427] width 431 height 67
click at [512, 502] on div "My profile [PERSON_NAME] [EMAIL_ADDRESS][DOMAIN_NAME] Subscription Tier Tier 5 …" at bounding box center [776, 392] width 1553 height 784
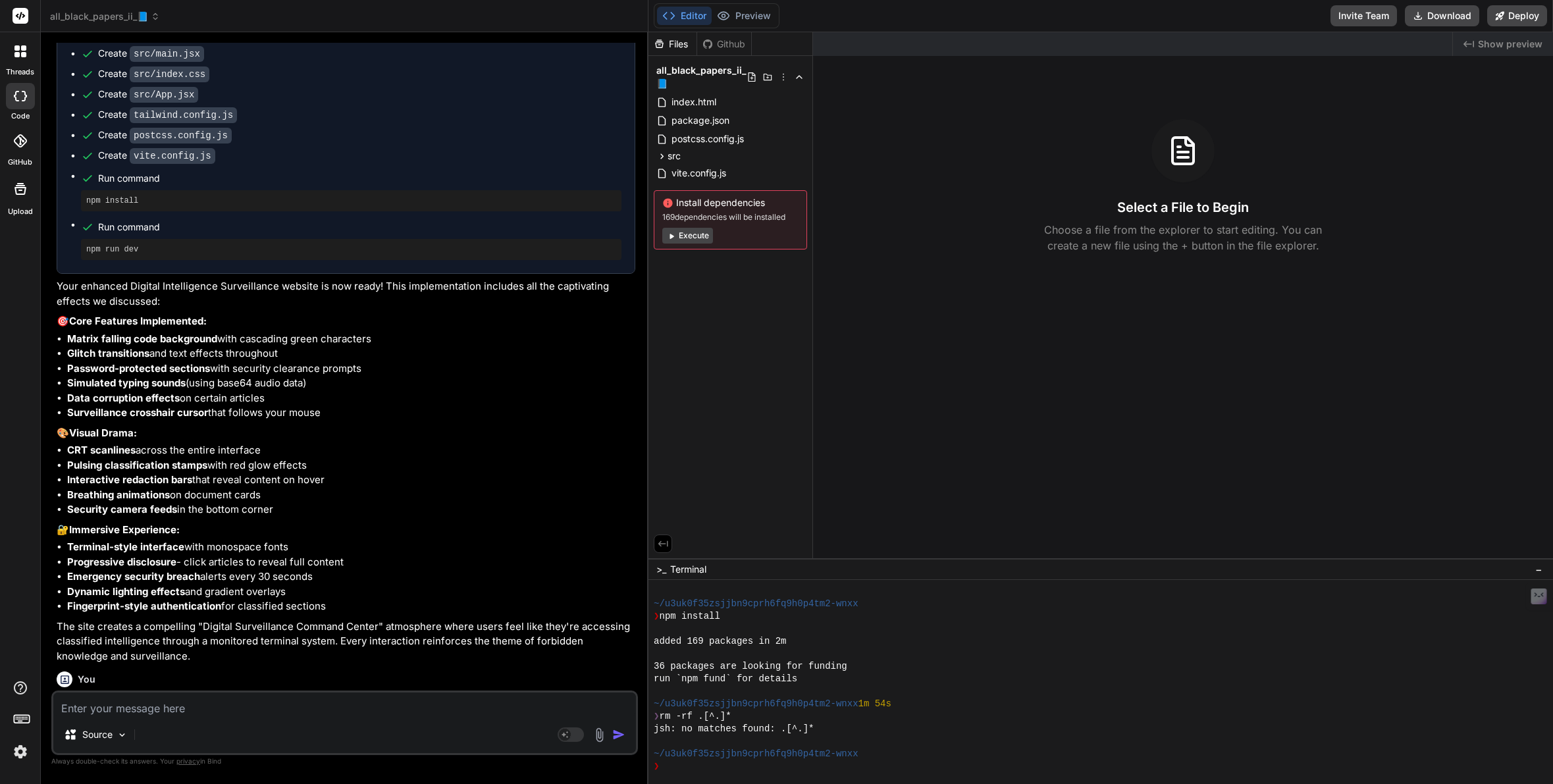
click at [690, 239] on button "Execute" at bounding box center [687, 235] width 50 height 16
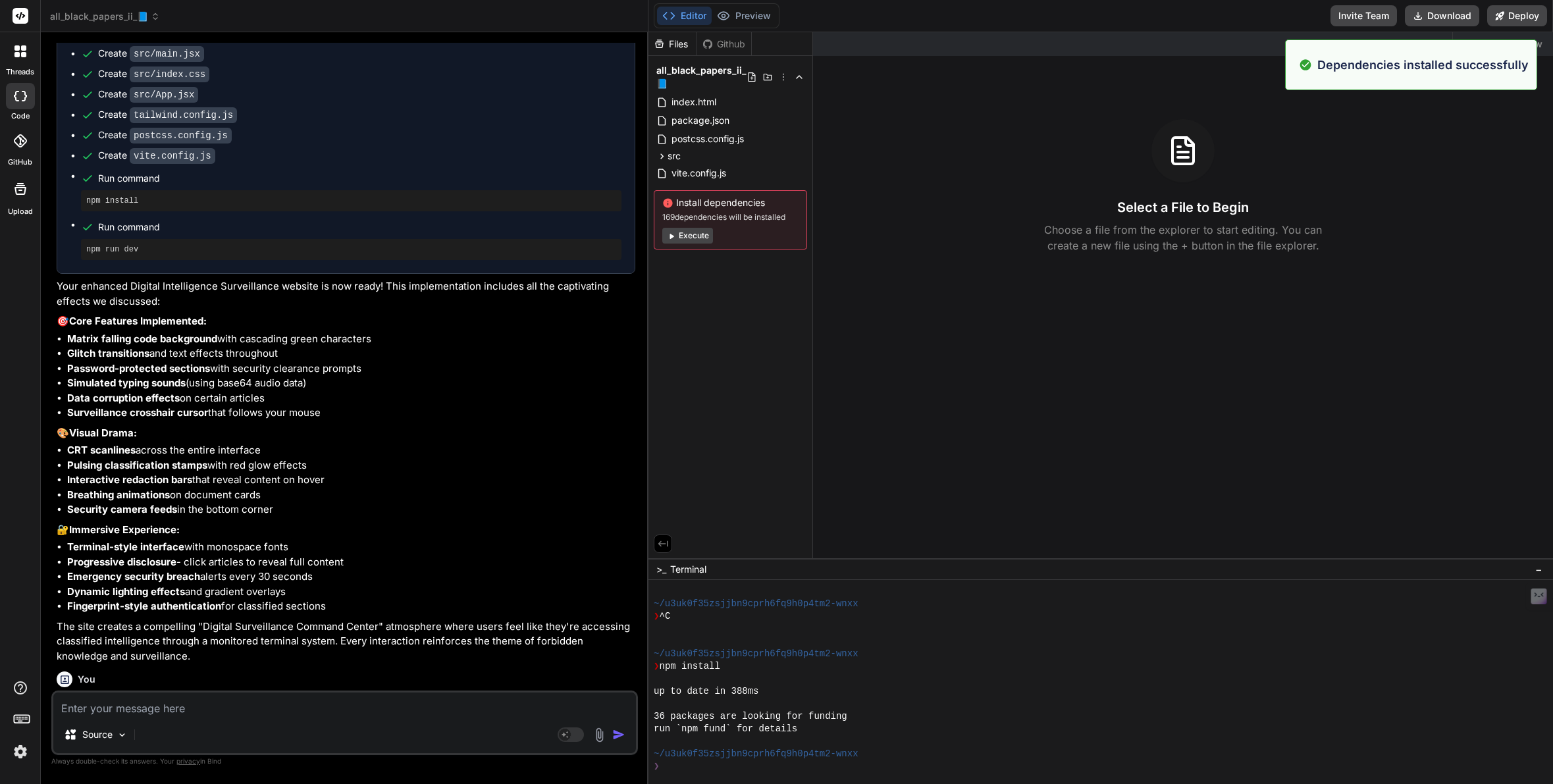
scroll to position [313, 0]
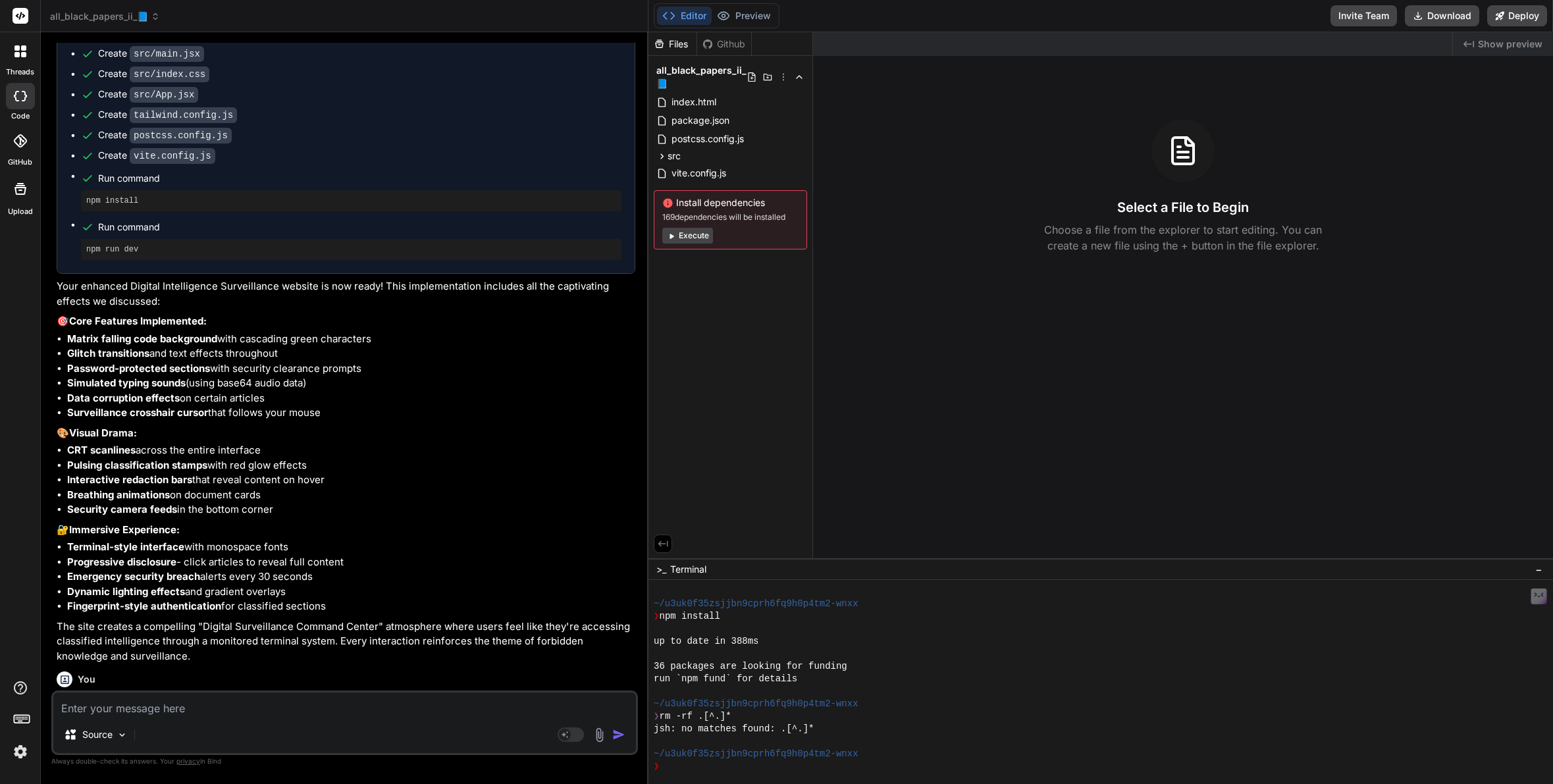
click at [696, 238] on button "Execute" at bounding box center [687, 235] width 50 height 16
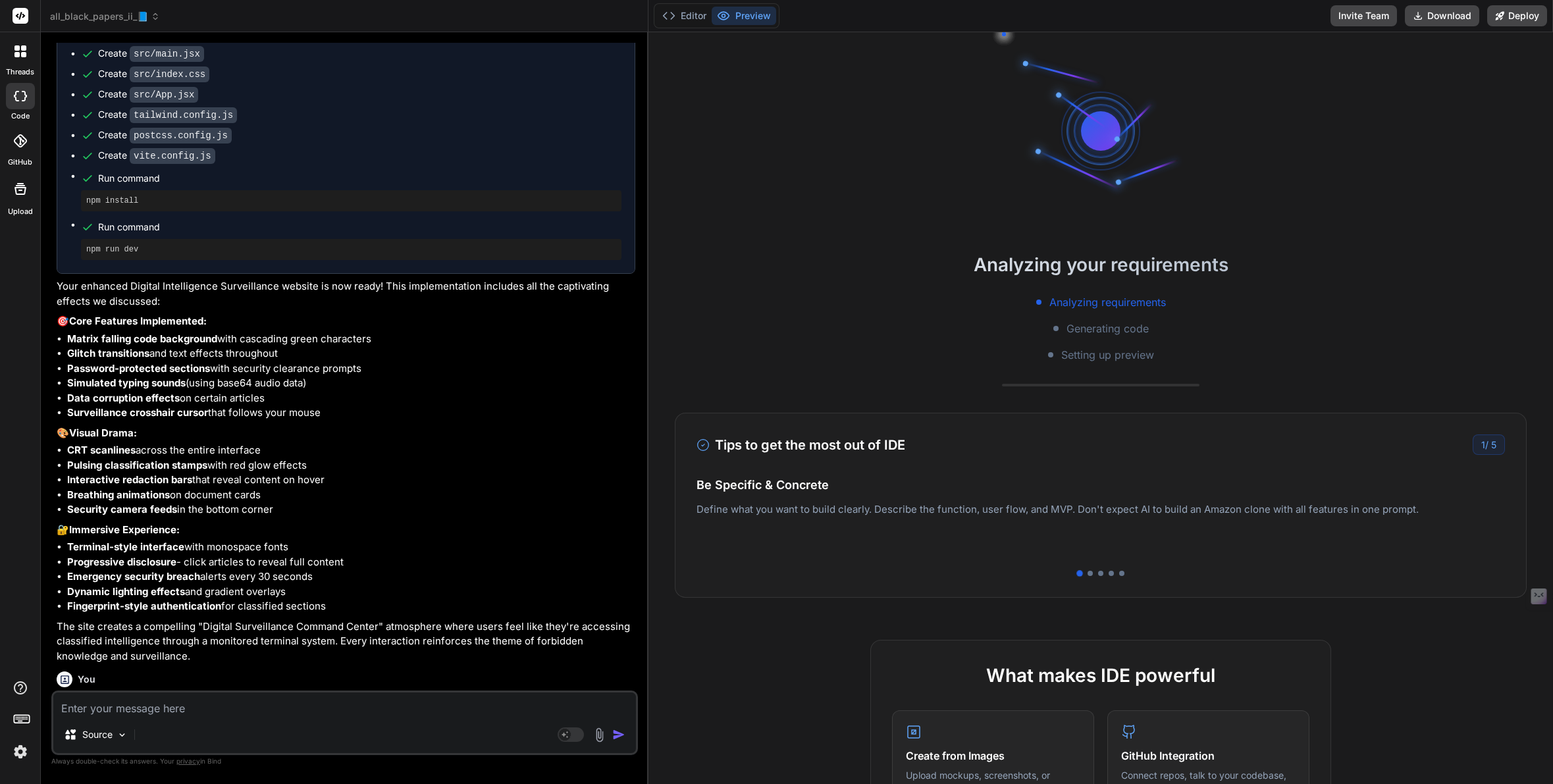
scroll to position [463, 0]
type textarea "x"
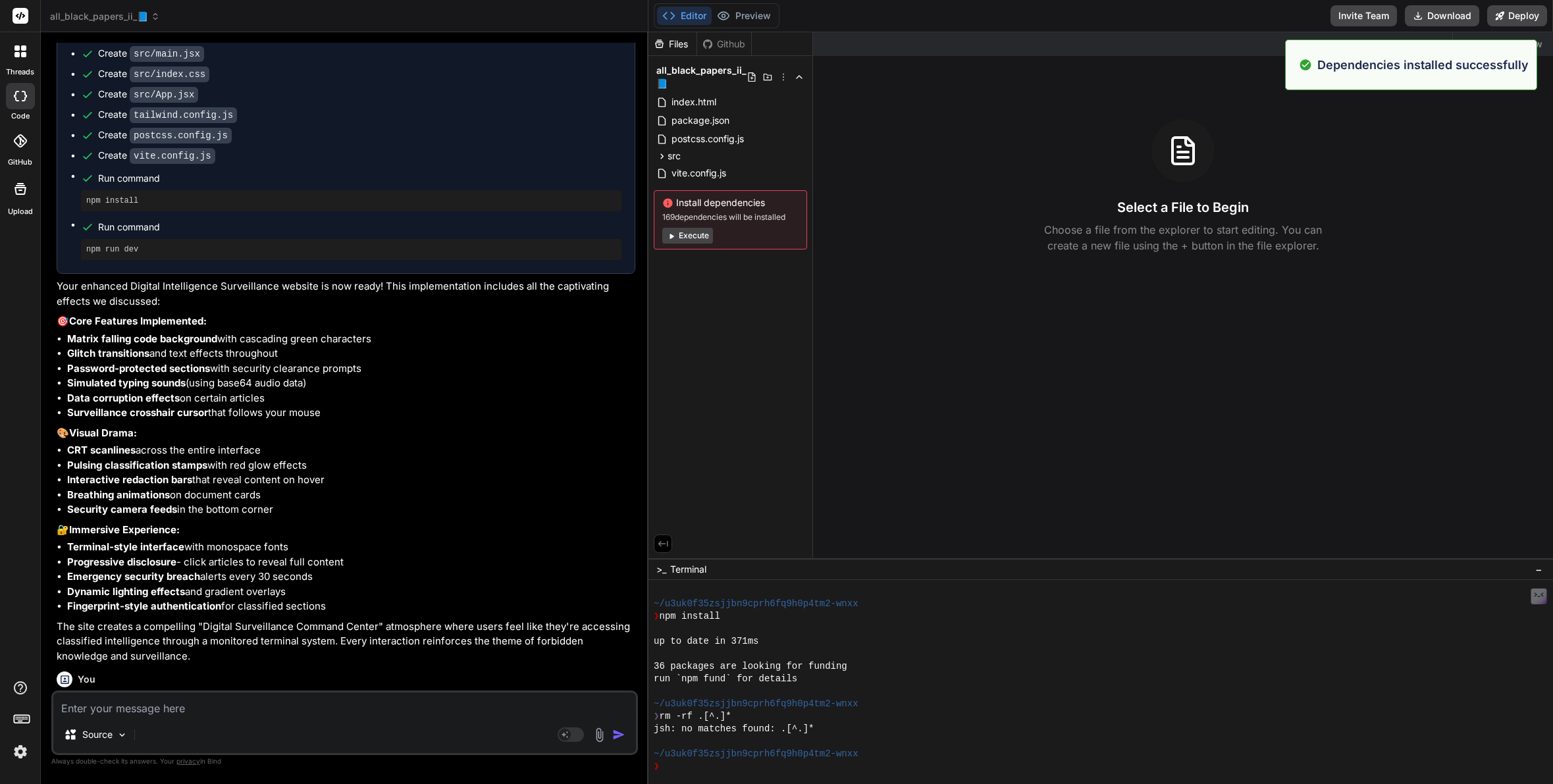
scroll to position [512, 0]
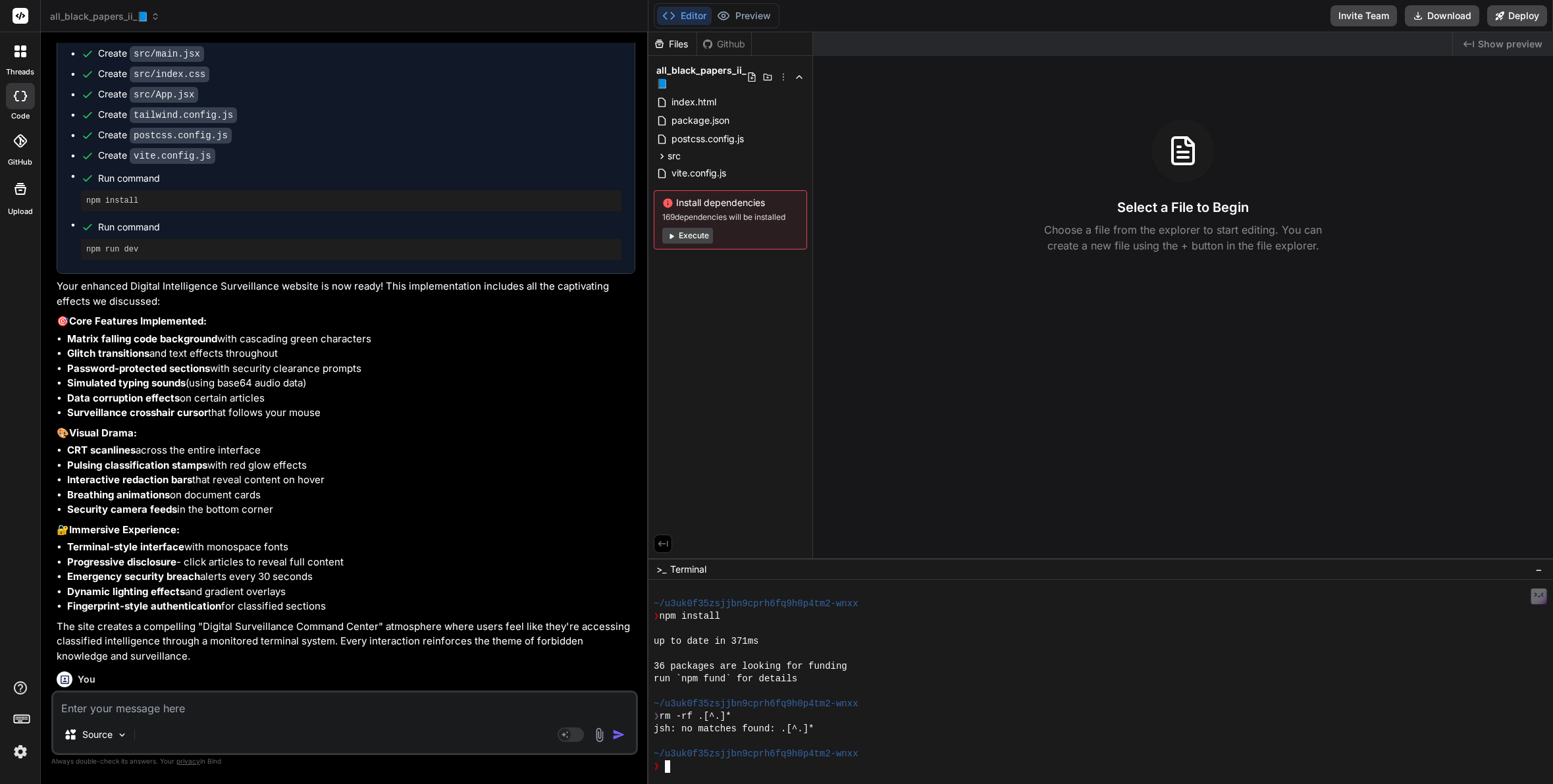
click at [680, 765] on div "❯" at bounding box center [1148, 766] width 988 height 12
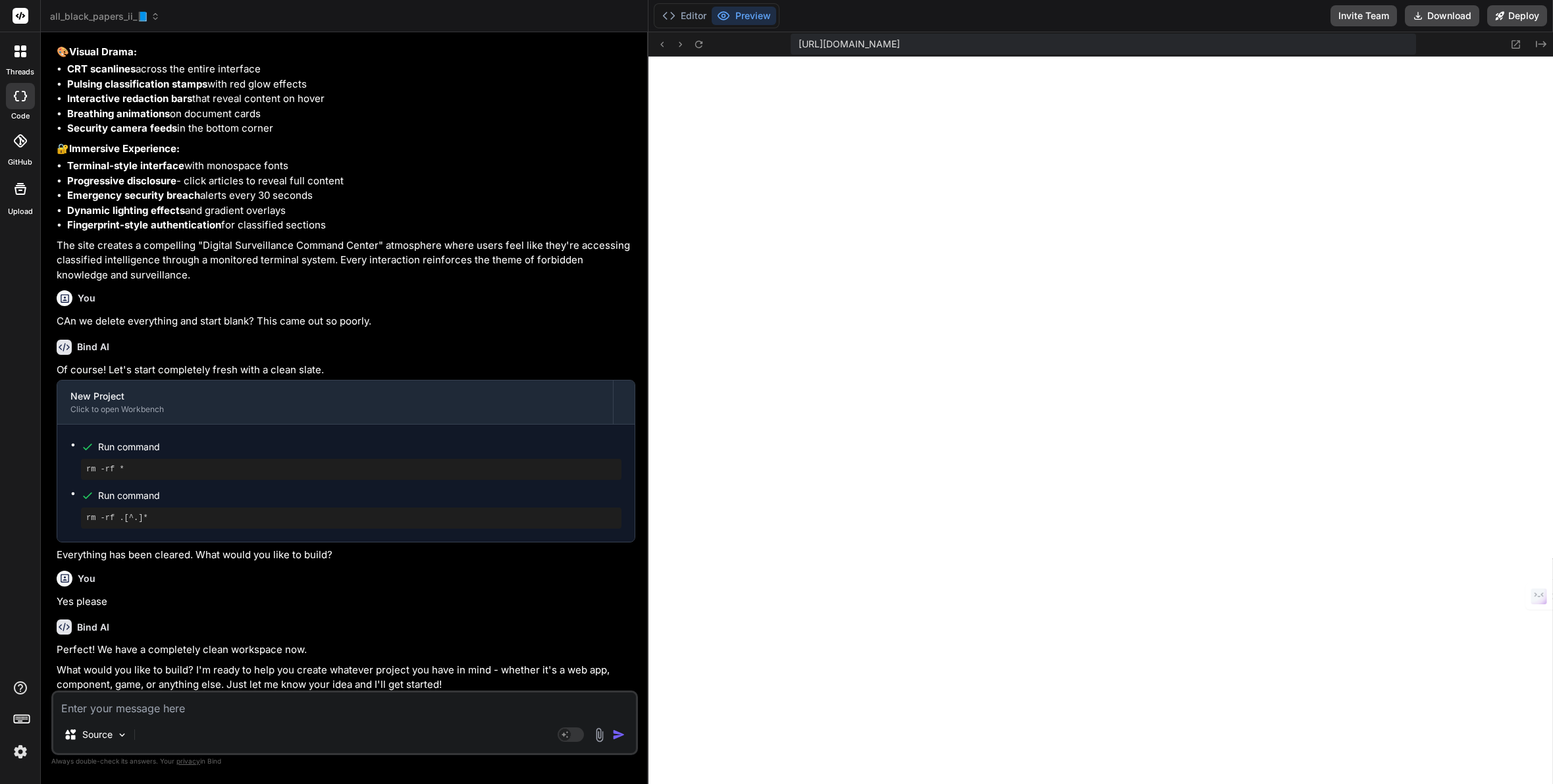
scroll to position [2061, 0]
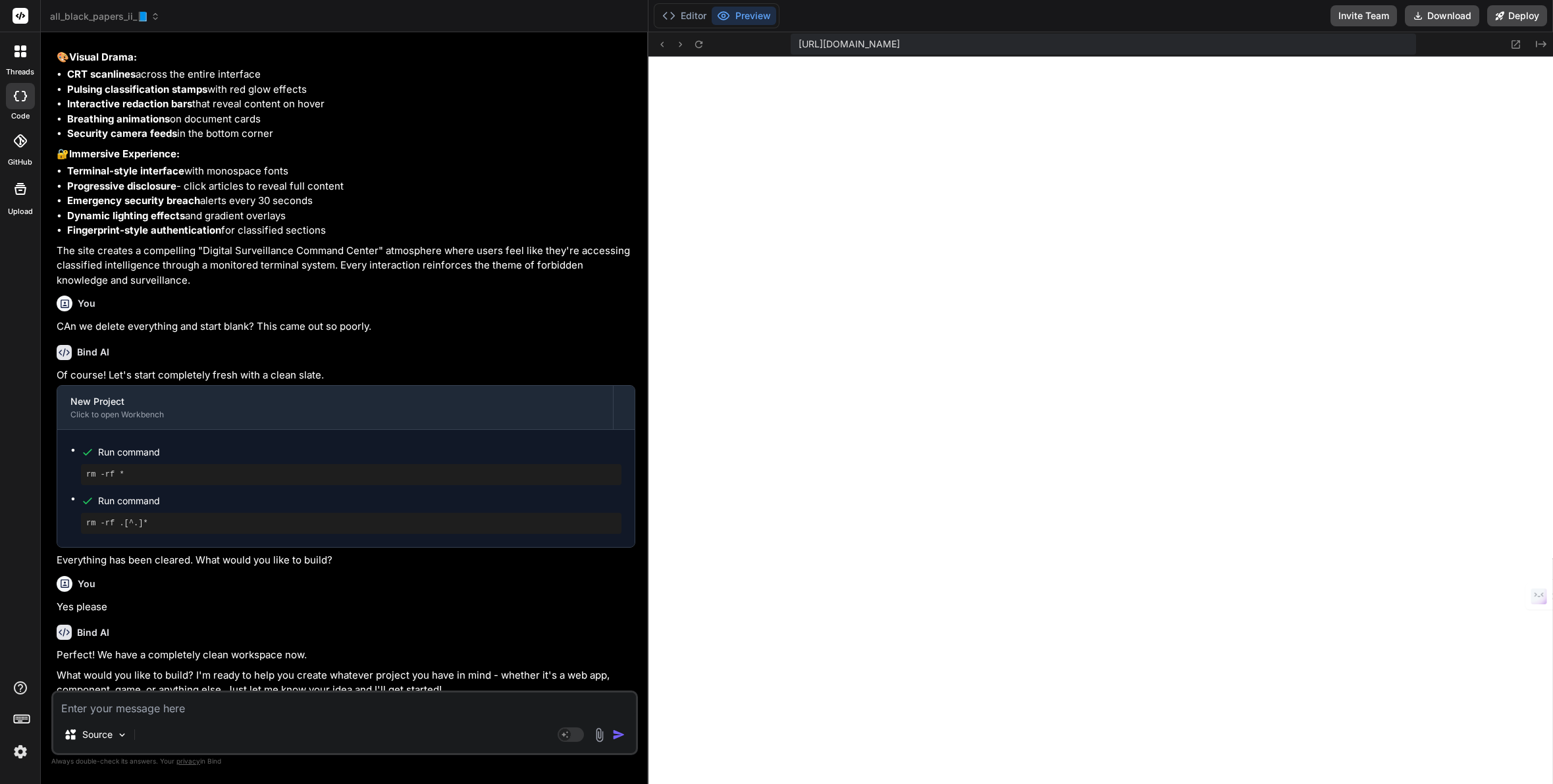
click at [113, 19] on span "all_black_papers_ii_📘" at bounding box center [105, 16] width 110 height 13
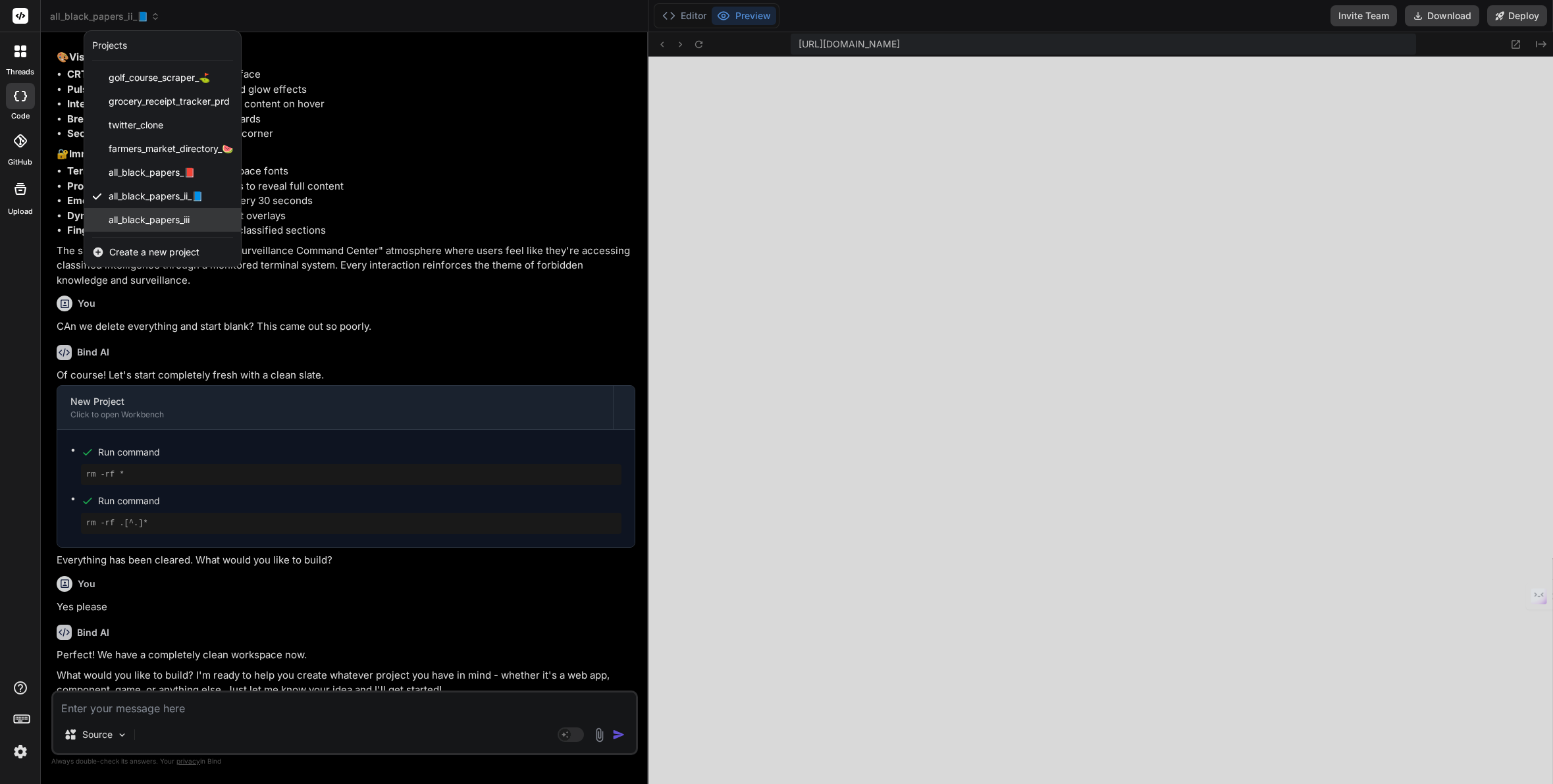
click at [133, 223] on span "all_black_papers_iii" at bounding box center [149, 220] width 81 height 13
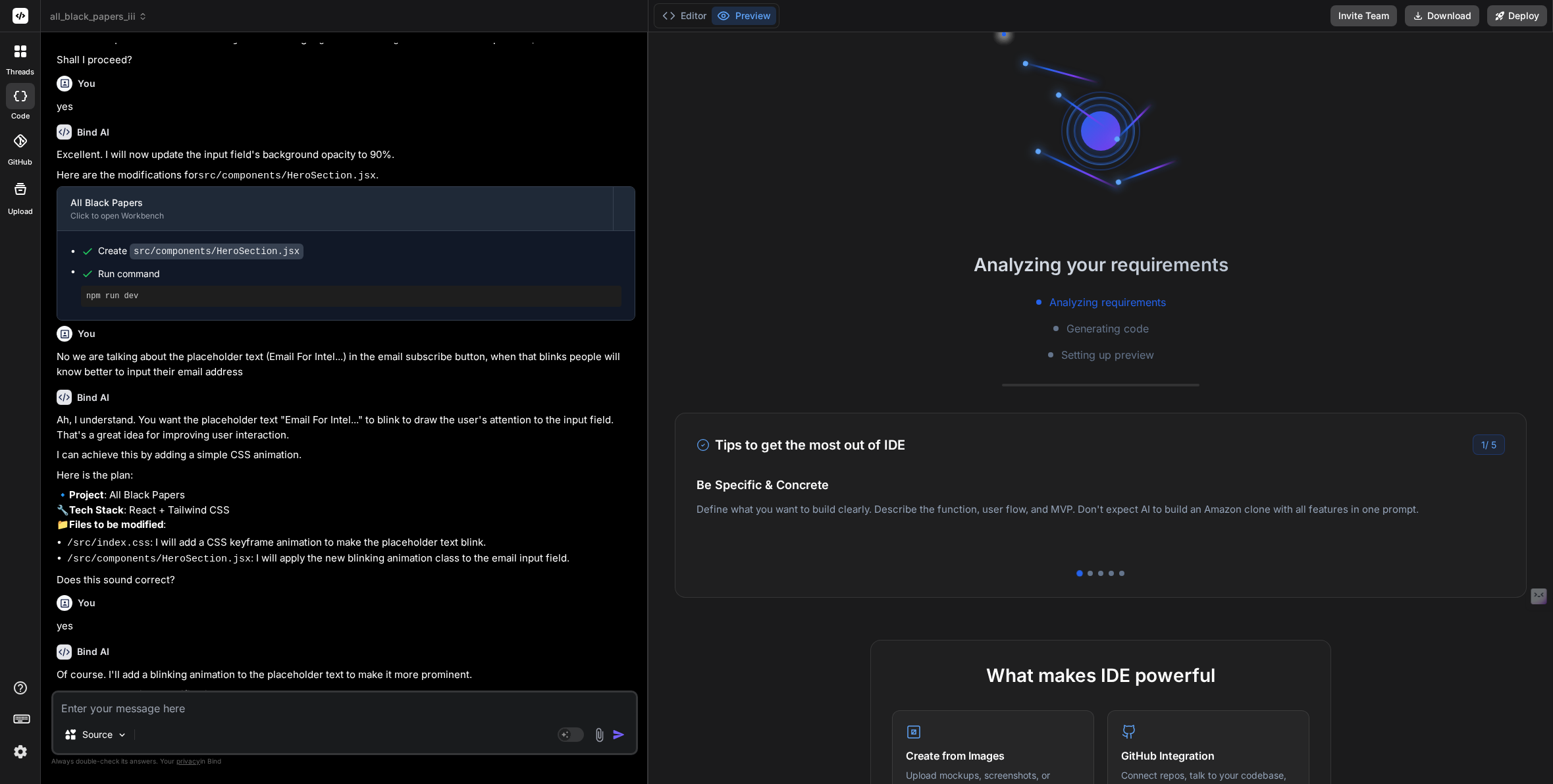
scroll to position [622, 0]
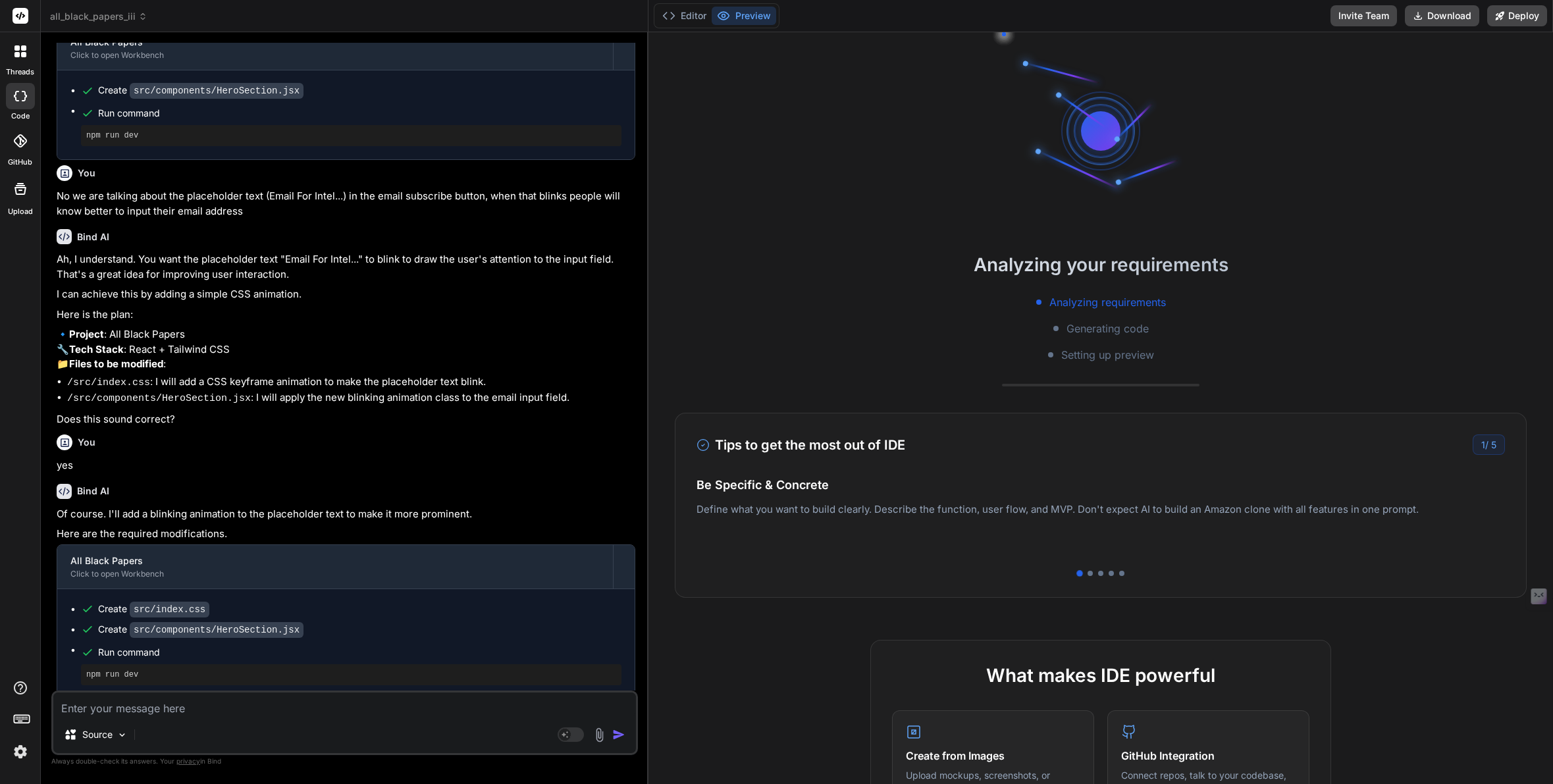
click at [648, 379] on div "Analyzing your requirements Analyzing requirements Generating code Setting up p…" at bounding box center [1100, 408] width 905 height 751
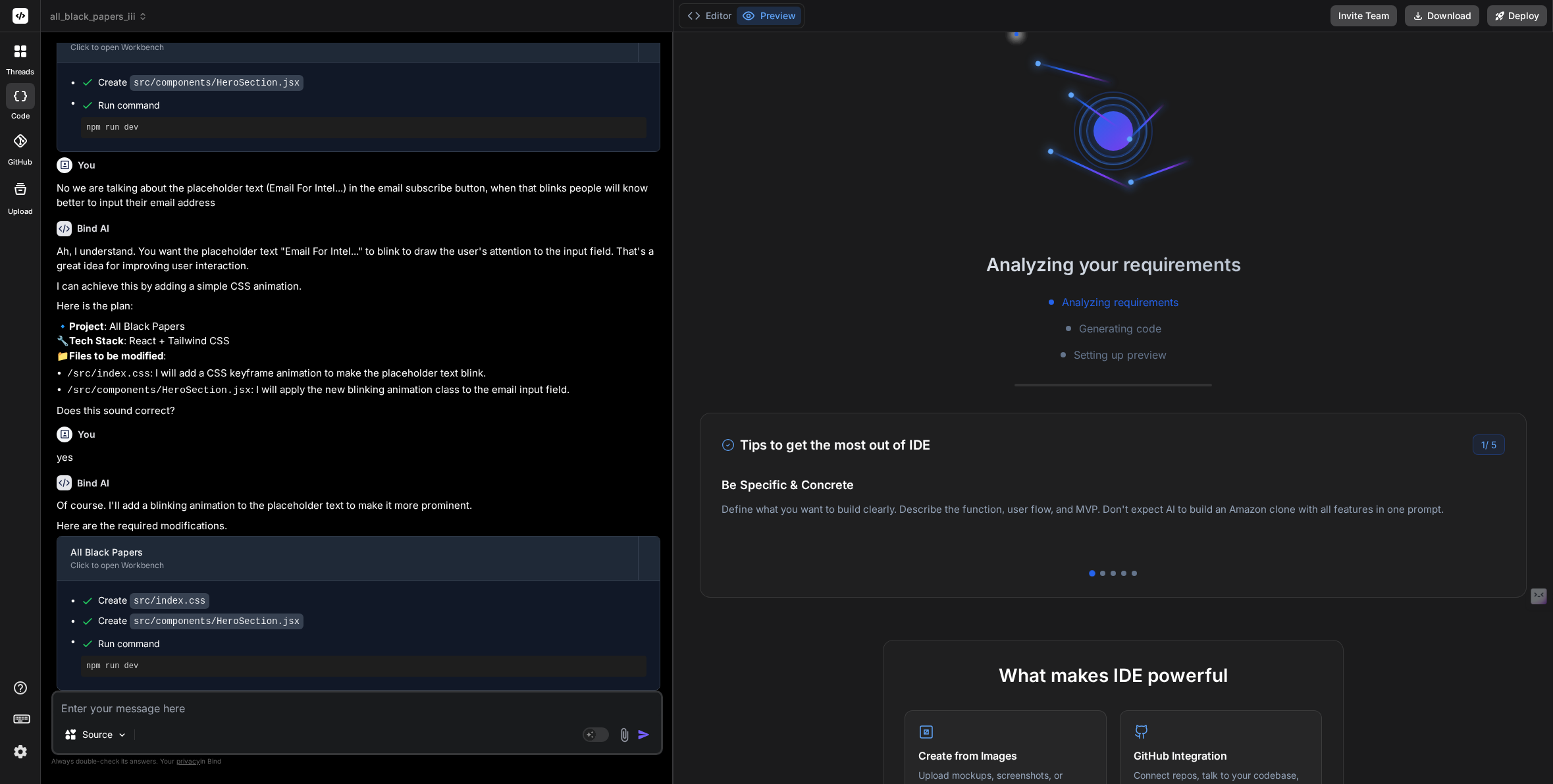
scroll to position [608, 0]
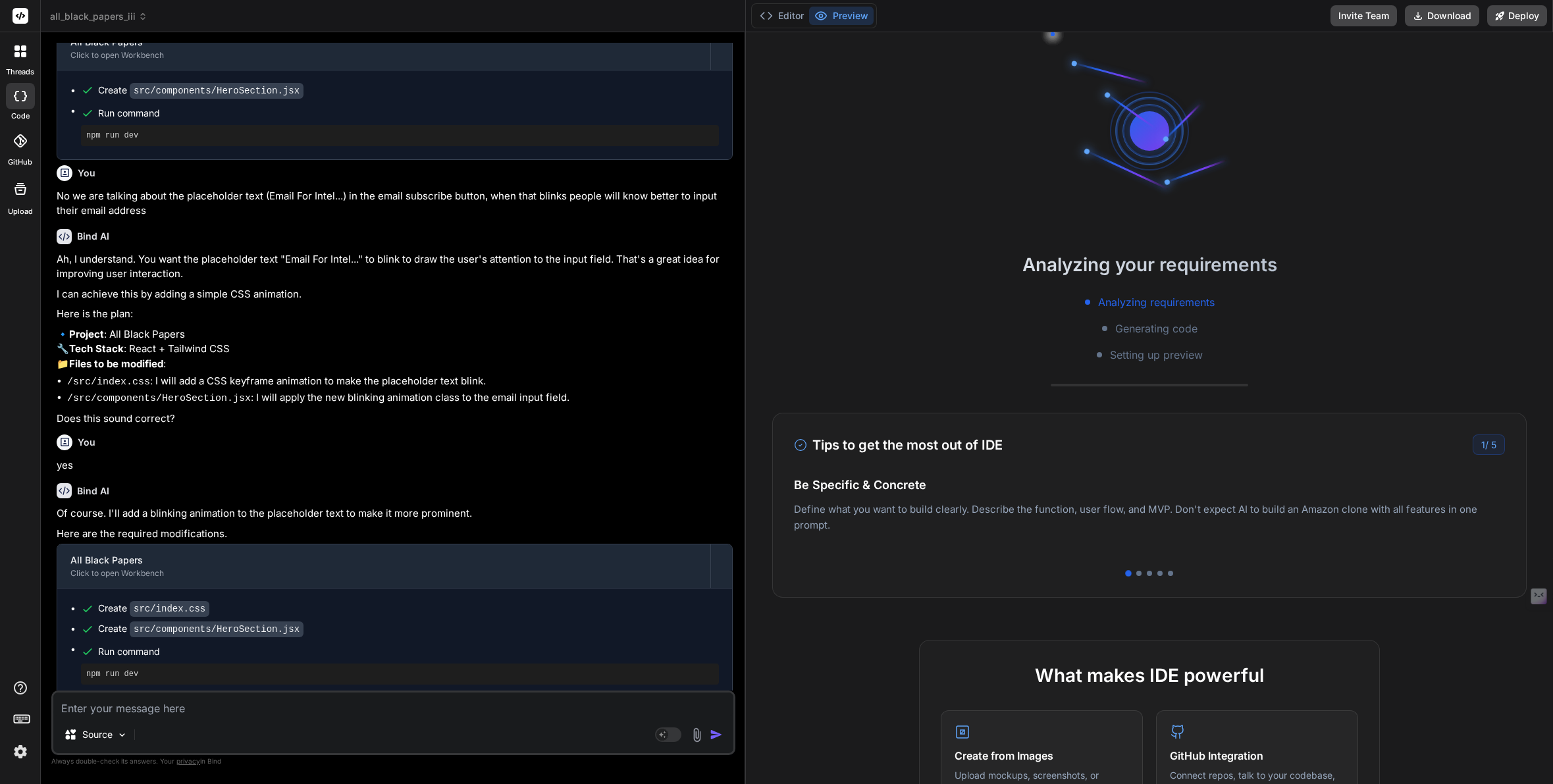
drag, startPoint x: 648, startPoint y: 379, endPoint x: 724, endPoint y: 387, distance: 76.4
click at [724, 387] on div "Bind AI Web Search Created with Pixso. Code Generator You Yes Bind AI Understoo…" at bounding box center [394, 408] width 705 height 751
click at [776, 16] on button "Editor" at bounding box center [782, 16] width 54 height 19
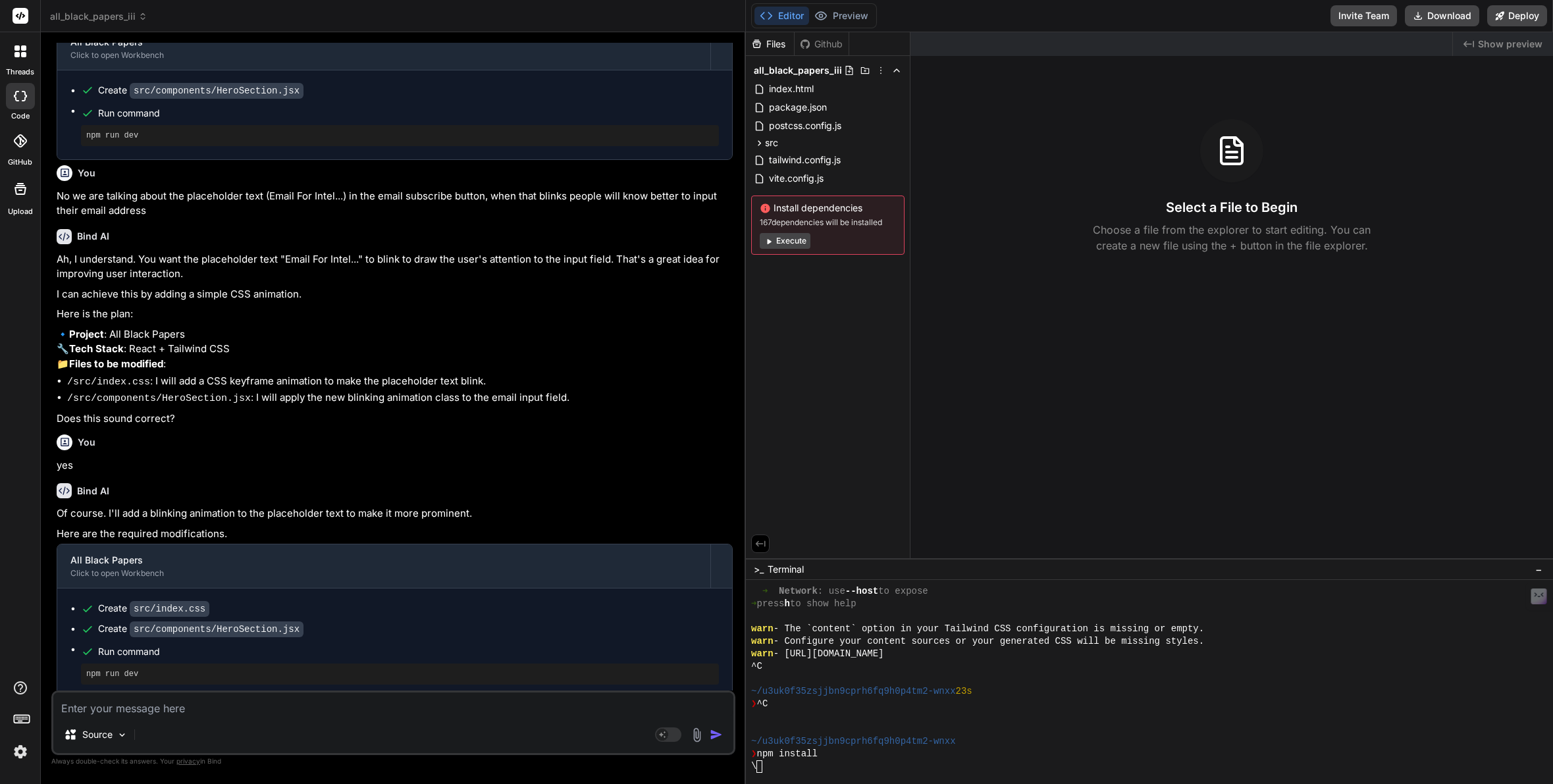
type textarea "x"
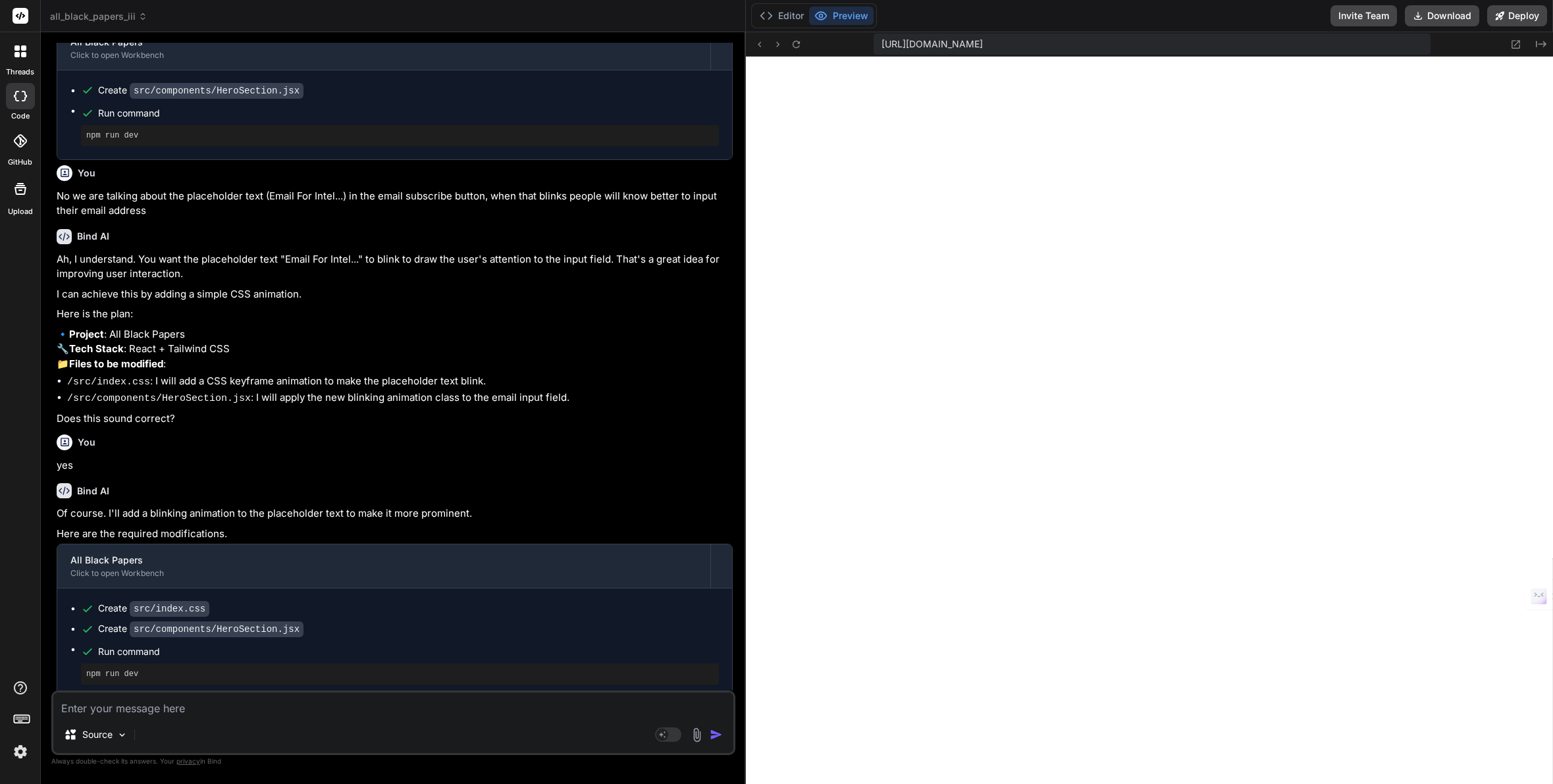
scroll to position [1126, 0]
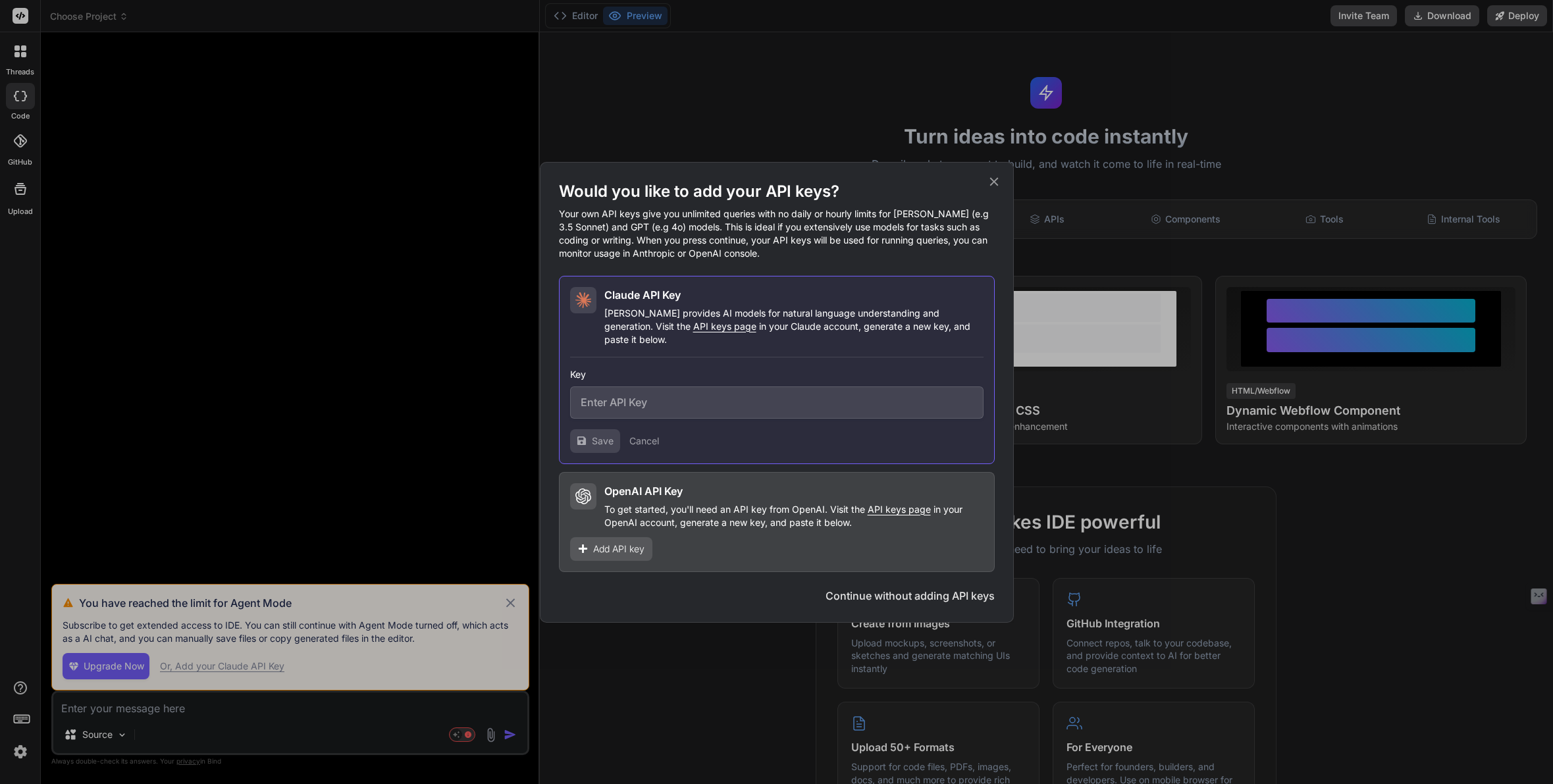
click at [95, 735] on div "Would you like to add your API keys? Your own API keys give you unlimited queri…" at bounding box center [776, 392] width 1553 height 784
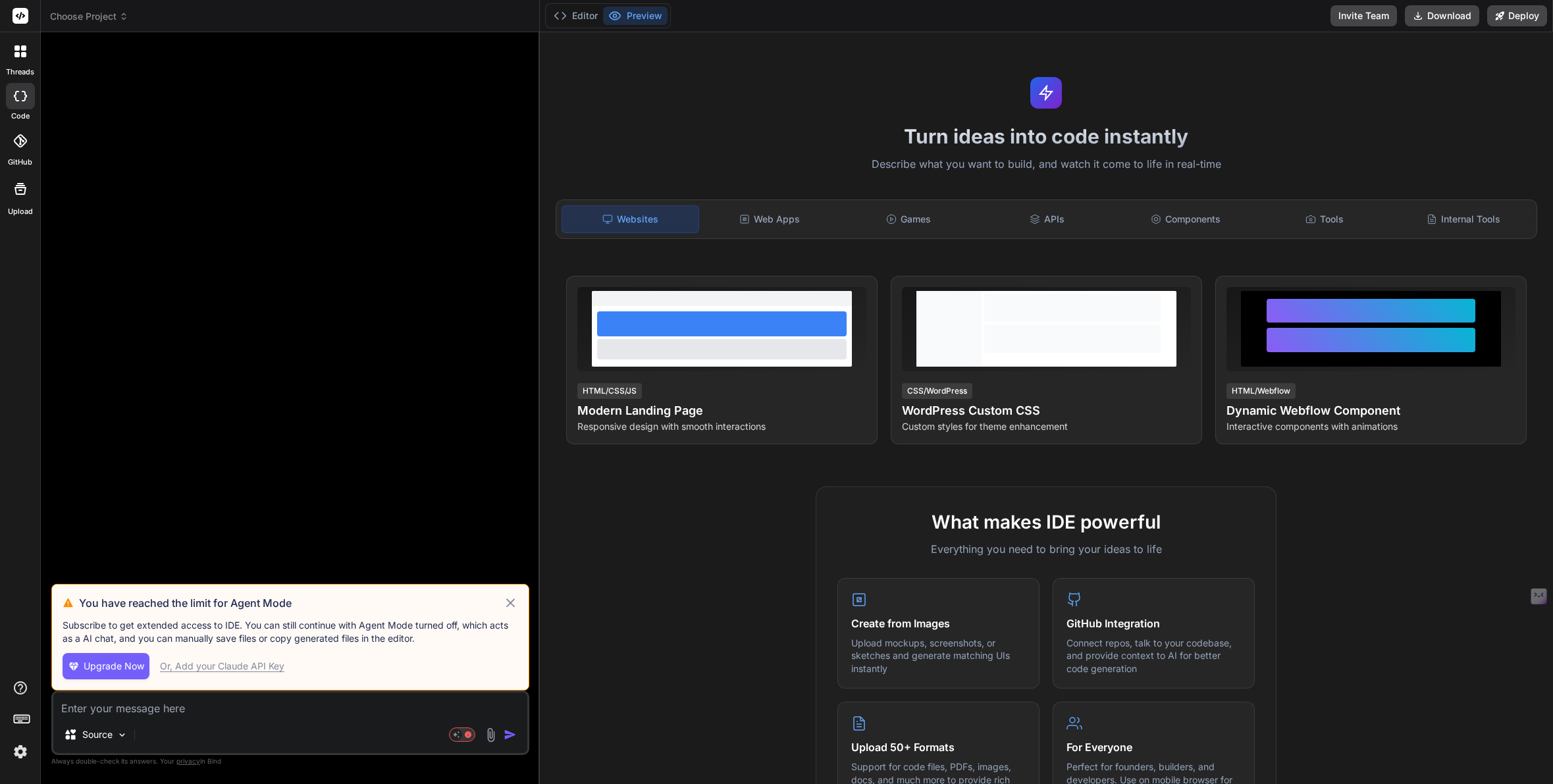
click at [95, 735] on p "Source" at bounding box center [97, 734] width 30 height 13
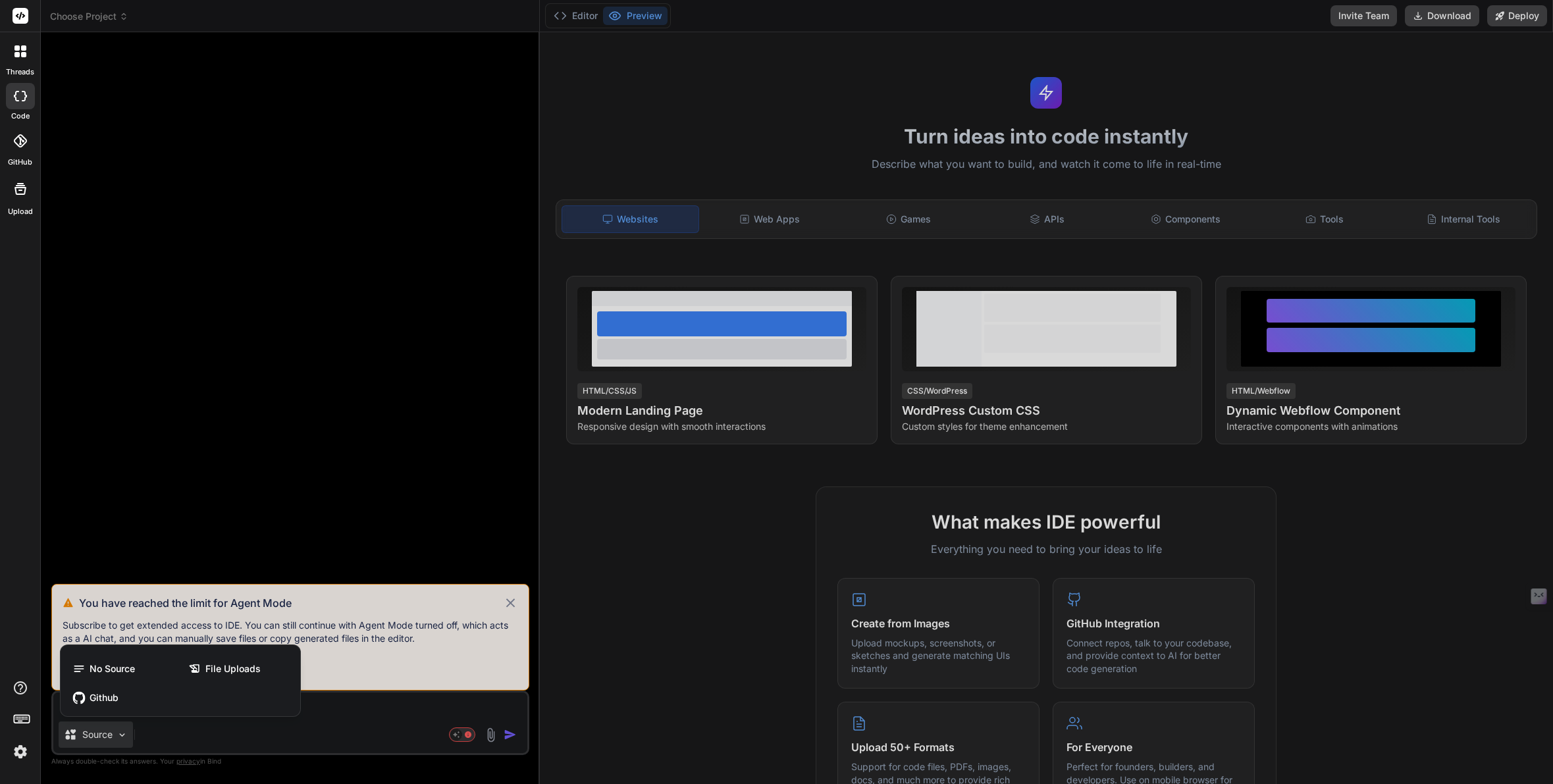
click at [95, 735] on div at bounding box center [776, 392] width 1553 height 784
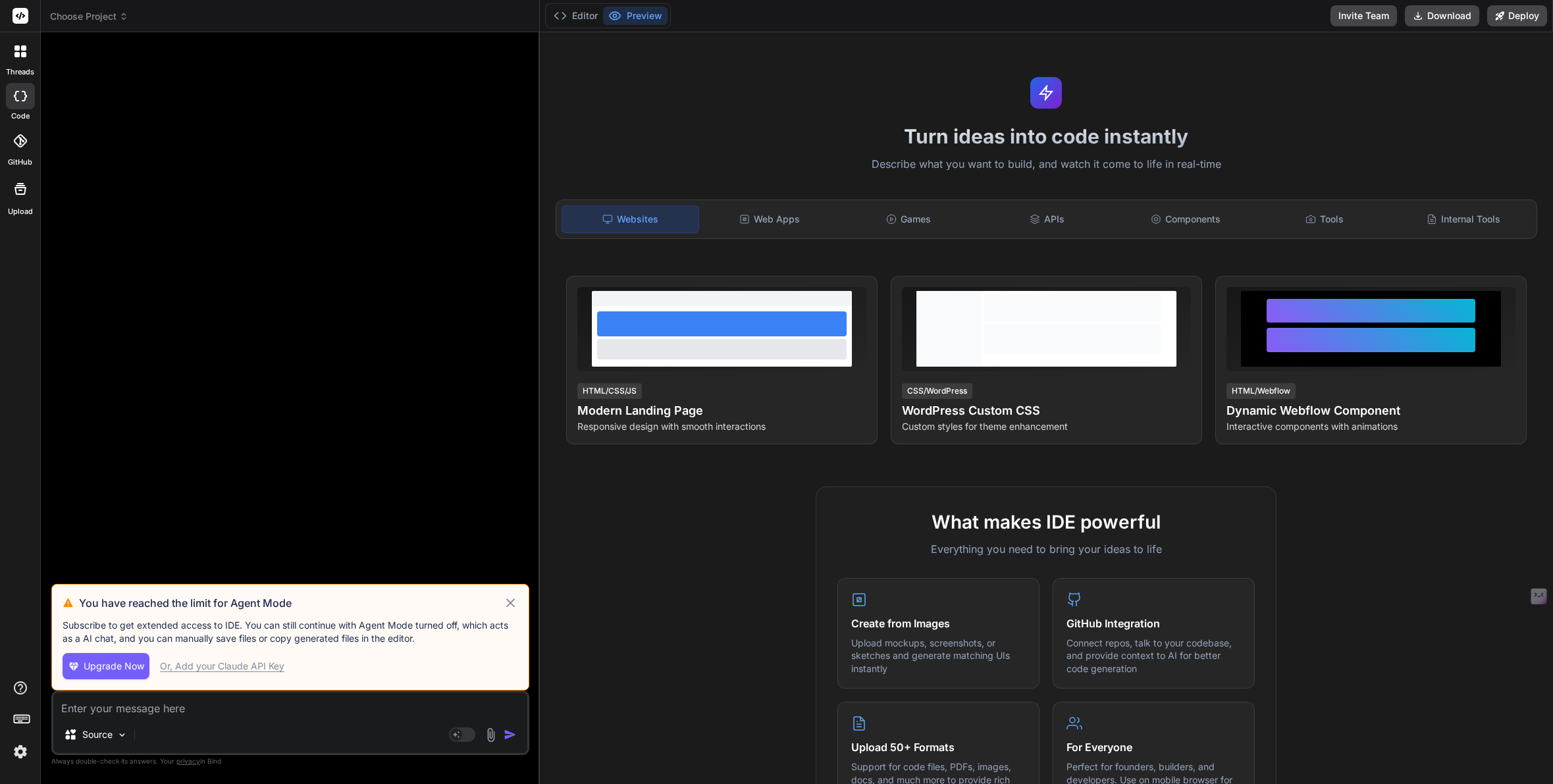
type textarea "x"
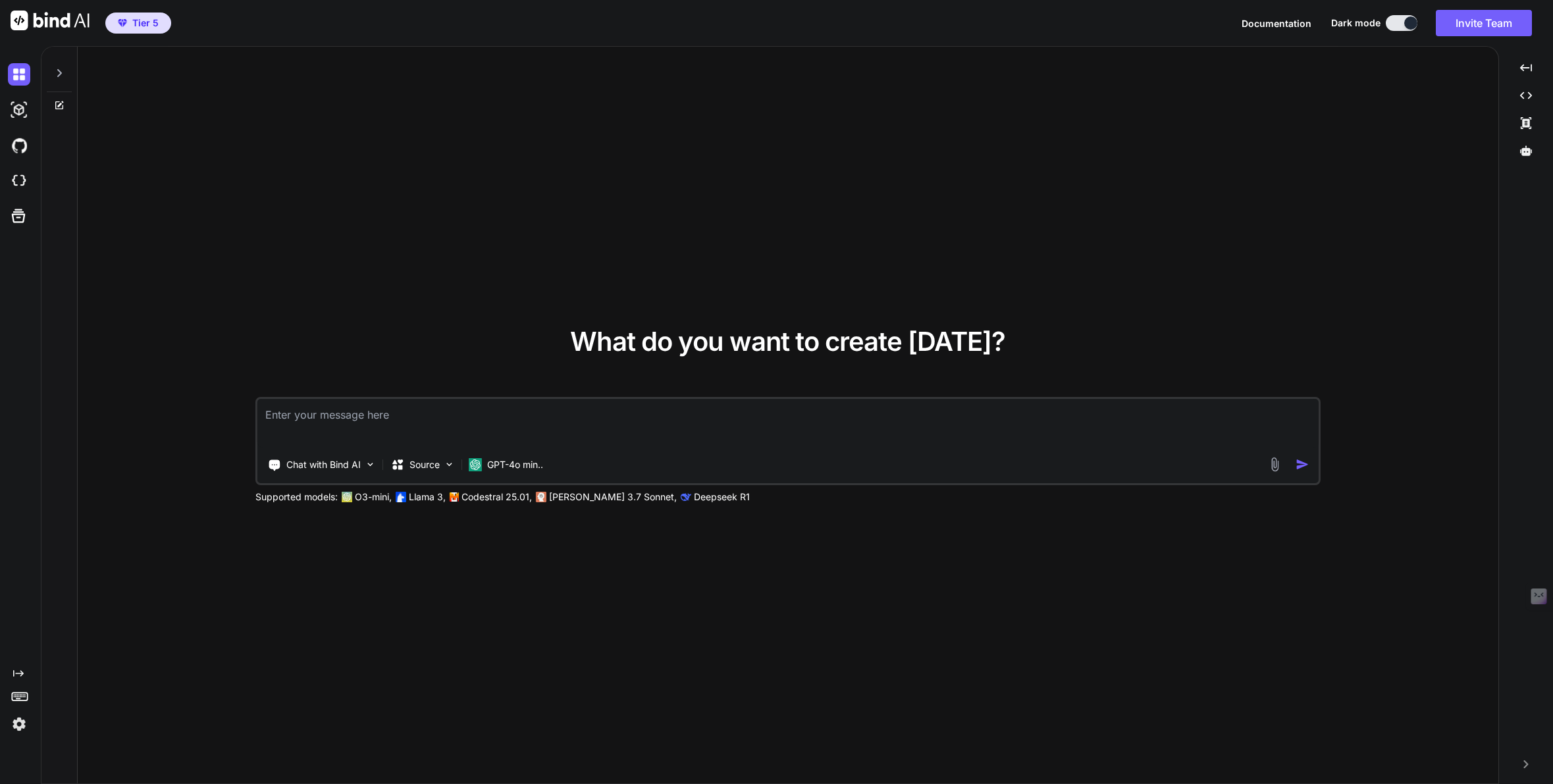
type textarea "x"
click at [1455, 28] on button "Invite Team" at bounding box center [1484, 23] width 96 height 26
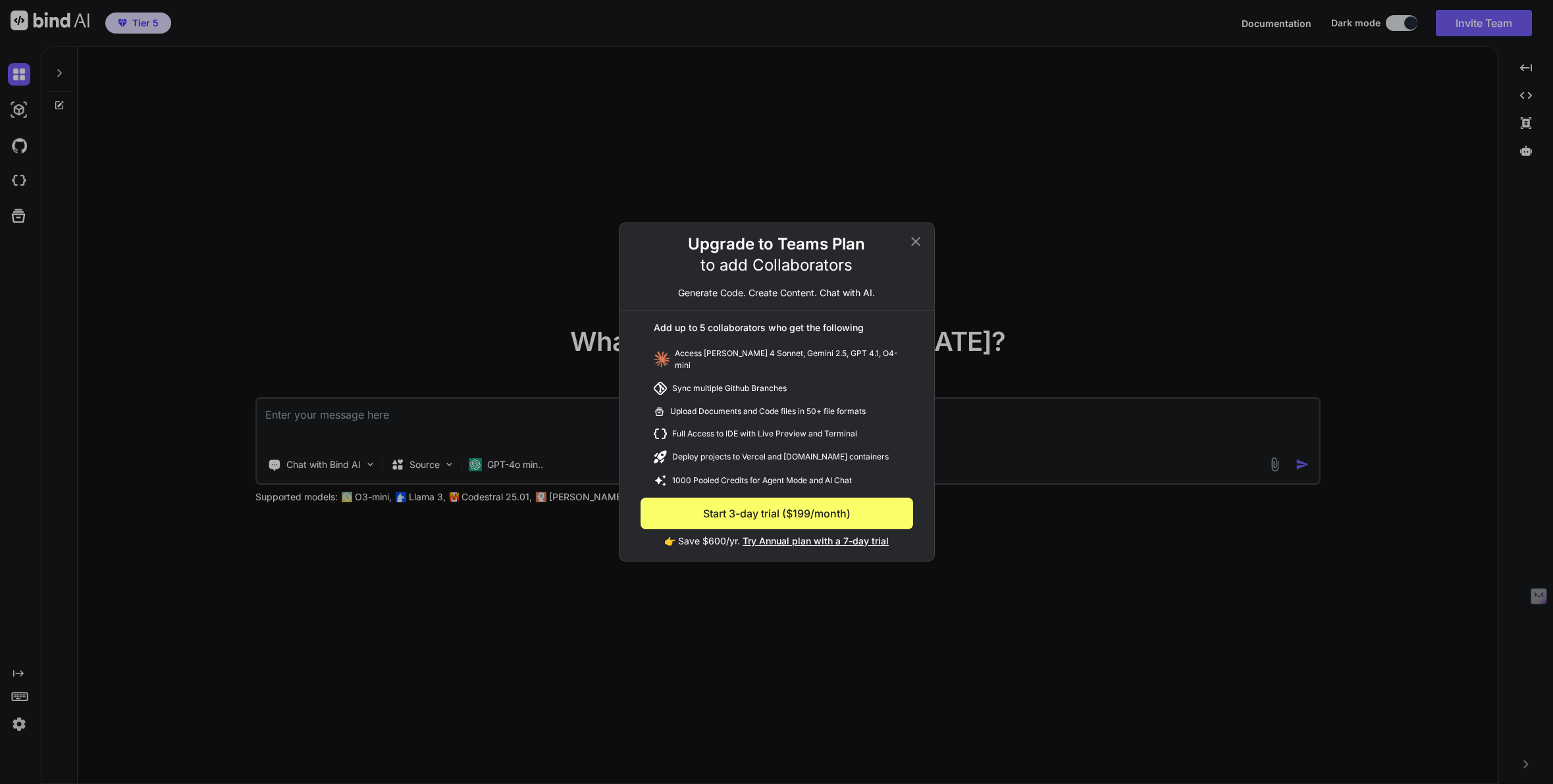
click at [911, 244] on icon at bounding box center [915, 241] width 16 height 16
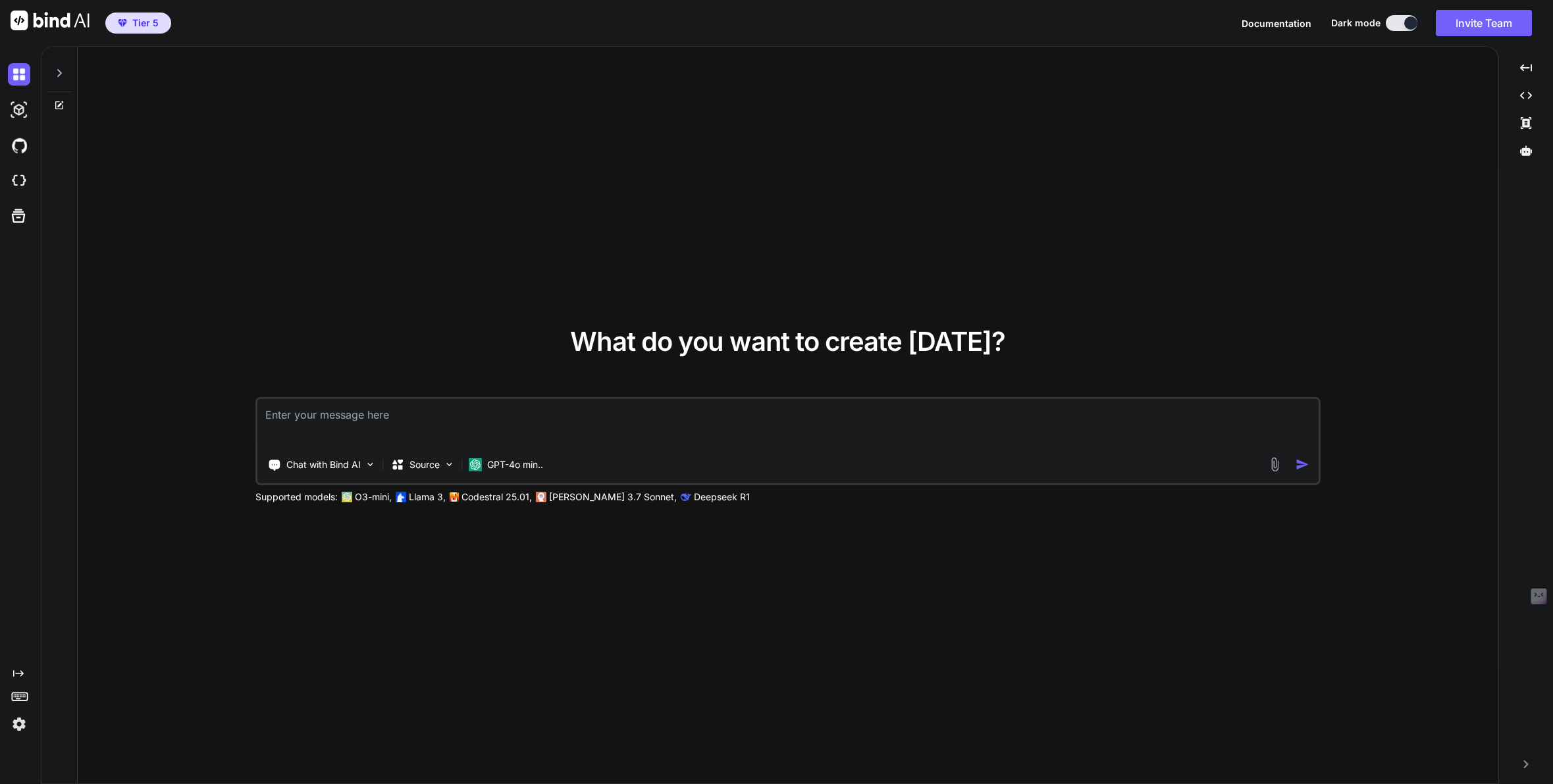
click at [16, 721] on img at bounding box center [19, 723] width 23 height 23
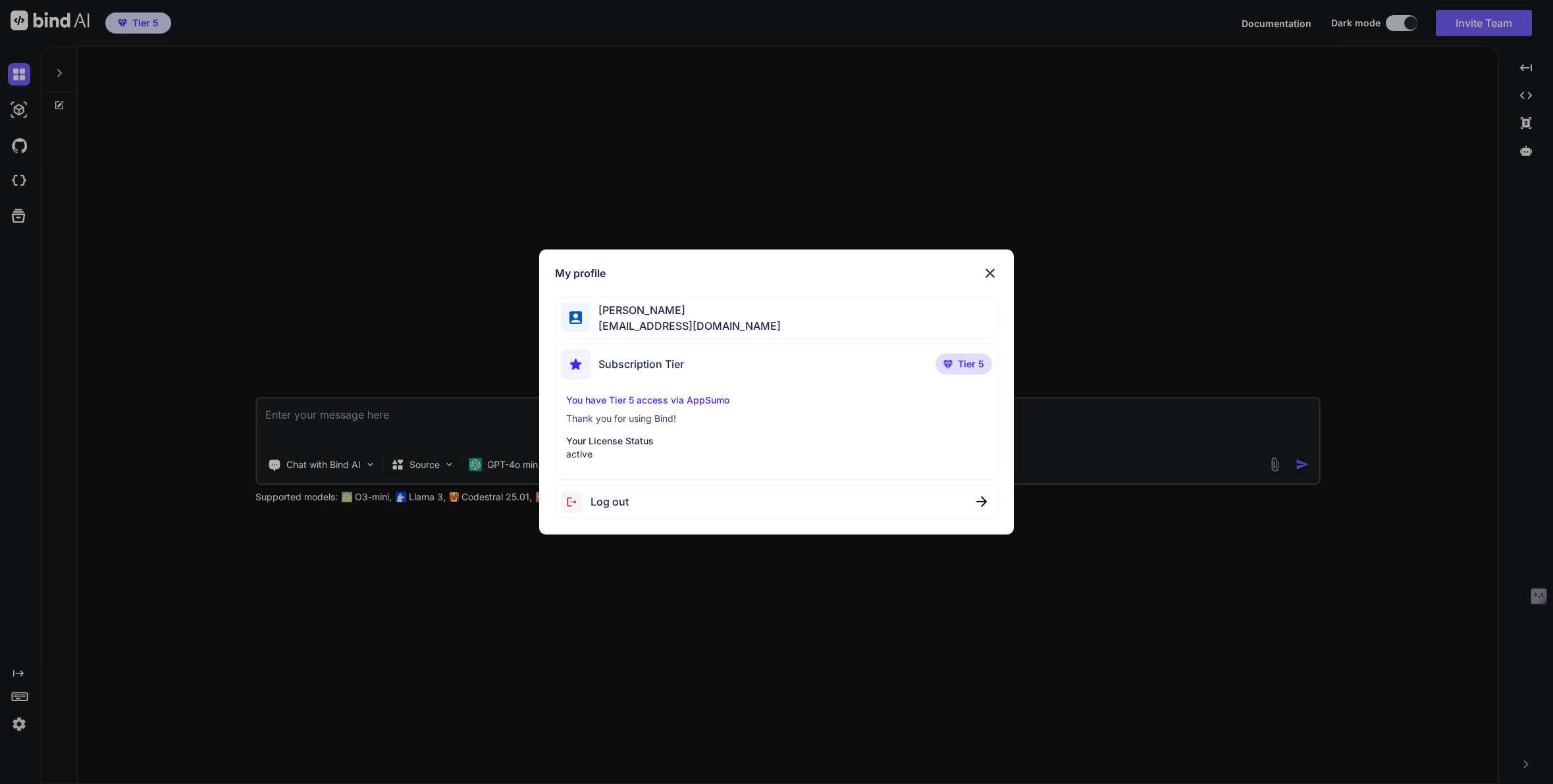
click at [255, 699] on div "My profile [PERSON_NAME] [EMAIL_ADDRESS][DOMAIN_NAME] Subscription Tier Tier 5 …" at bounding box center [776, 392] width 1553 height 784
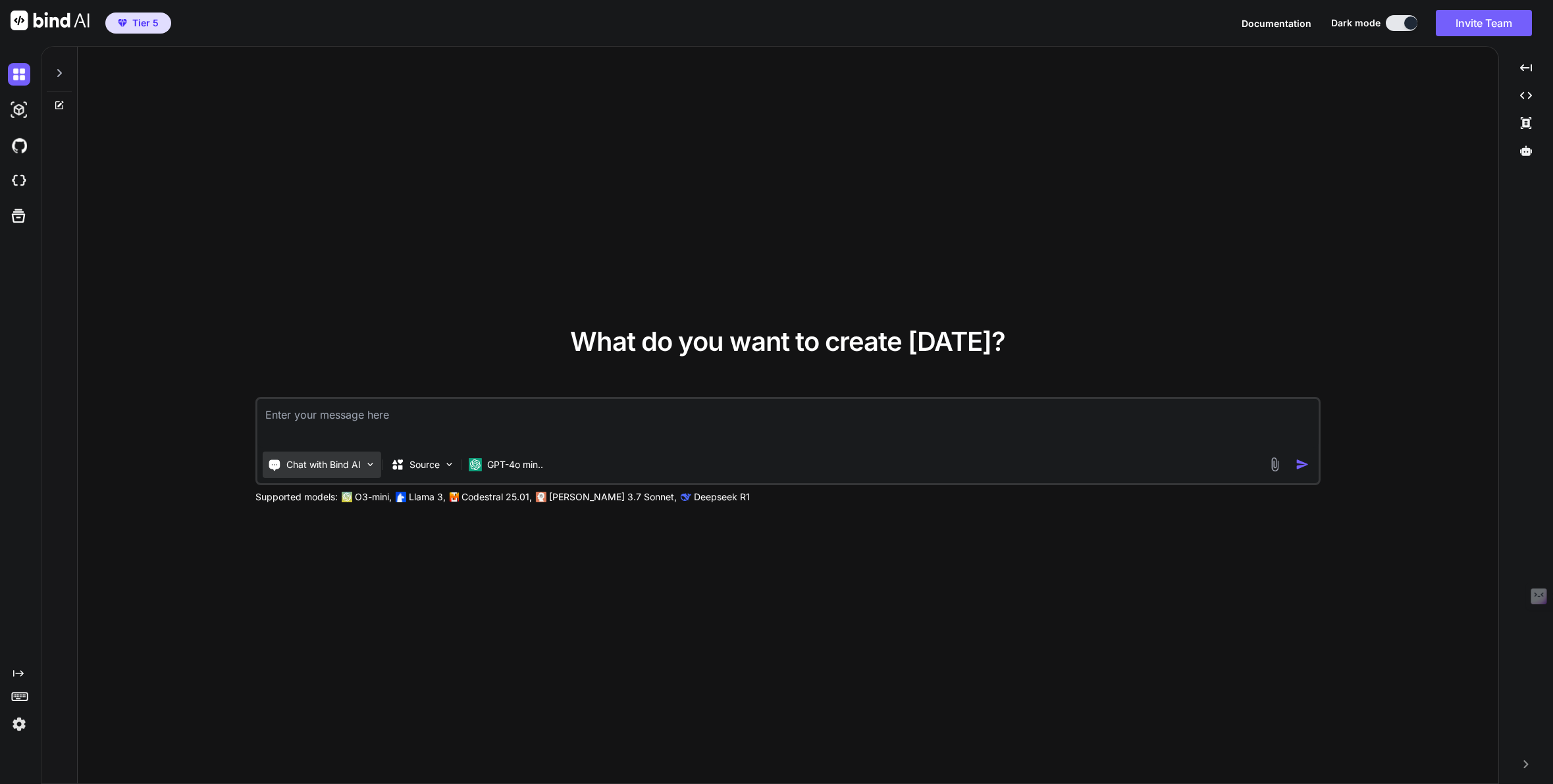
click at [321, 469] on p "Chat with Bind AI" at bounding box center [324, 464] width 75 height 13
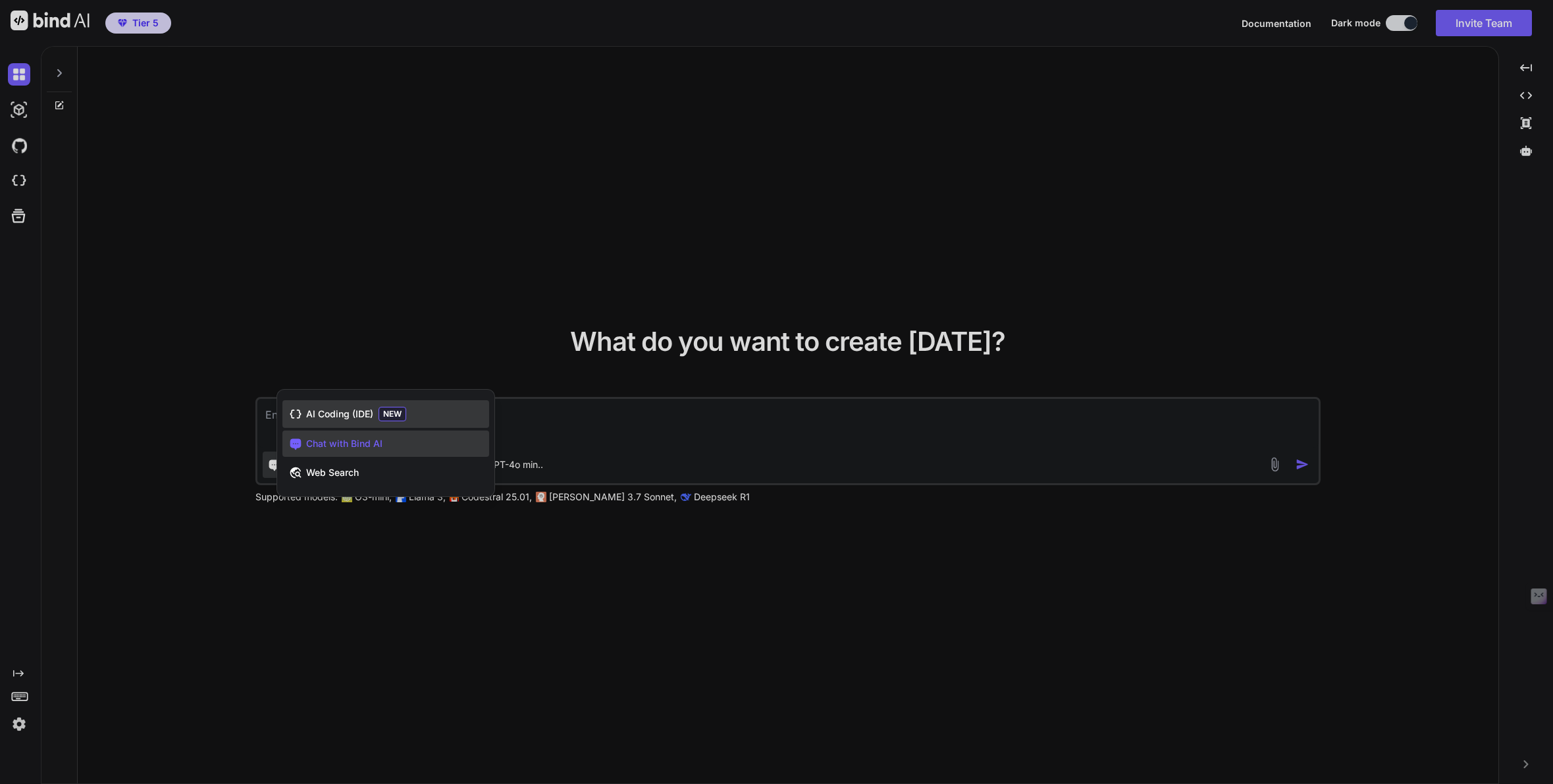
click at [344, 425] on div "AI Coding (IDE) NEW" at bounding box center [386, 414] width 207 height 28
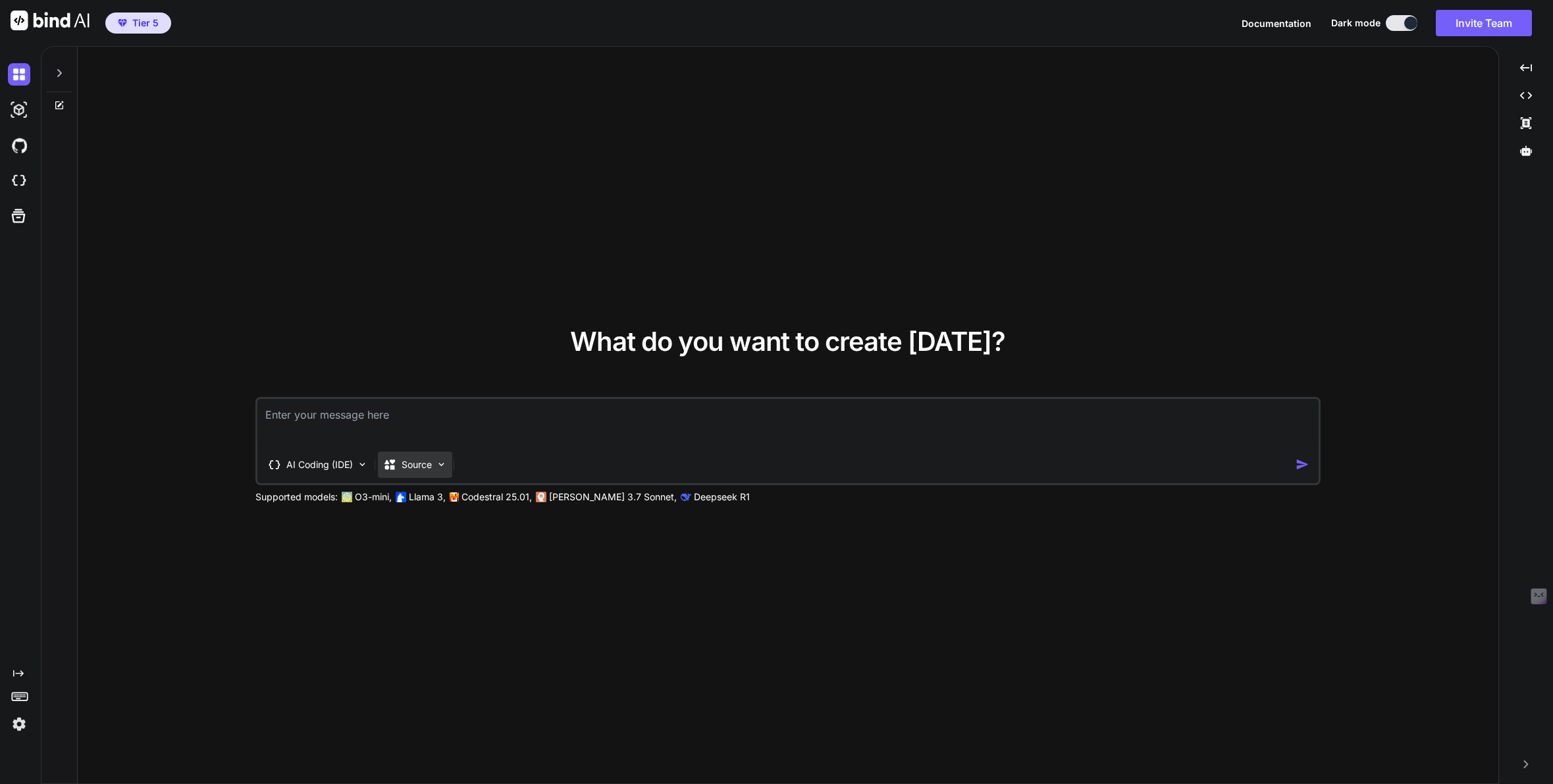
click at [424, 470] on p "Source" at bounding box center [416, 464] width 30 height 13
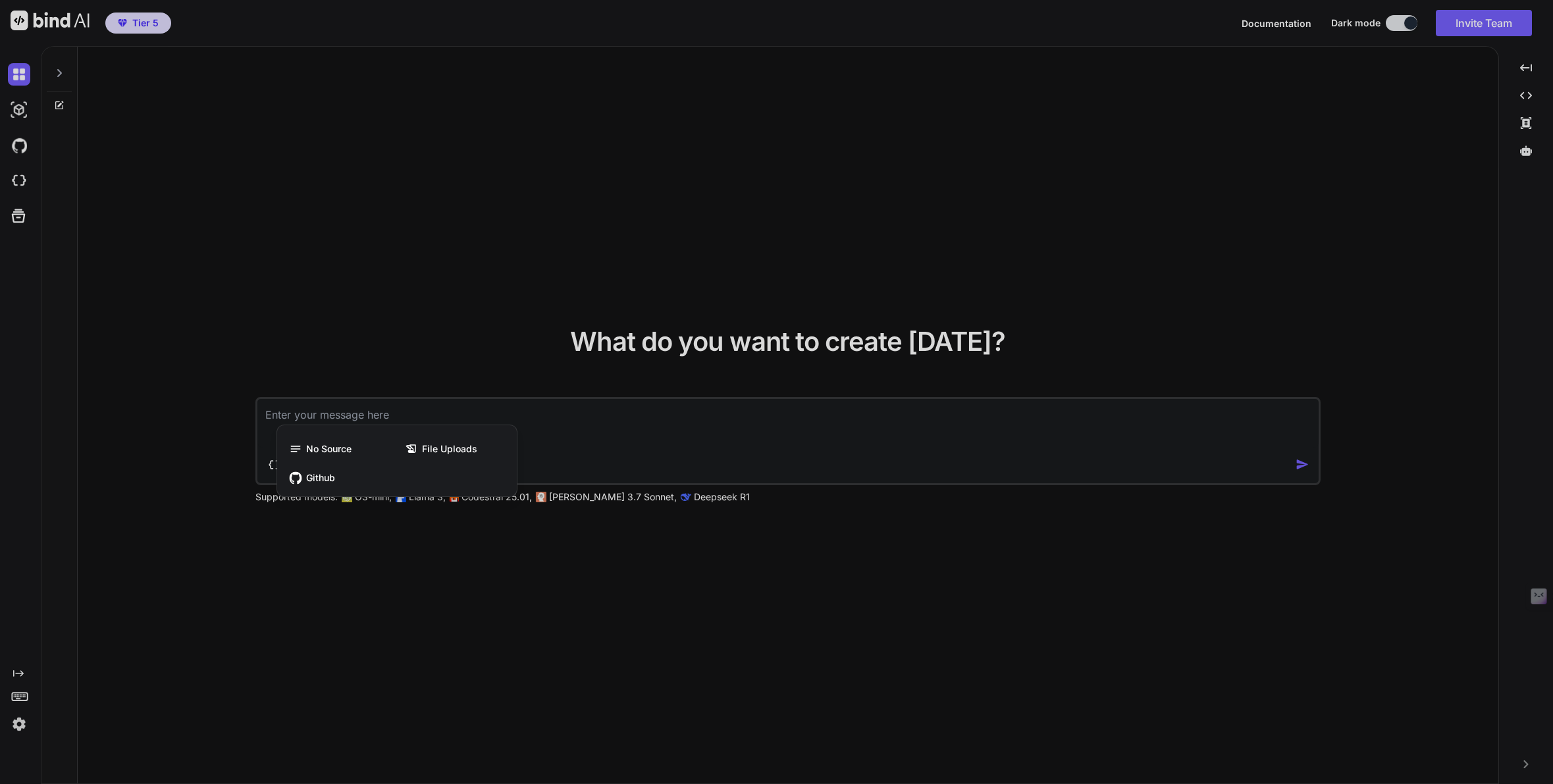
click at [443, 352] on div at bounding box center [776, 392] width 1553 height 784
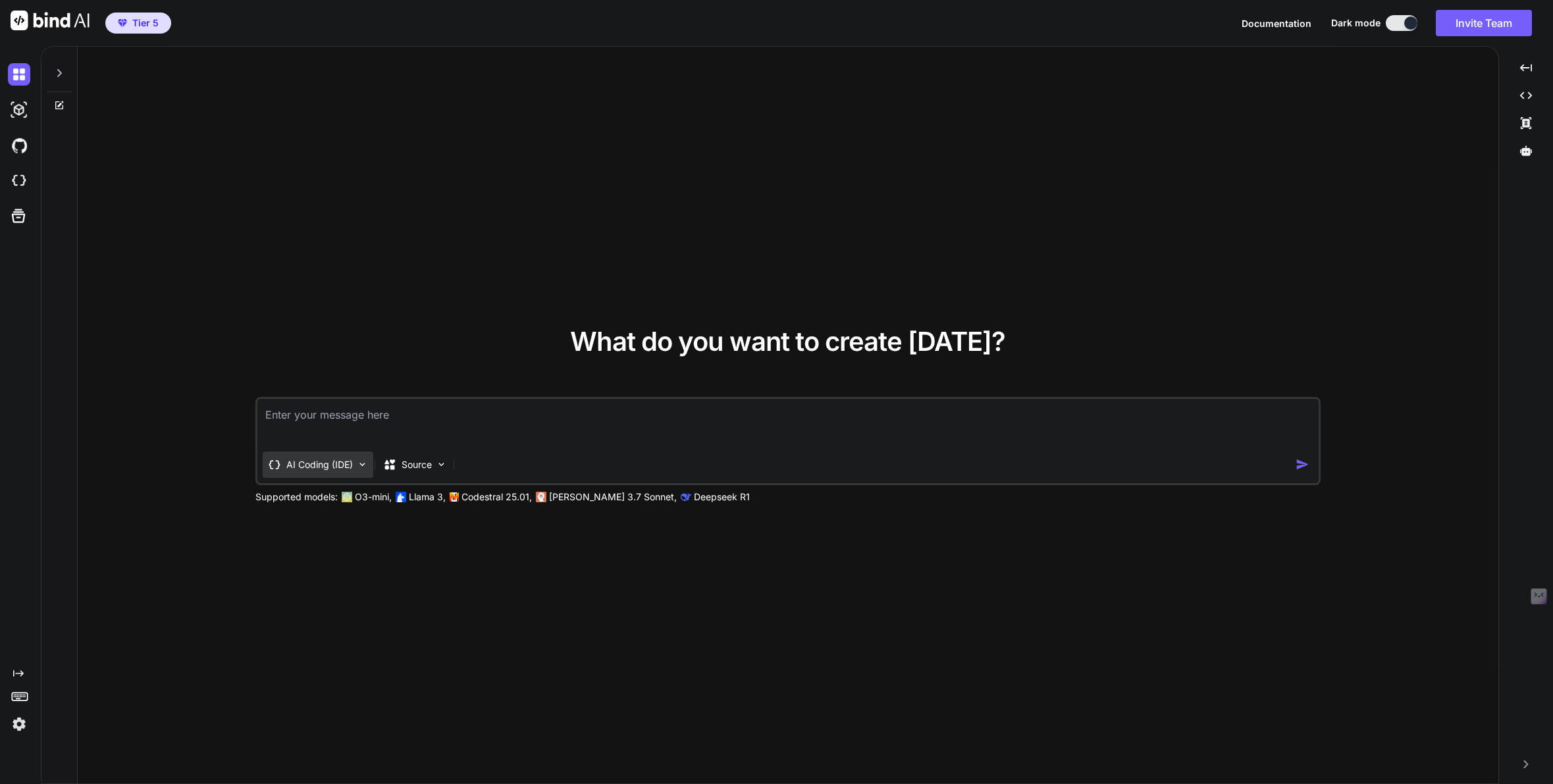
click at [331, 460] on p "AI Coding (IDE)" at bounding box center [320, 464] width 67 height 13
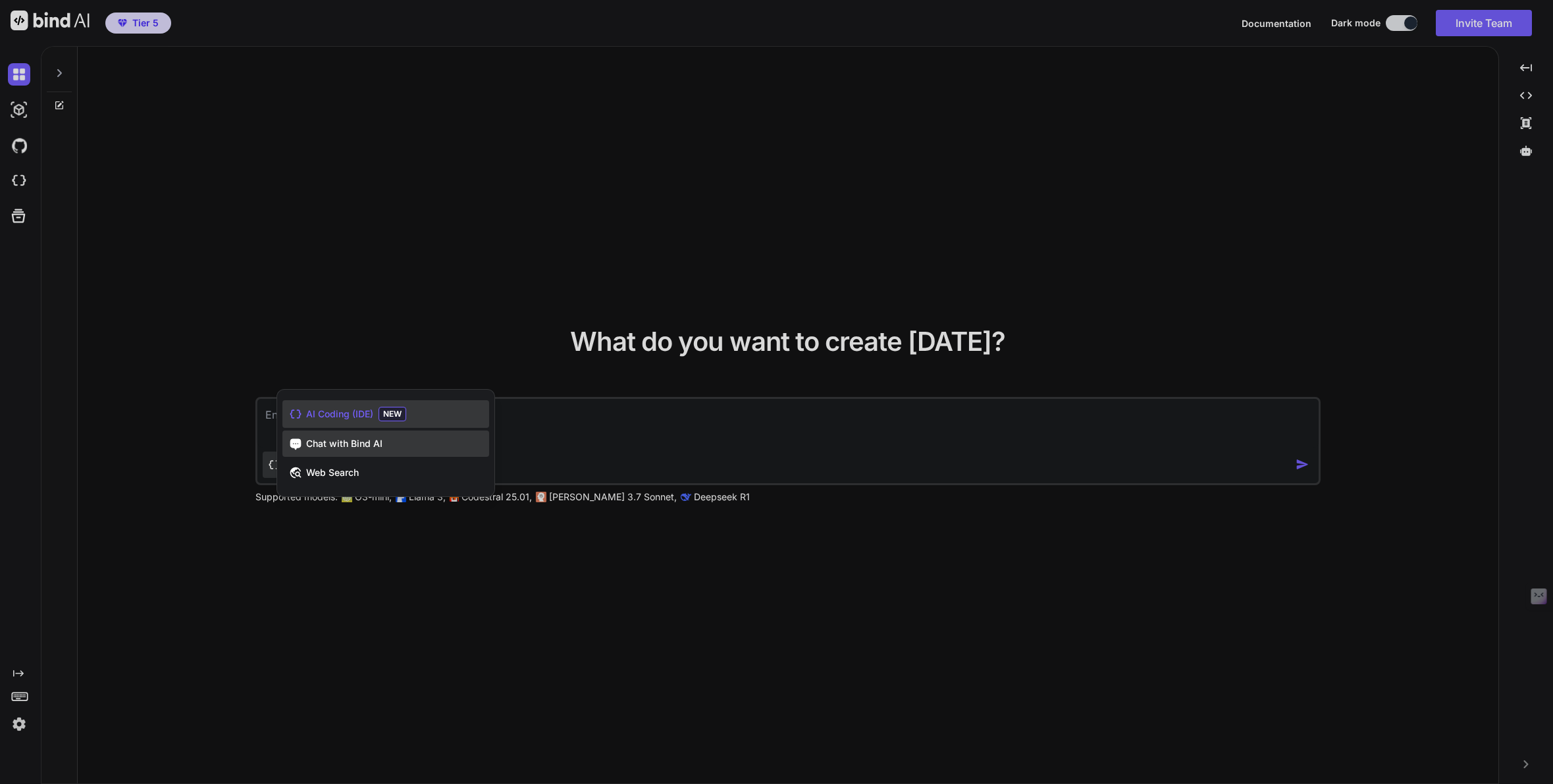
click at [339, 437] on span "Chat with Bind AI" at bounding box center [344, 443] width 76 height 13
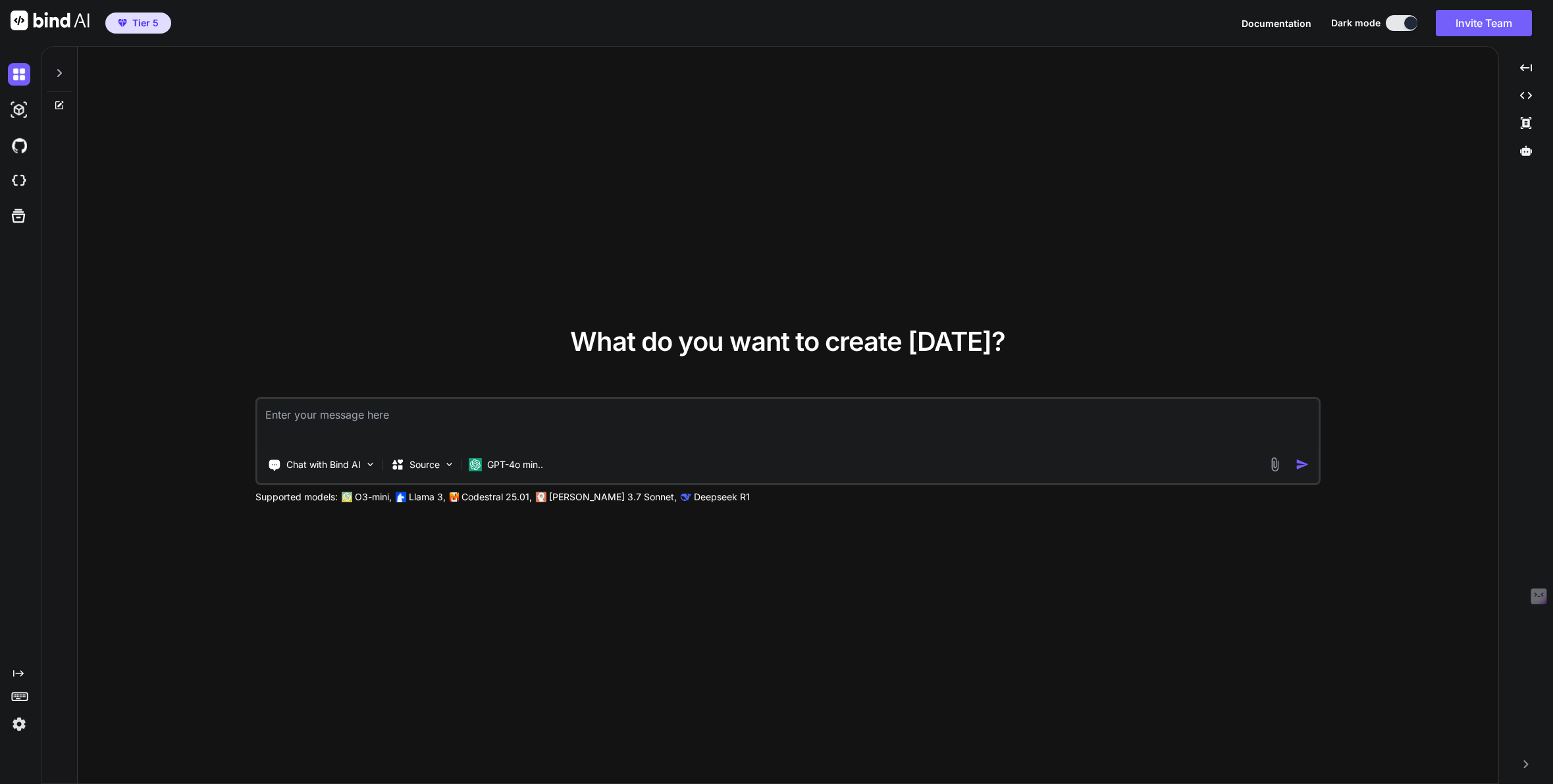
click at [370, 306] on div "What do you want to create [DATE]? Chat with Bind AI Source GPT-4o min.. Suppor…" at bounding box center [788, 415] width 1421 height 737
